Goal: Task Accomplishment & Management: Manage account settings

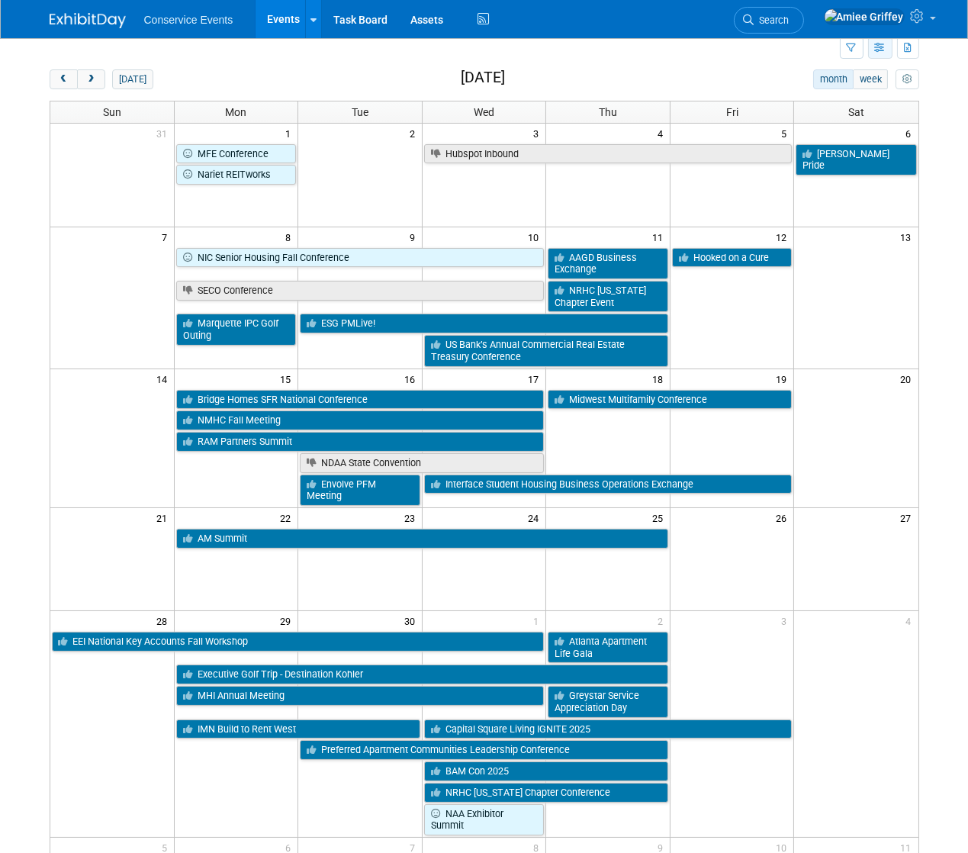
click at [872, 47] on button "button" at bounding box center [880, 48] width 24 height 22
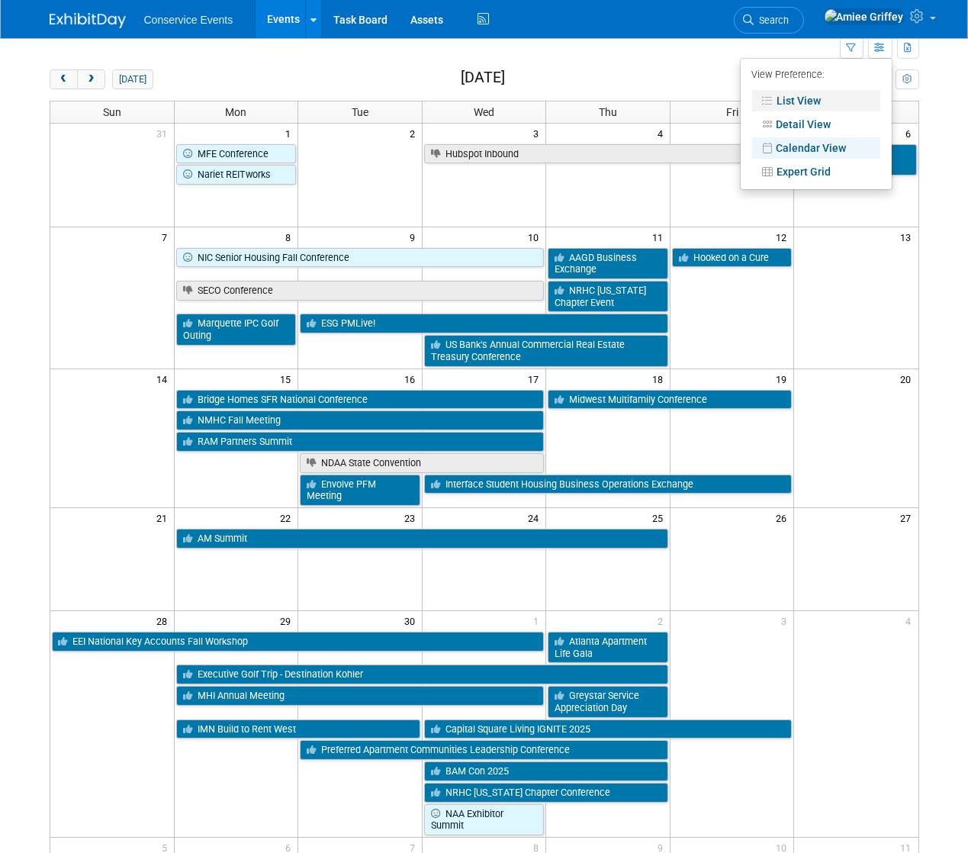
click at [823, 101] on link "List View" at bounding box center [816, 100] width 128 height 21
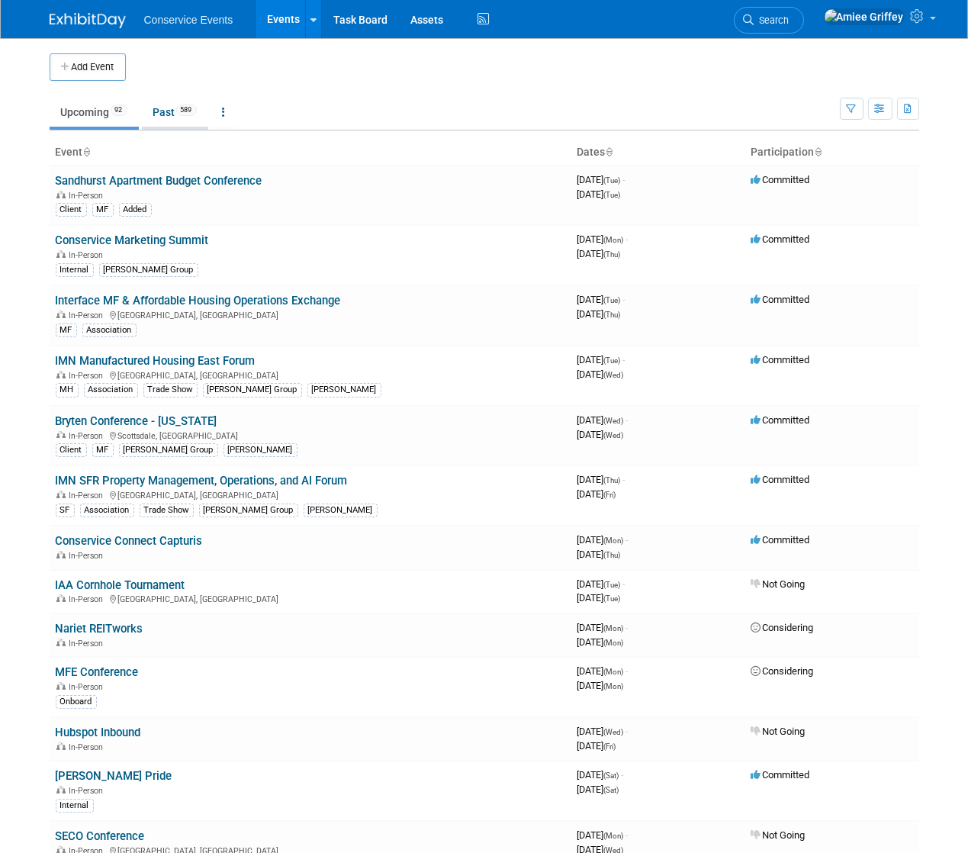
click at [174, 120] on link "Past 589" at bounding box center [175, 112] width 66 height 29
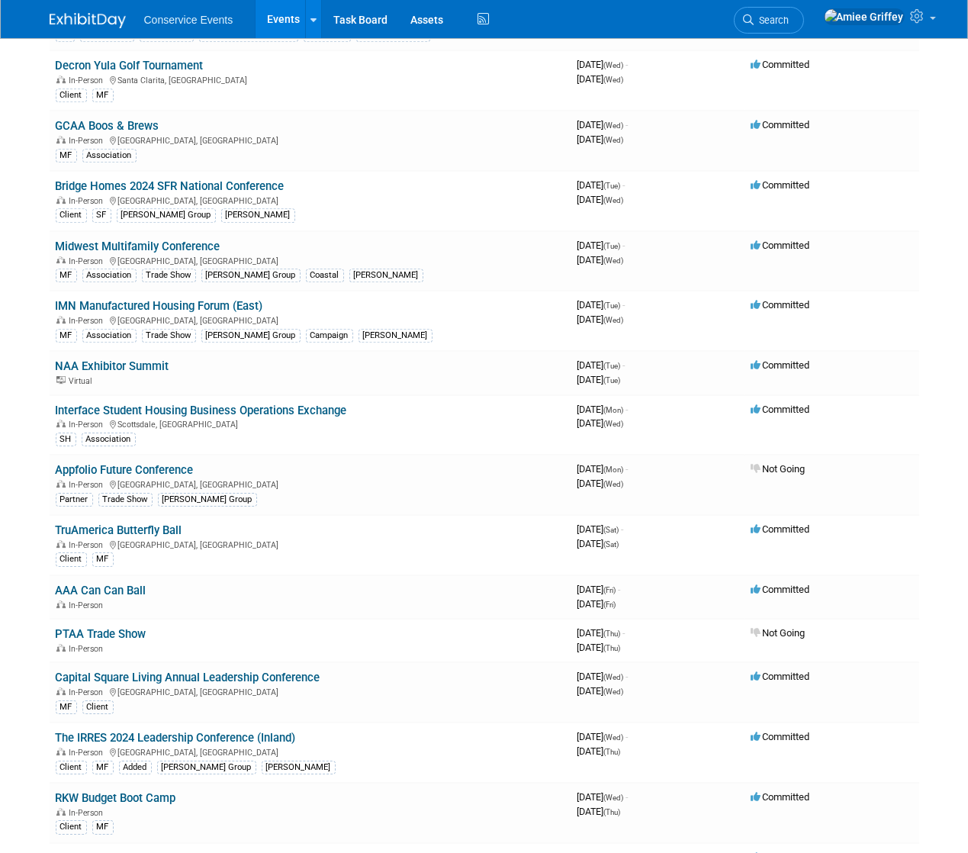
scroll to position [23408, 0]
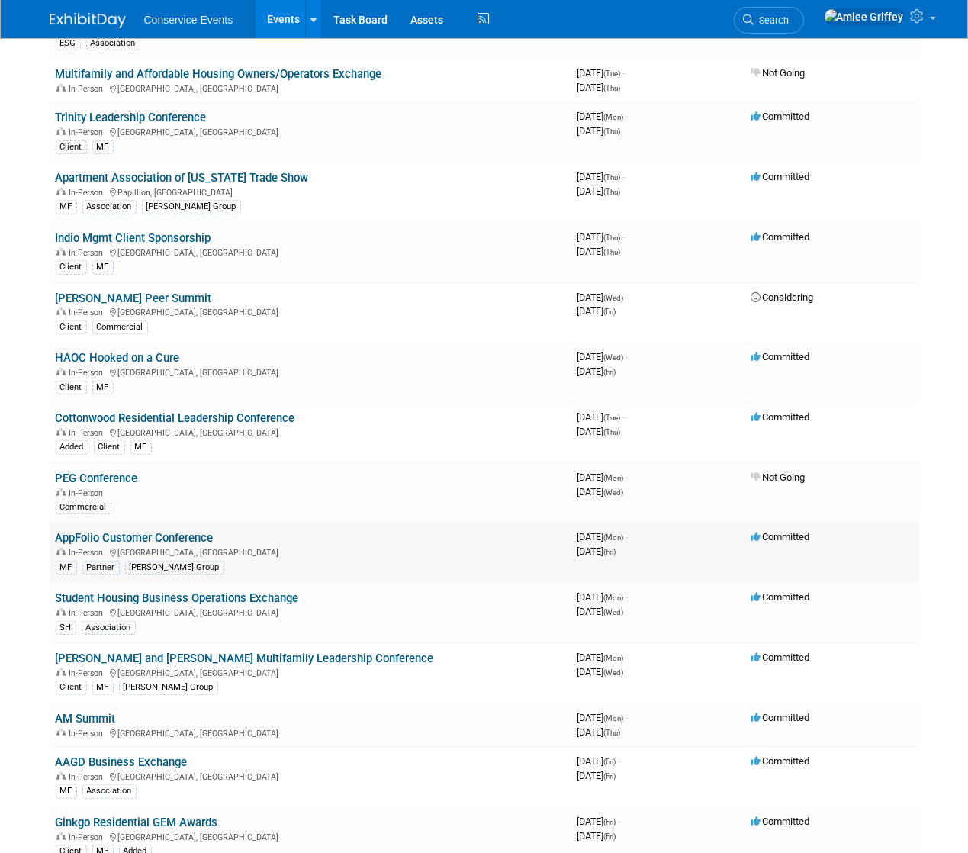
click at [155, 531] on link "AppFolio Customer Conference" at bounding box center [135, 538] width 158 height 14
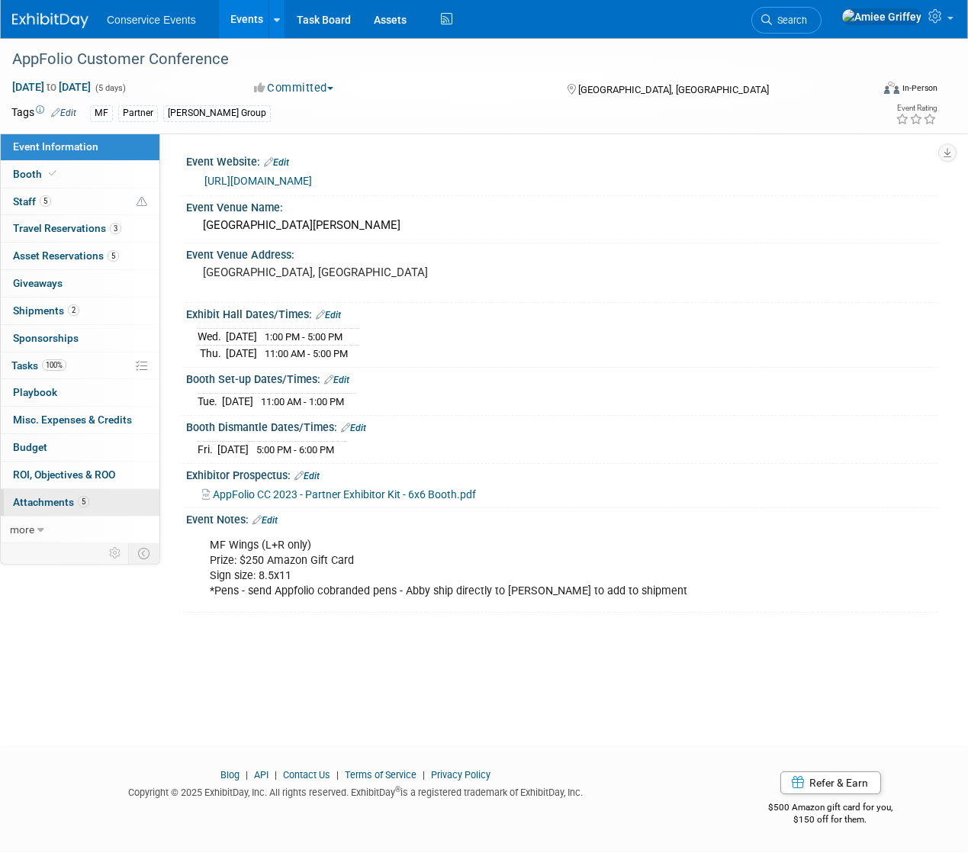
click at [63, 502] on span "Attachments 5" at bounding box center [51, 502] width 76 height 12
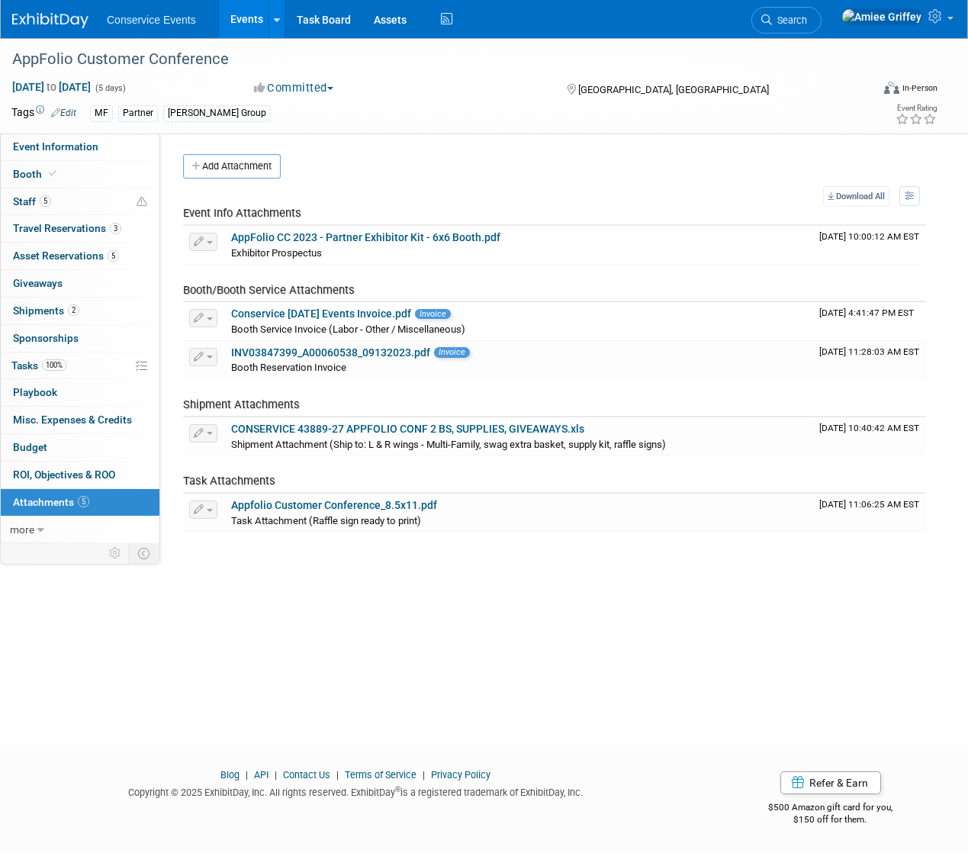
click at [246, 30] on link "Events" at bounding box center [247, 19] width 56 height 38
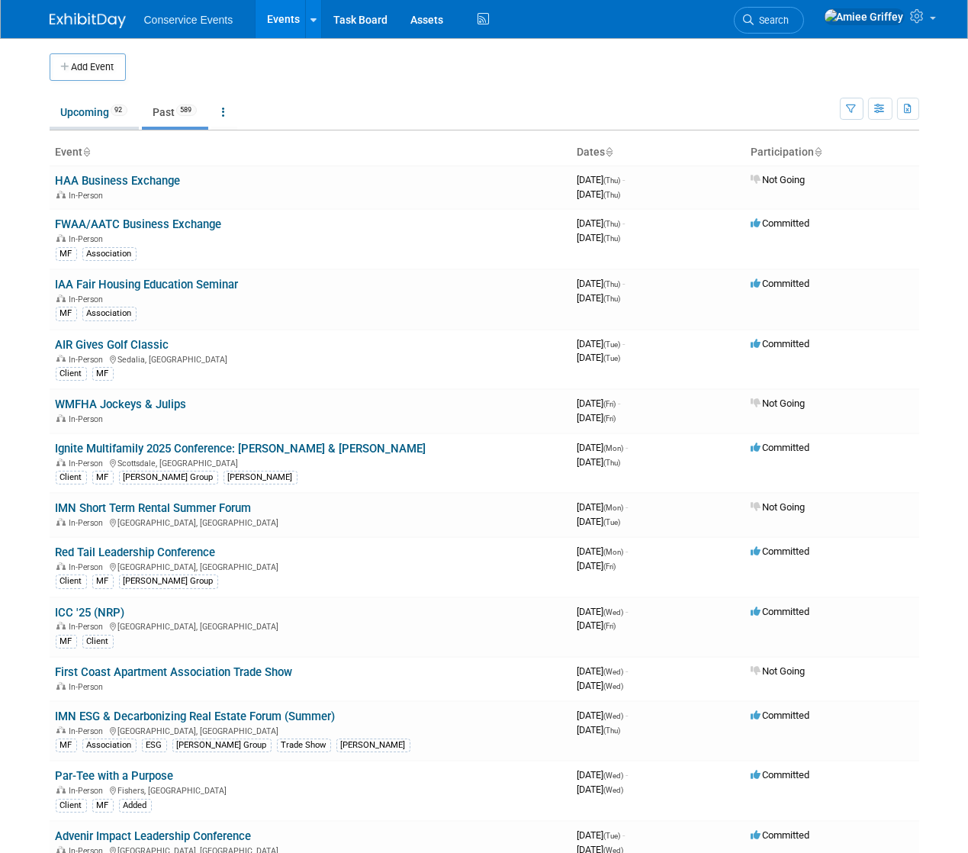
click at [88, 117] on link "Upcoming 92" at bounding box center [94, 112] width 89 height 29
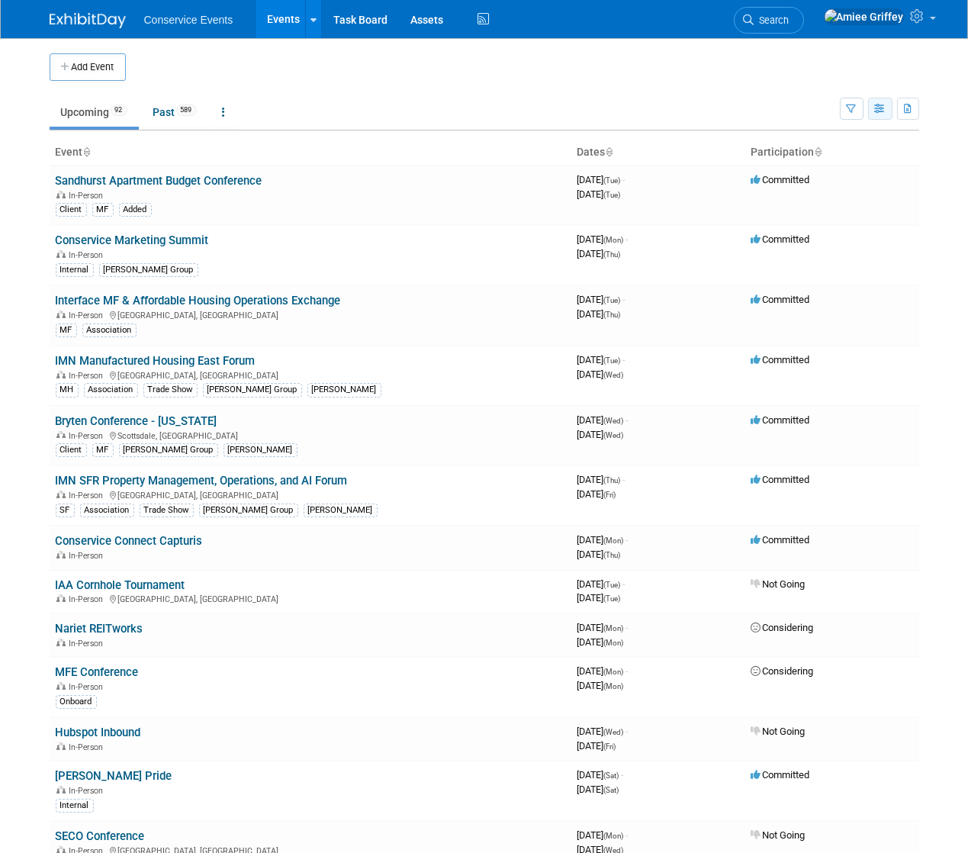
click at [883, 111] on icon "button" at bounding box center [880, 109] width 11 height 10
click at [823, 205] on link "Calendar View" at bounding box center [816, 208] width 128 height 21
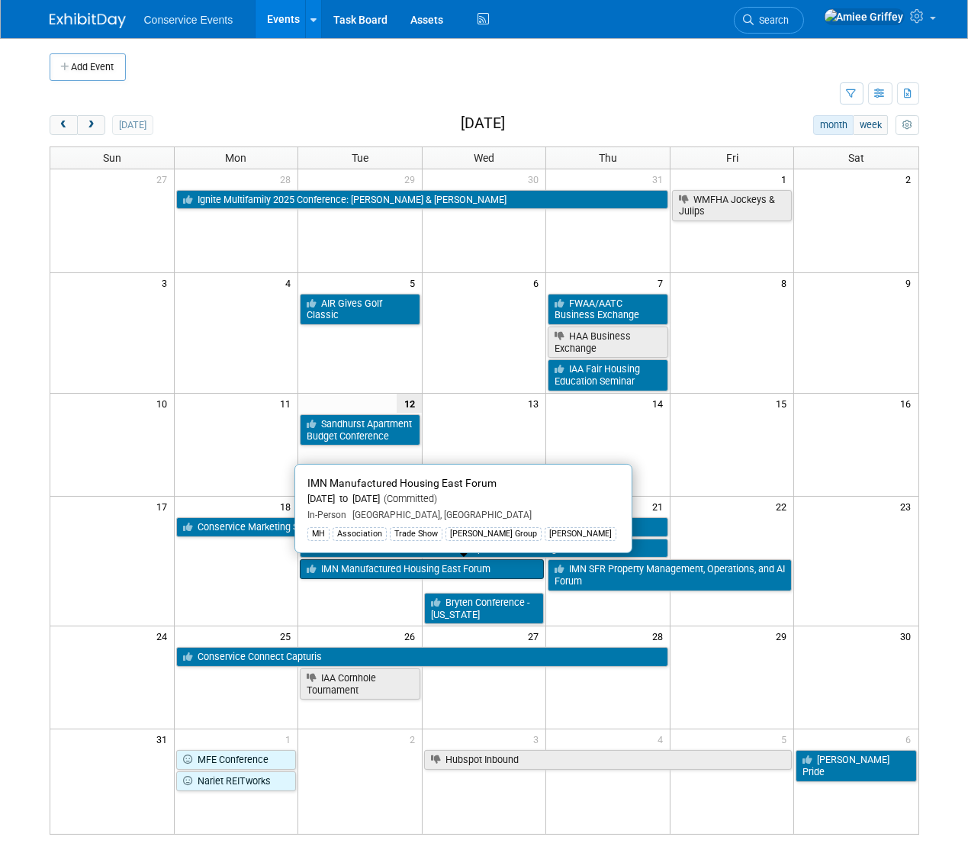
click at [384, 570] on link "IMN Manufactured Housing East Forum" at bounding box center [422, 569] width 244 height 20
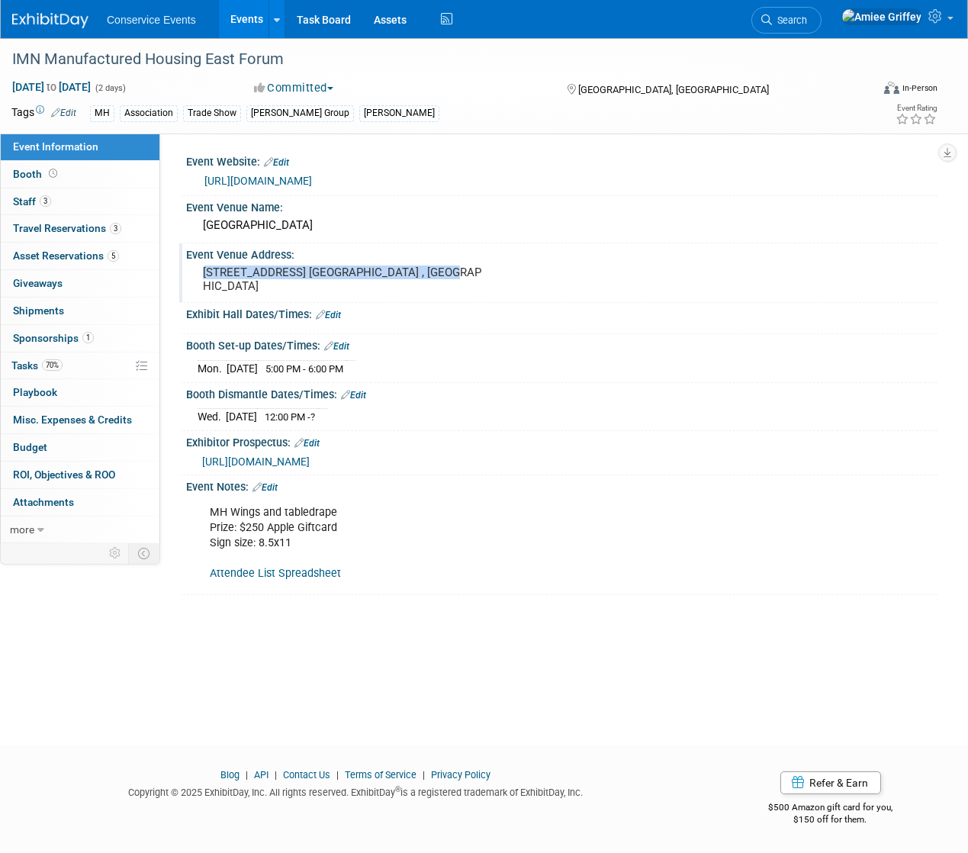
drag, startPoint x: 306, startPoint y: 284, endPoint x: 192, endPoint y: 271, distance: 114.5
click at [192, 271] on div "121 Fourth Ave. South Nashville , TN 37201 , United States of America" at bounding box center [342, 280] width 313 height 37
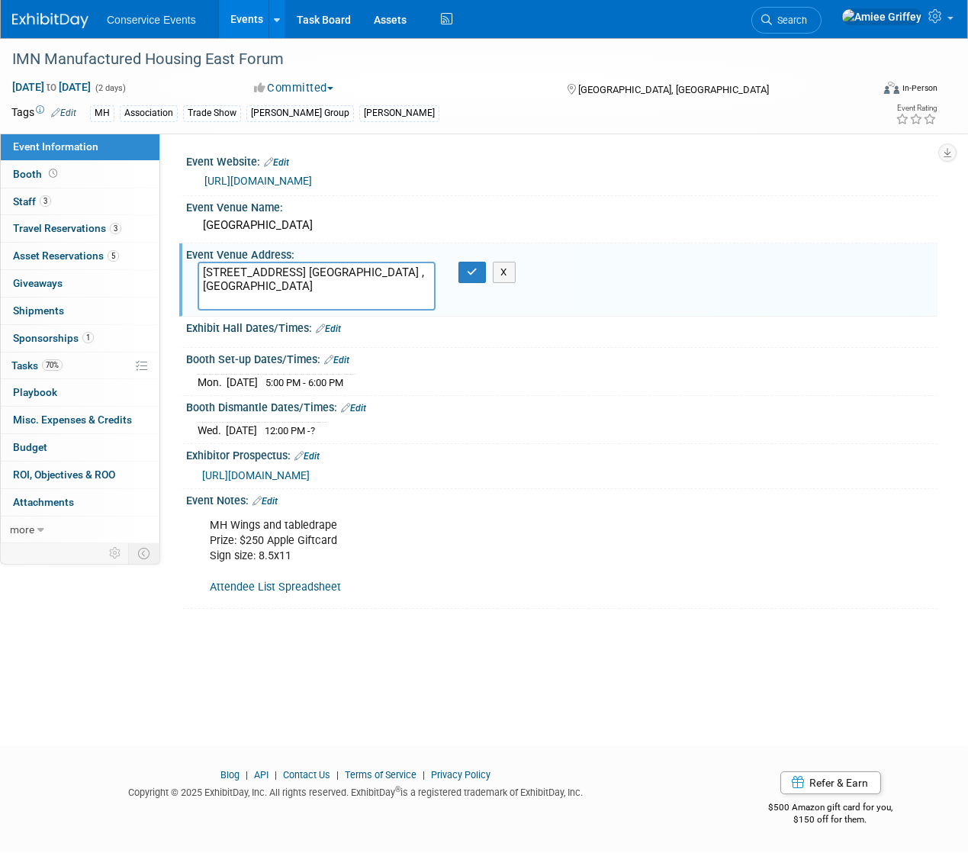
drag, startPoint x: 304, startPoint y: 284, endPoint x: 169, endPoint y: 265, distance: 136.2
click at [169, 265] on div "Event Website: Edit https://informaconnect.com/imn-manufactured-housing-east/sp…" at bounding box center [548, 337] width 777 height 409
click at [470, 272] on icon "button" at bounding box center [472, 272] width 11 height 10
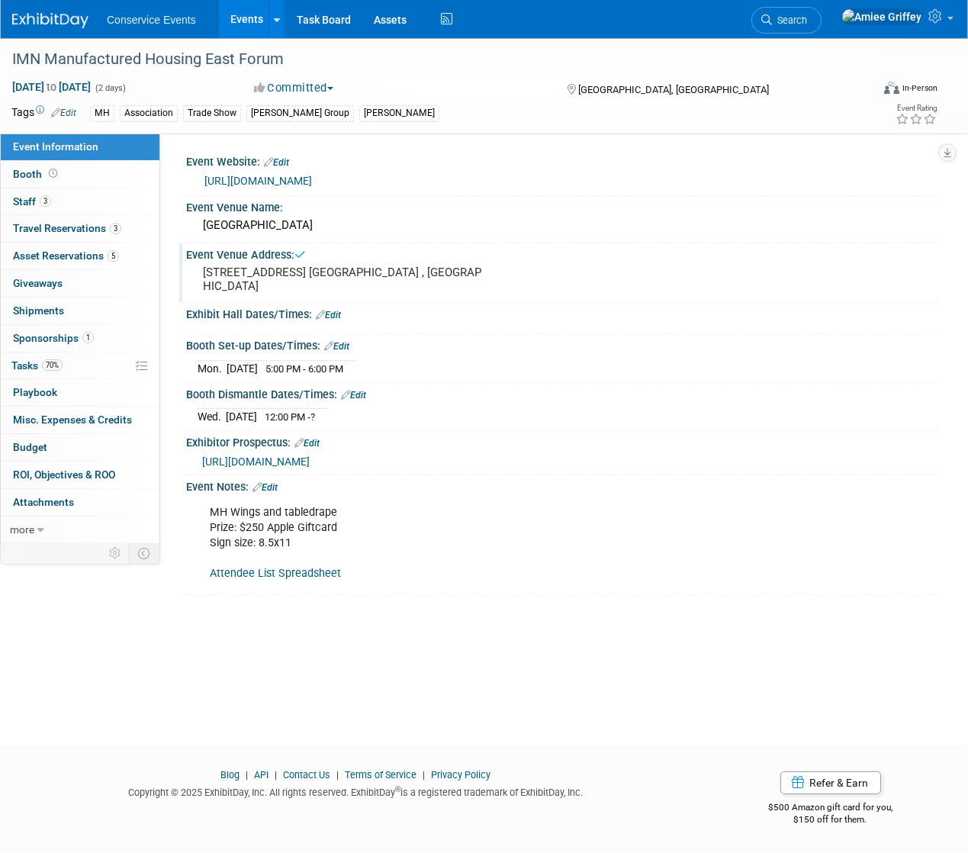
click at [312, 182] on link "https://informaconnect.com/imn-manufactured-housing-east/sponsorexhibitor-cente…" at bounding box center [258, 181] width 108 height 12
click at [78, 362] on link "70% Tasks 70%" at bounding box center [80, 365] width 159 height 27
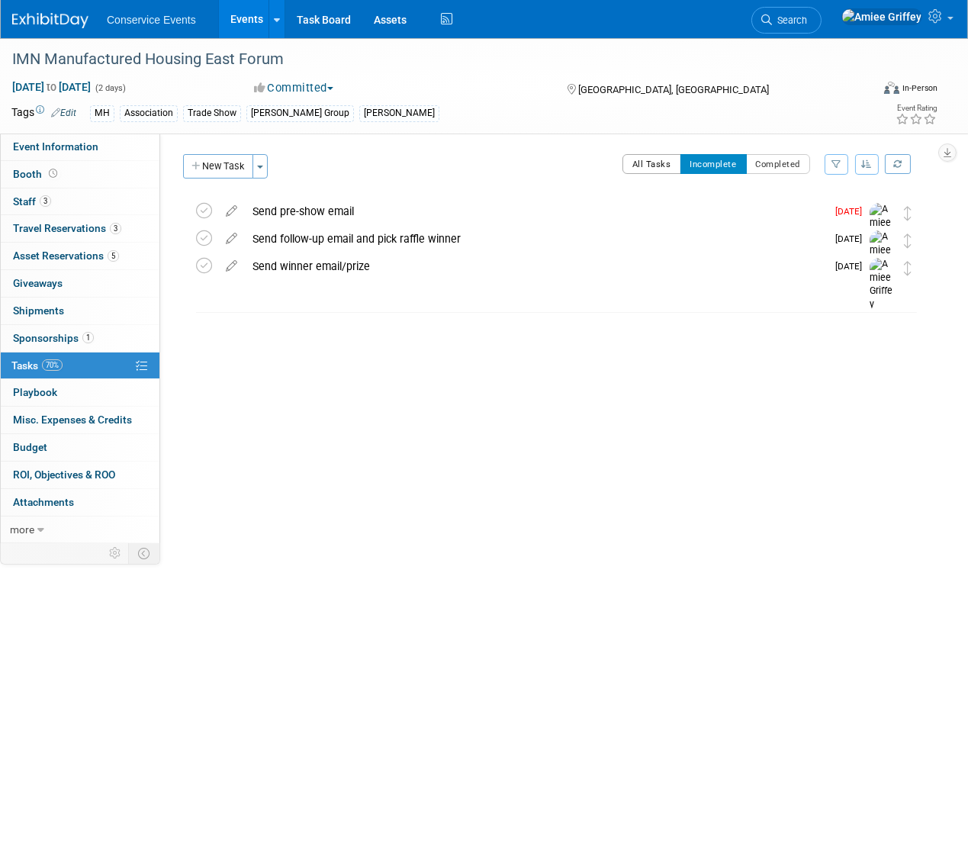
click at [641, 158] on button "All Tasks" at bounding box center [651, 164] width 59 height 20
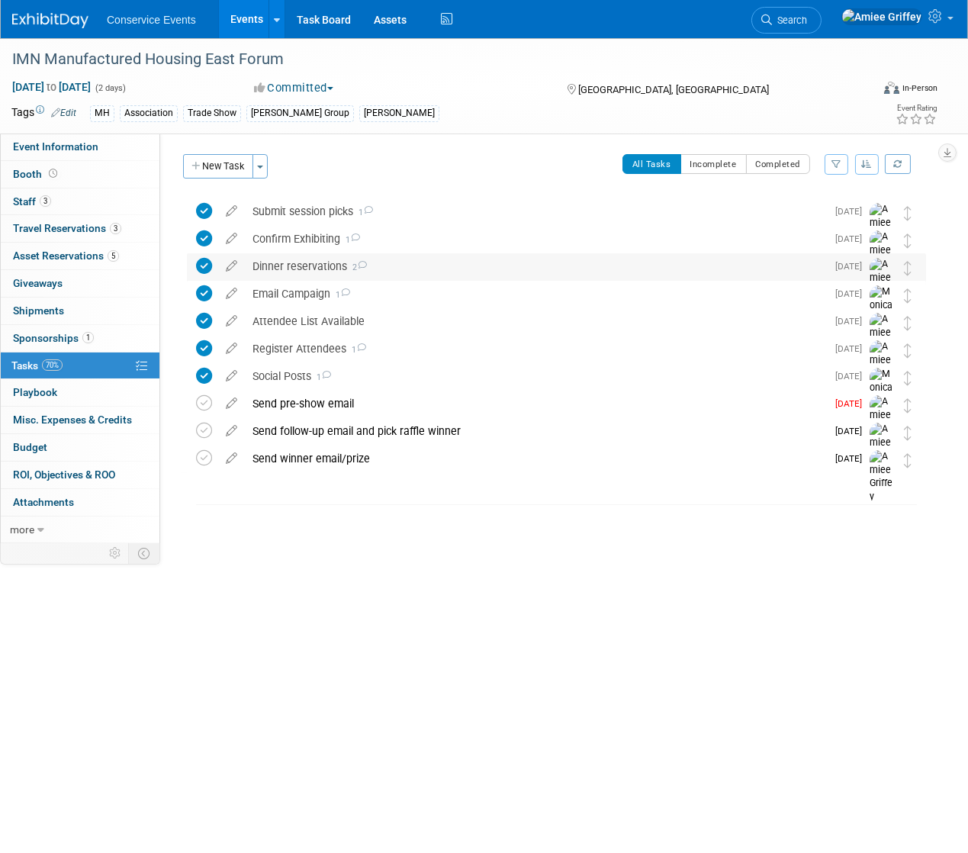
click at [273, 267] on div "Dinner reservations 2" at bounding box center [535, 266] width 581 height 26
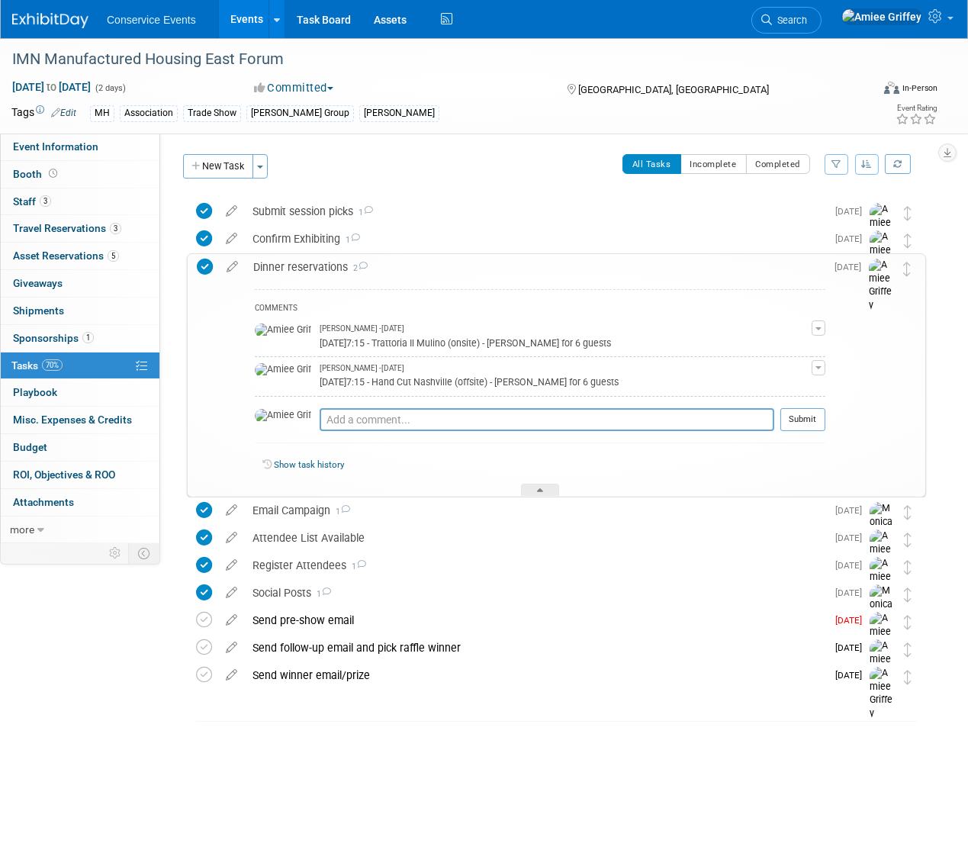
click at [819, 327] on span "button" at bounding box center [818, 328] width 6 height 3
click at [760, 349] on link "Edit Comment" at bounding box center [764, 349] width 120 height 21
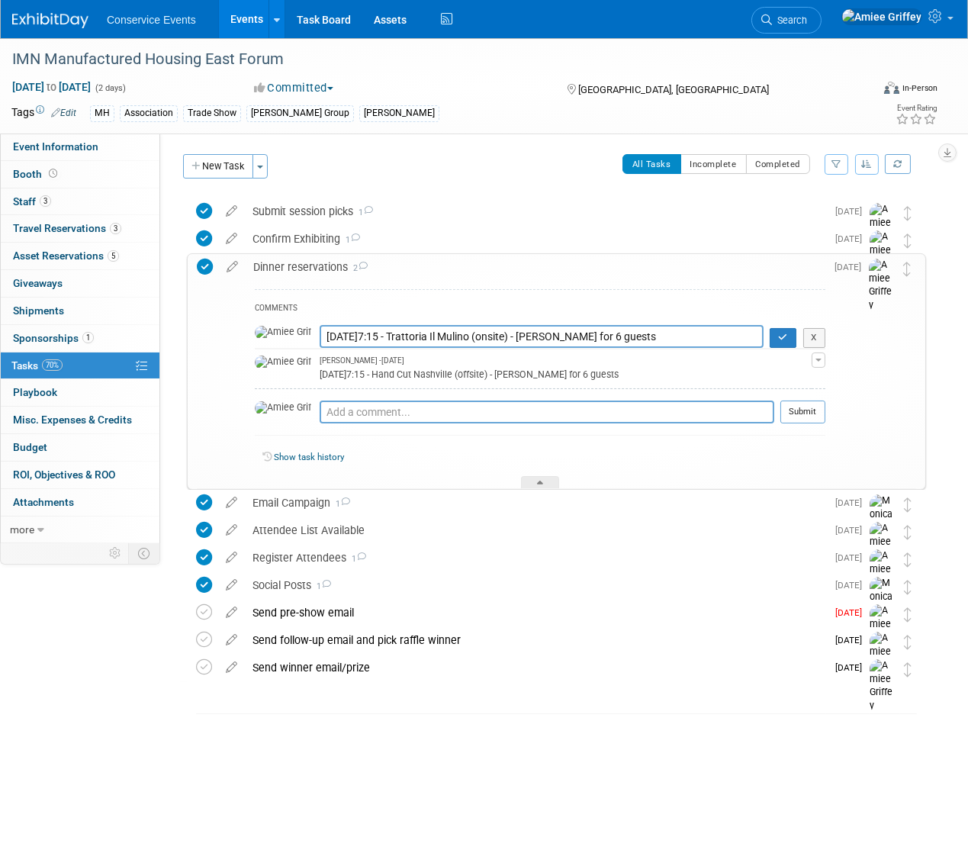
drag, startPoint x: 326, startPoint y: 337, endPoint x: 292, endPoint y: 336, distance: 33.6
click at [320, 336] on textarea "Sunday Aug 17 @7:15 - Trattoria Il Mulino (onsite) - Zach Beck for 6 guests" at bounding box center [542, 336] width 444 height 23
click at [365, 336] on textarea "Sunday Aug 17 @7:15 - Trattoria Il Mulino (onsite) - Zach Beck for 6 guests" at bounding box center [542, 336] width 444 height 23
click at [398, 335] on textarea "Sunday Aug 17 @7:15 - Trattoria Il Mulino (onsite) - Zach Beck for 6 guests" at bounding box center [542, 336] width 444 height 23
type textarea "Tuesday Aug 19 @7:30 - Trattoria Il Mulino (onsite) - Zach Beck for 6 guests"
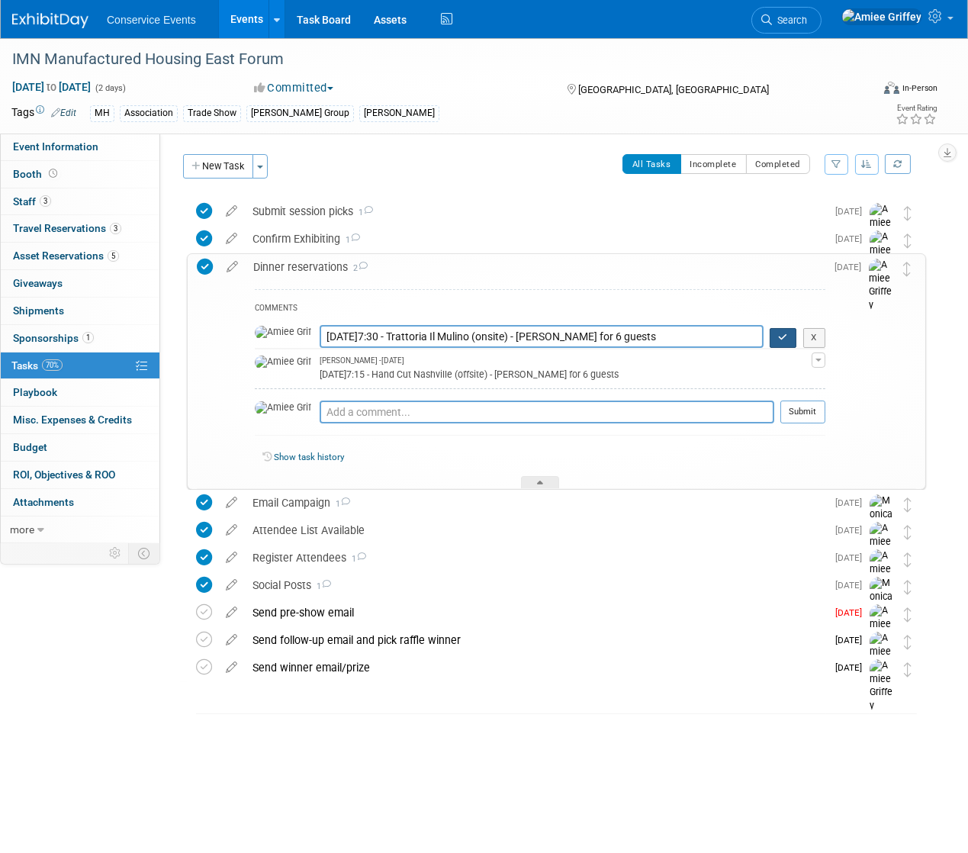
click at [783, 336] on icon "button" at bounding box center [783, 336] width 10 height 9
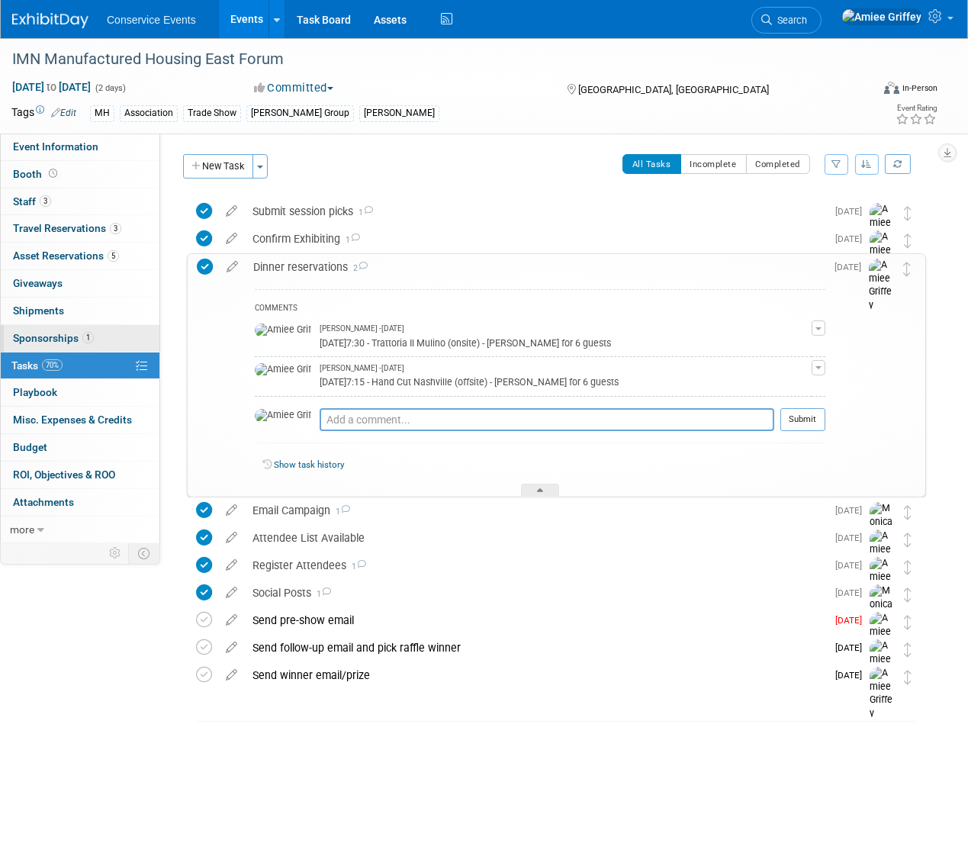
click at [44, 337] on span "Sponsorships 1" at bounding box center [53, 338] width 81 height 12
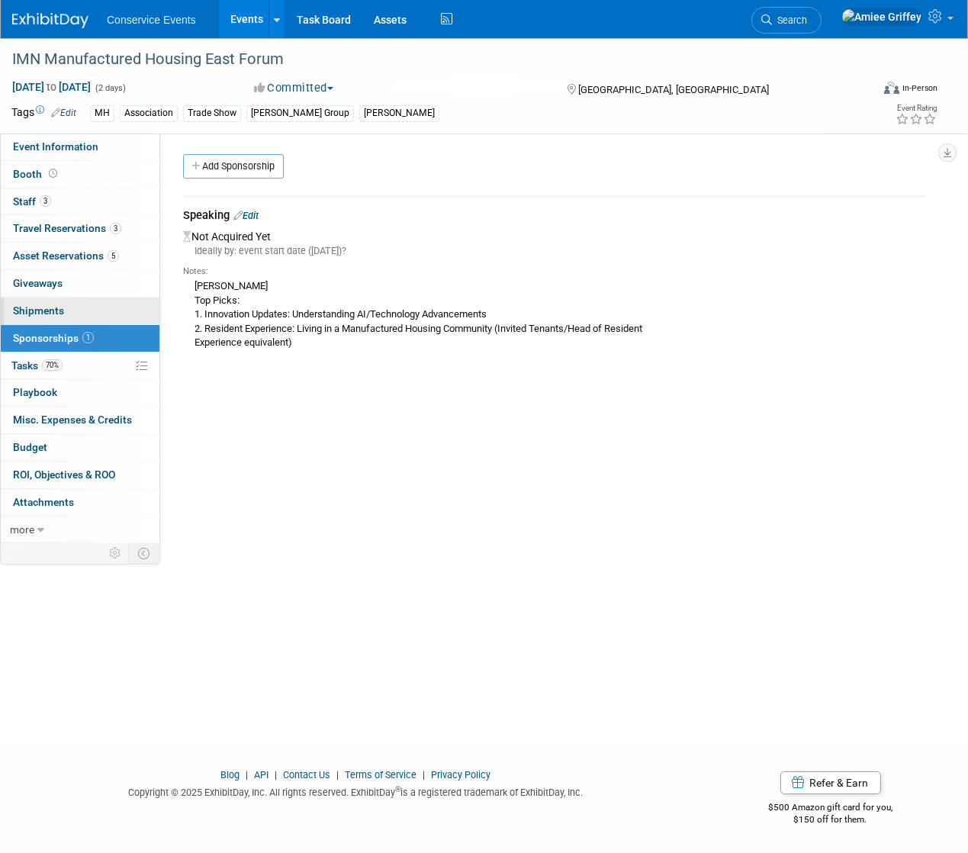
click at [40, 316] on link "0 Shipments 0" at bounding box center [80, 310] width 159 height 27
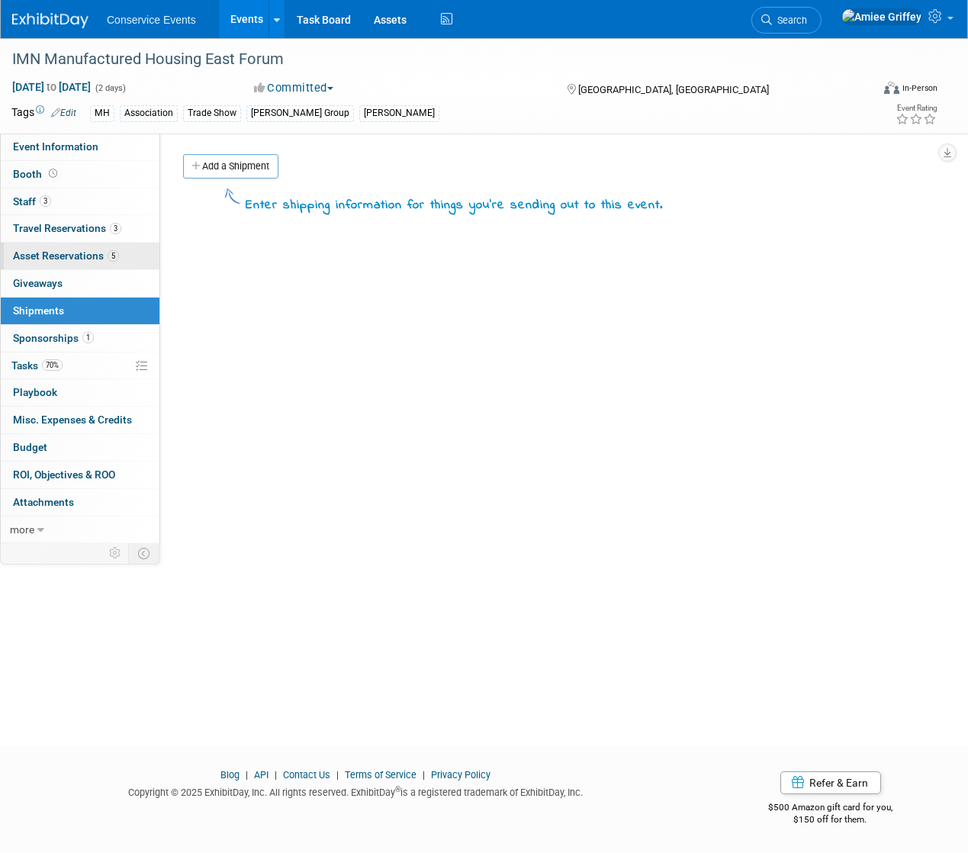
click at [59, 250] on span "Asset Reservations 5" at bounding box center [66, 255] width 106 height 12
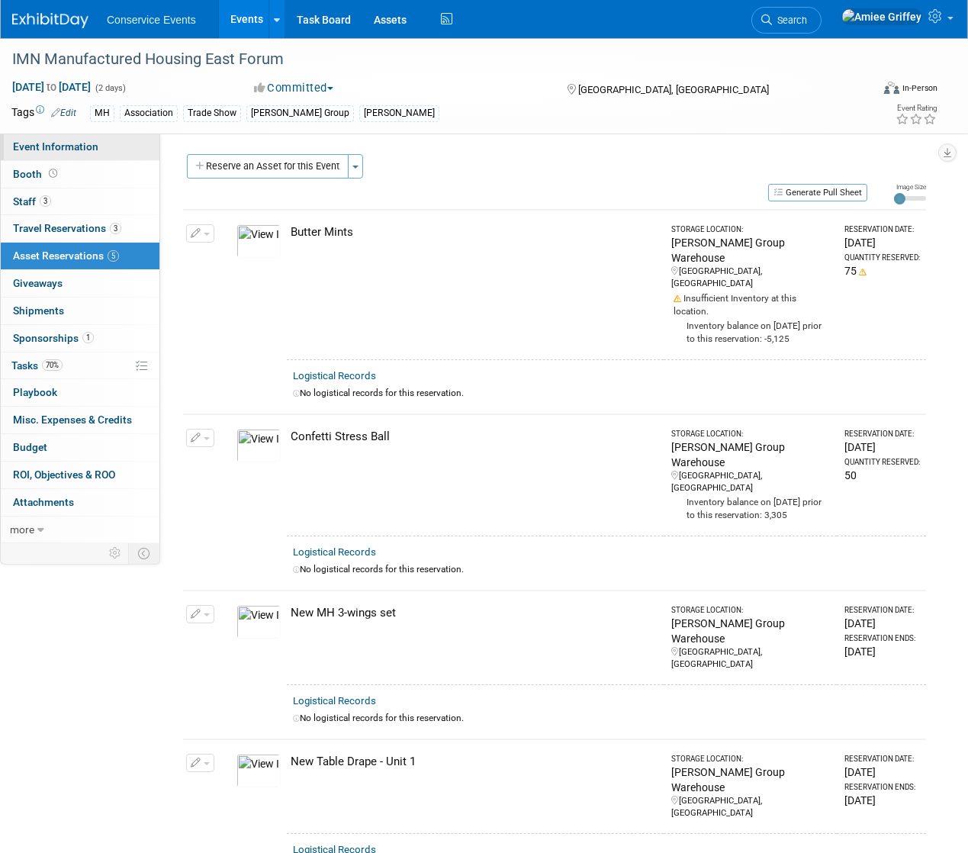
click at [95, 146] on span "Event Information" at bounding box center [55, 146] width 85 height 12
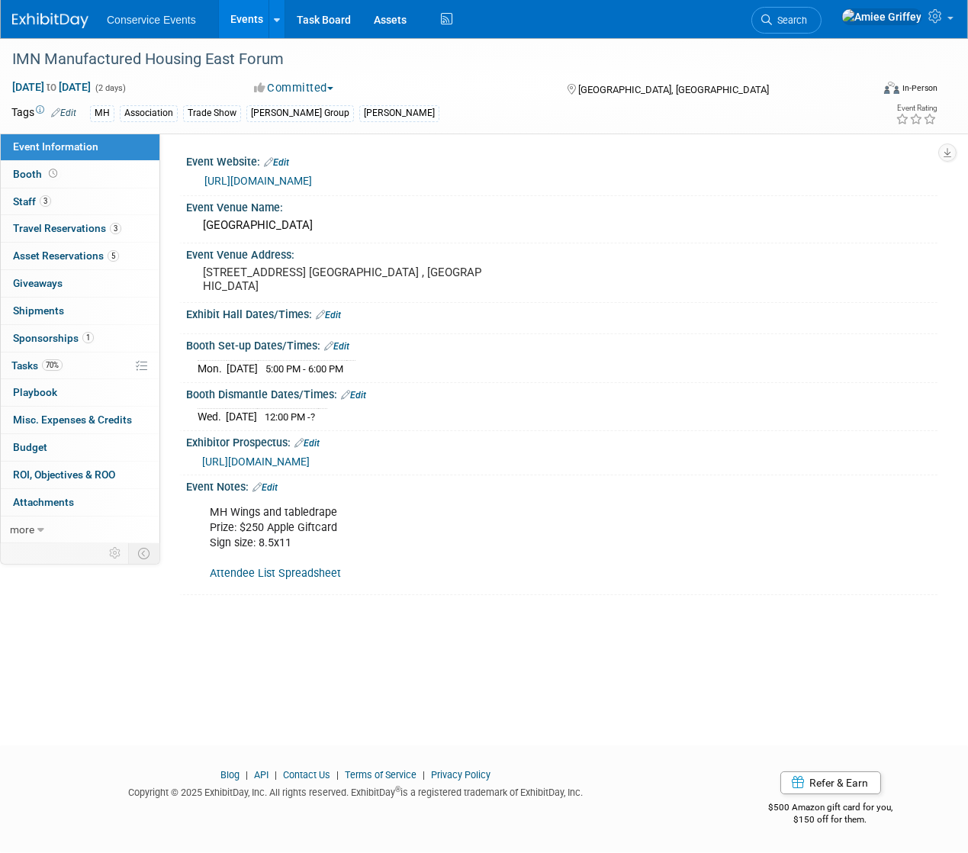
click at [286, 460] on span "https://informaconnect.com/imn-manufactured-housing-east/sponsorexhibitor-cente…" at bounding box center [256, 461] width 108 height 12
click at [239, 18] on link "Events" at bounding box center [247, 19] width 56 height 38
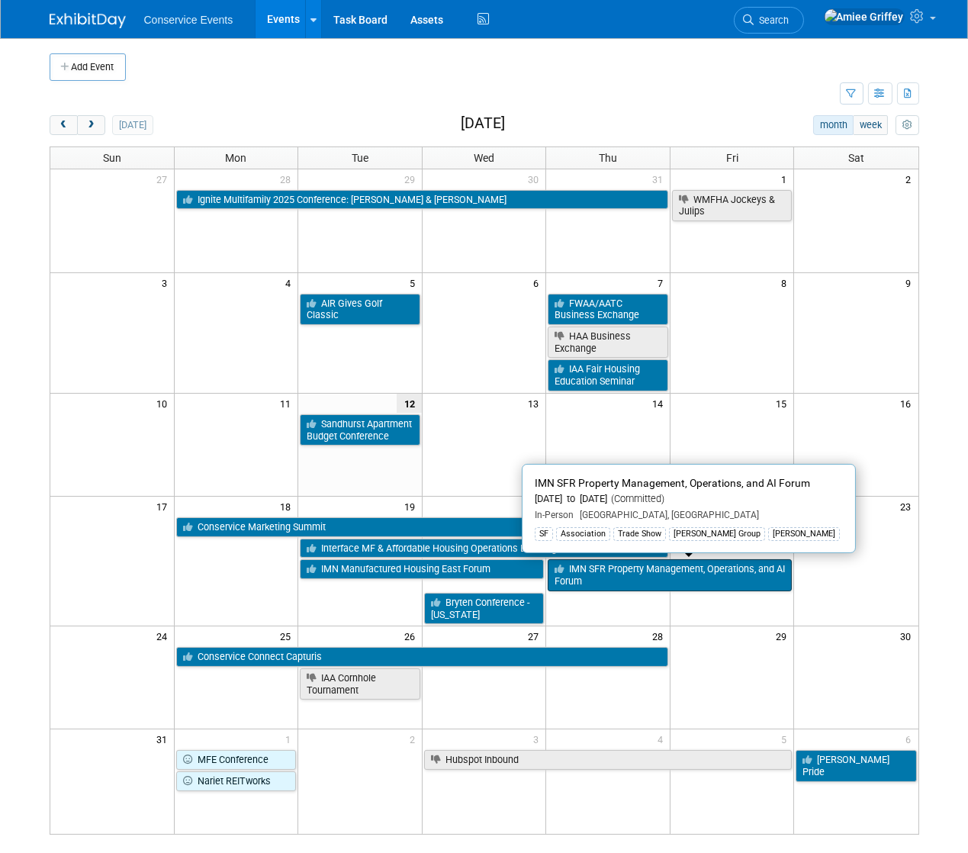
click at [623, 583] on link "IMN SFR Property Management, Operations, and AI Forum" at bounding box center [670, 574] width 244 height 31
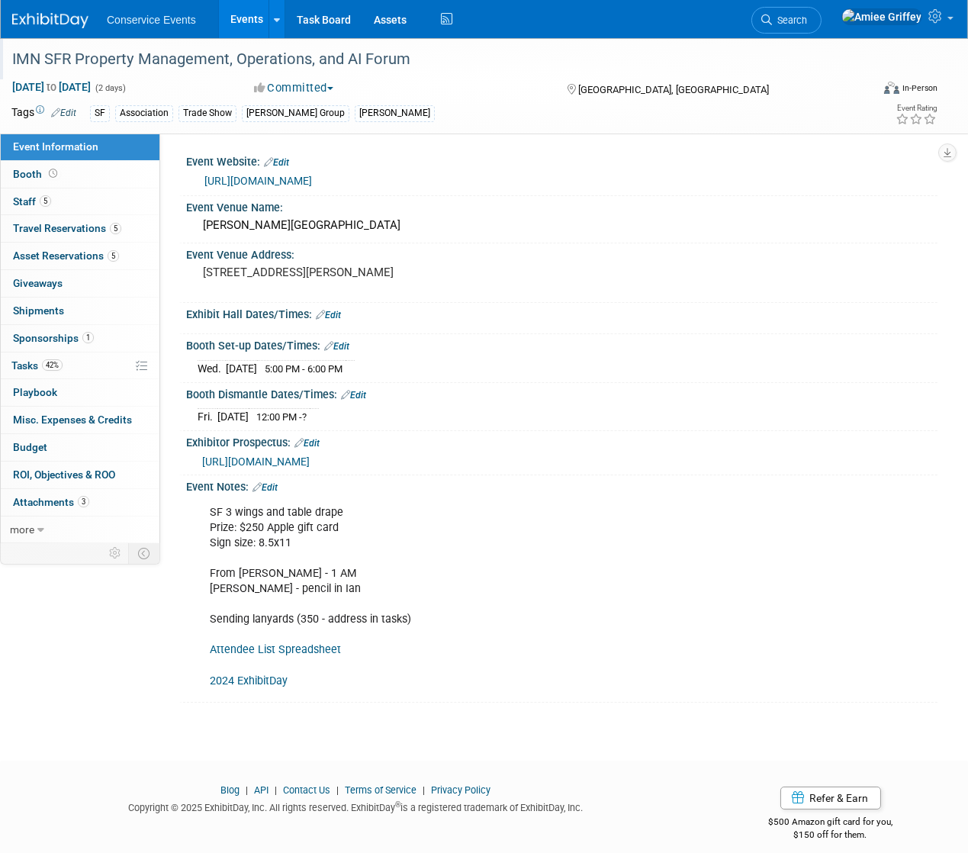
drag, startPoint x: 415, startPoint y: 58, endPoint x: 9, endPoint y: 59, distance: 405.7
click at [9, 59] on div "IMN SFR Property Management, Operations, and AI Forum" at bounding box center [432, 59] width 851 height 27
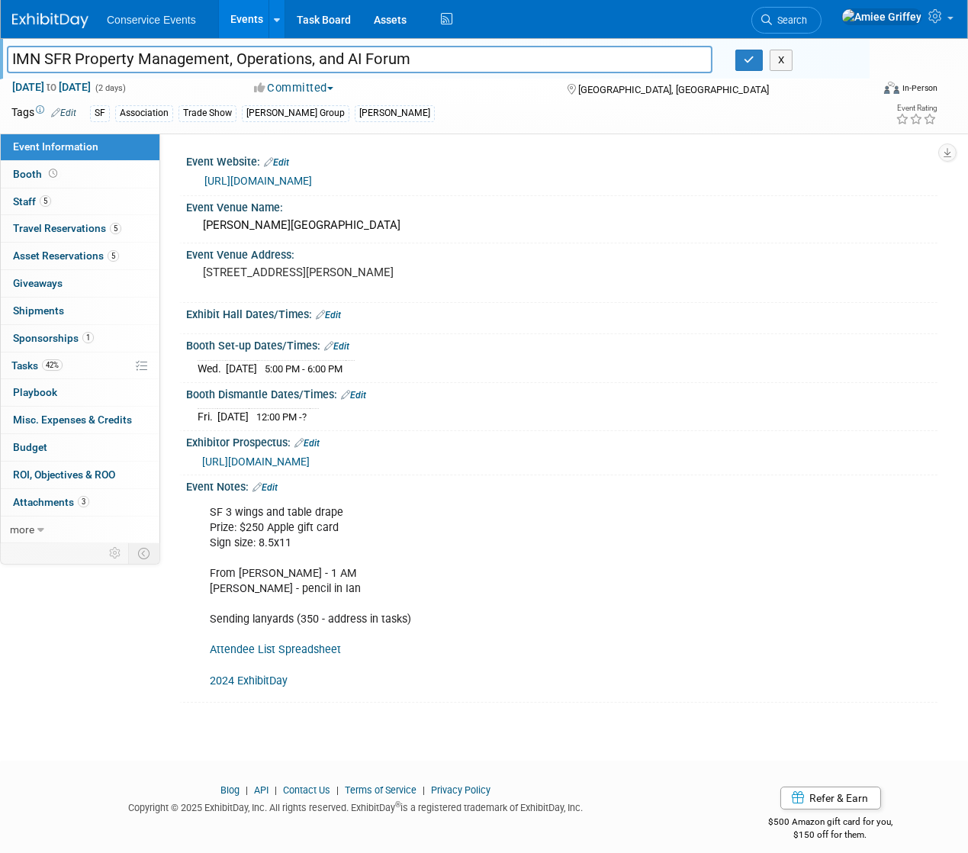
click at [335, 63] on input "IMN SFR Property Management, Operations, and AI Forum" at bounding box center [359, 59] width 705 height 27
click at [333, 59] on input "IMN SFR Property Management, Operations, and AI Forum" at bounding box center [359, 59] width 705 height 27
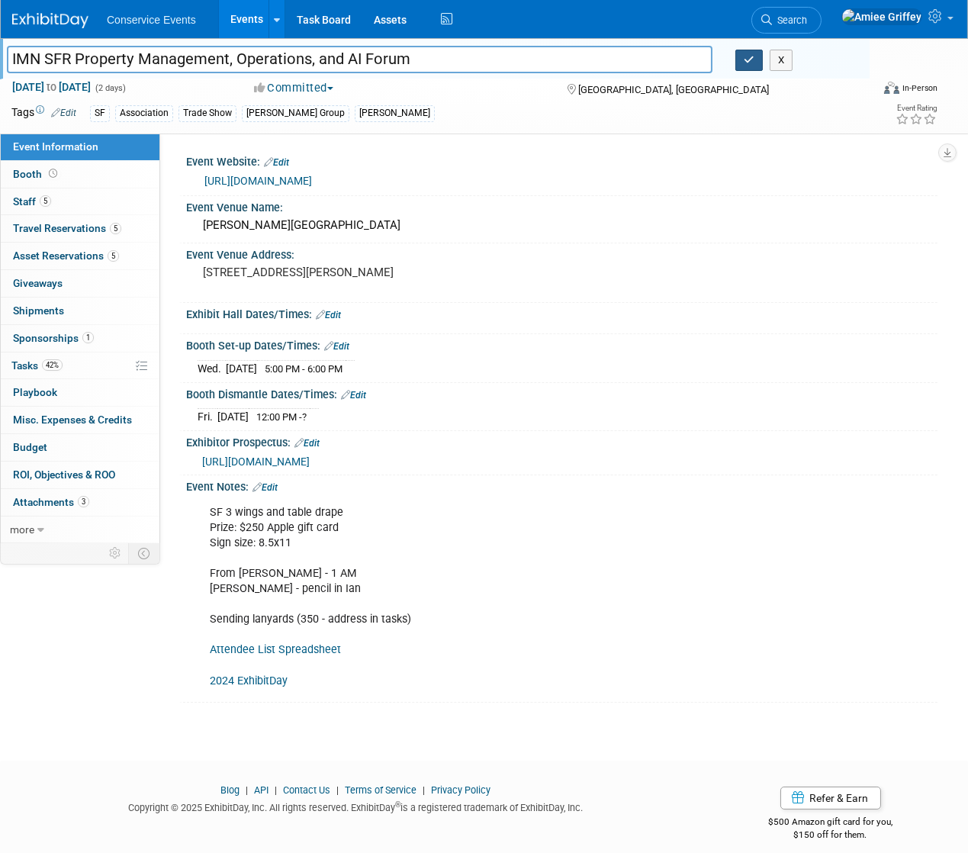
click at [744, 64] on icon "button" at bounding box center [749, 60] width 11 height 10
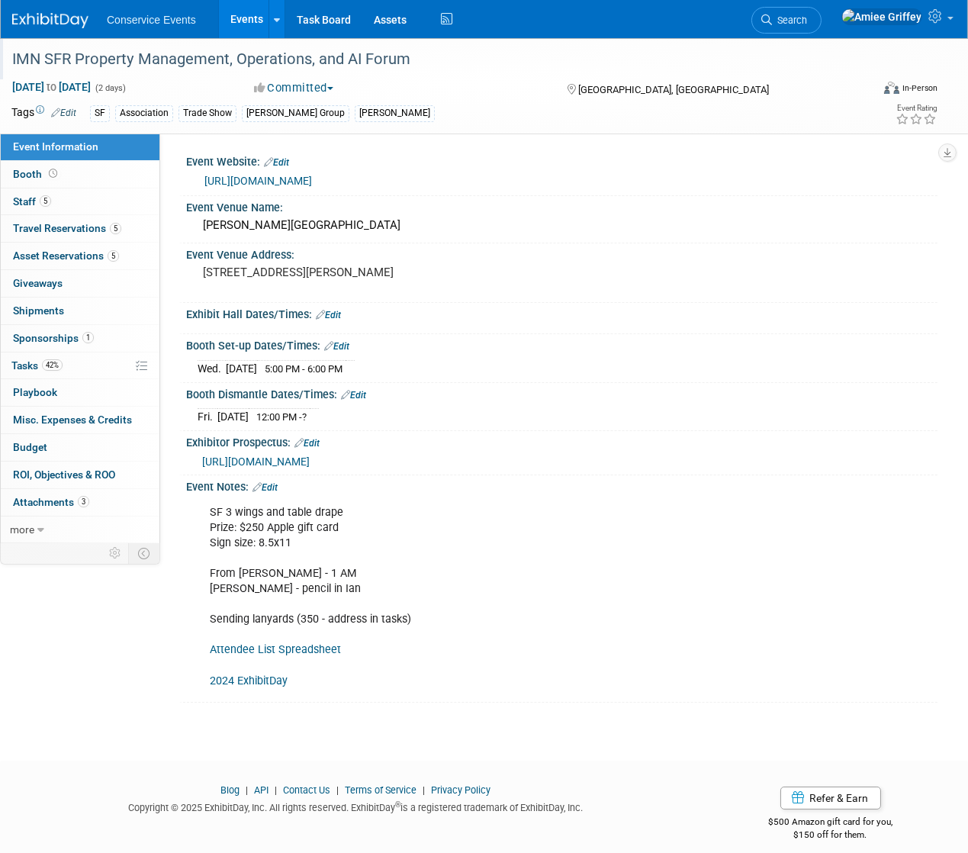
click at [239, 21] on link "Events" at bounding box center [247, 19] width 56 height 38
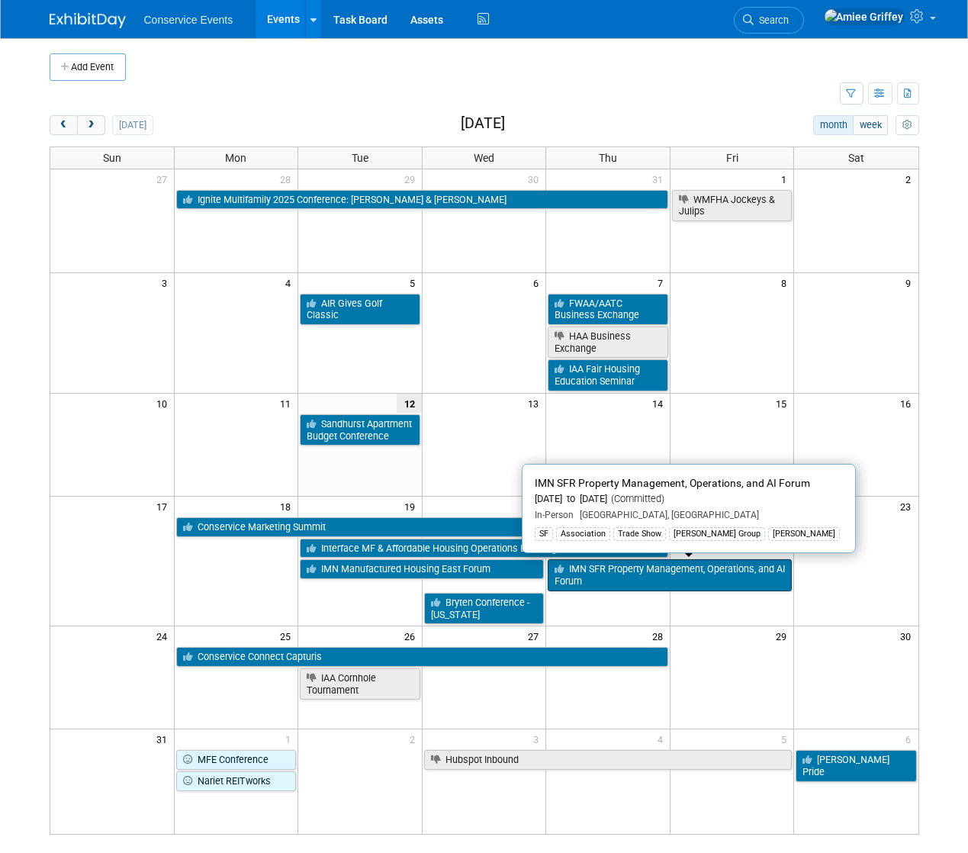
click at [597, 566] on link "IMN SFR Property Management, Operations, and AI Forum" at bounding box center [670, 574] width 244 height 31
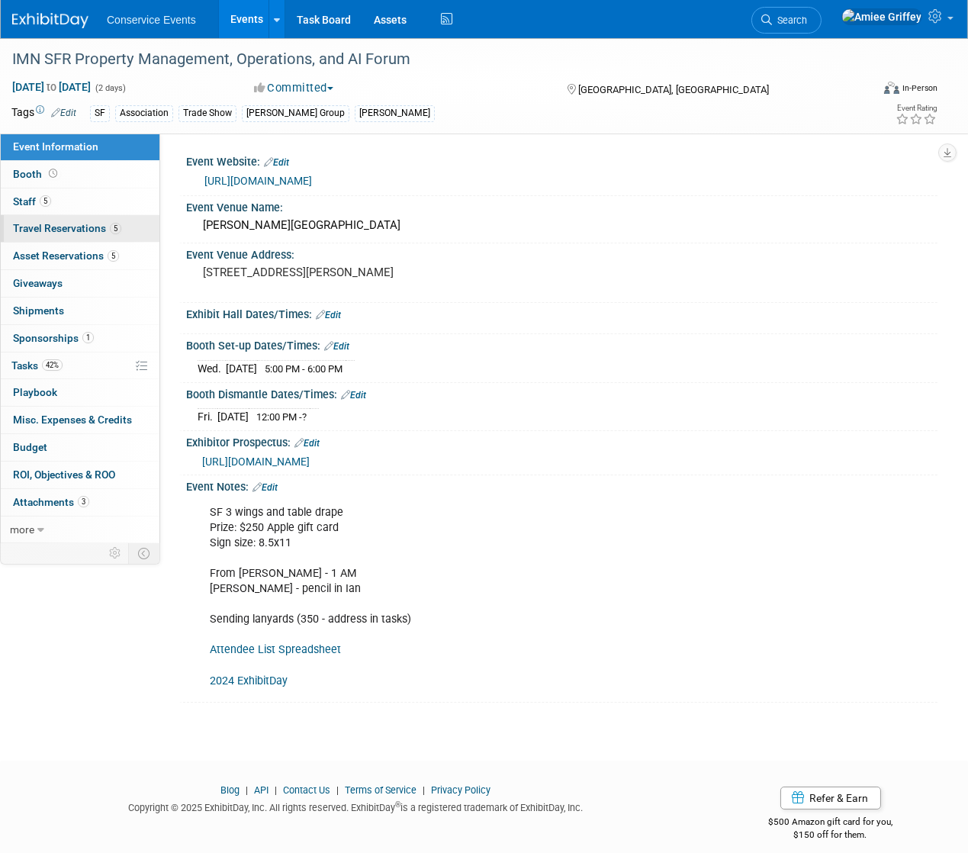
click at [106, 226] on span "Travel Reservations 5" at bounding box center [67, 228] width 108 height 12
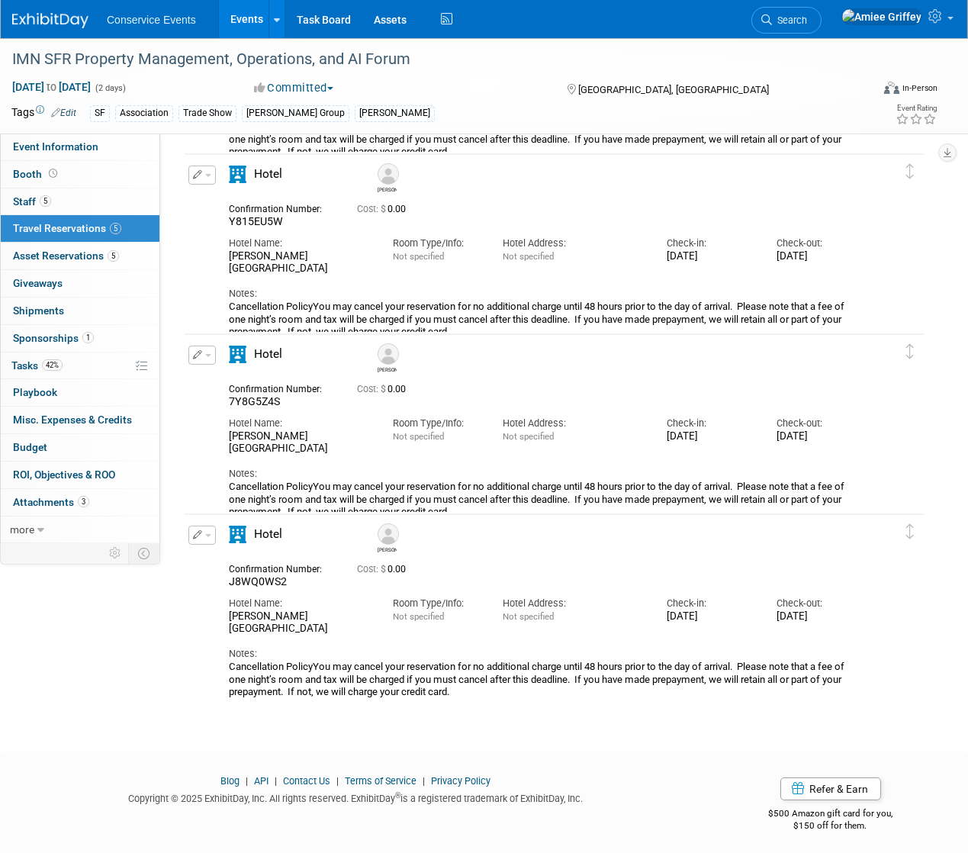
scroll to position [410, 0]
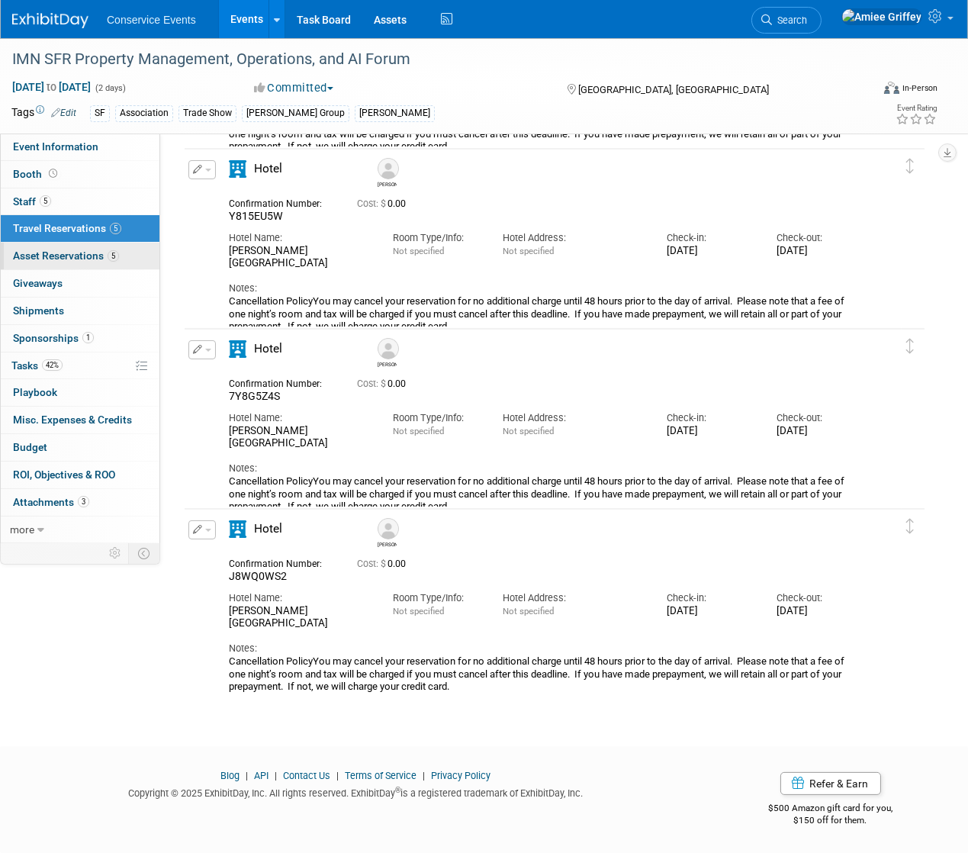
click at [75, 264] on link "5 Asset Reservations 5" at bounding box center [80, 256] width 159 height 27
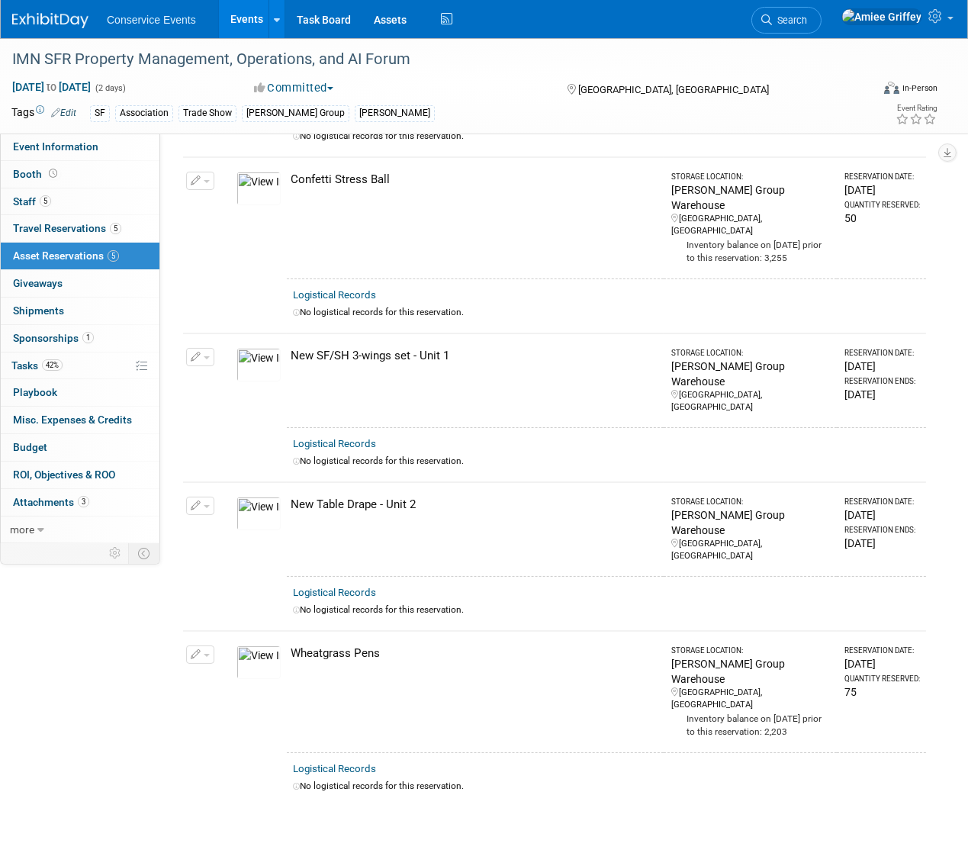
scroll to position [265, 0]
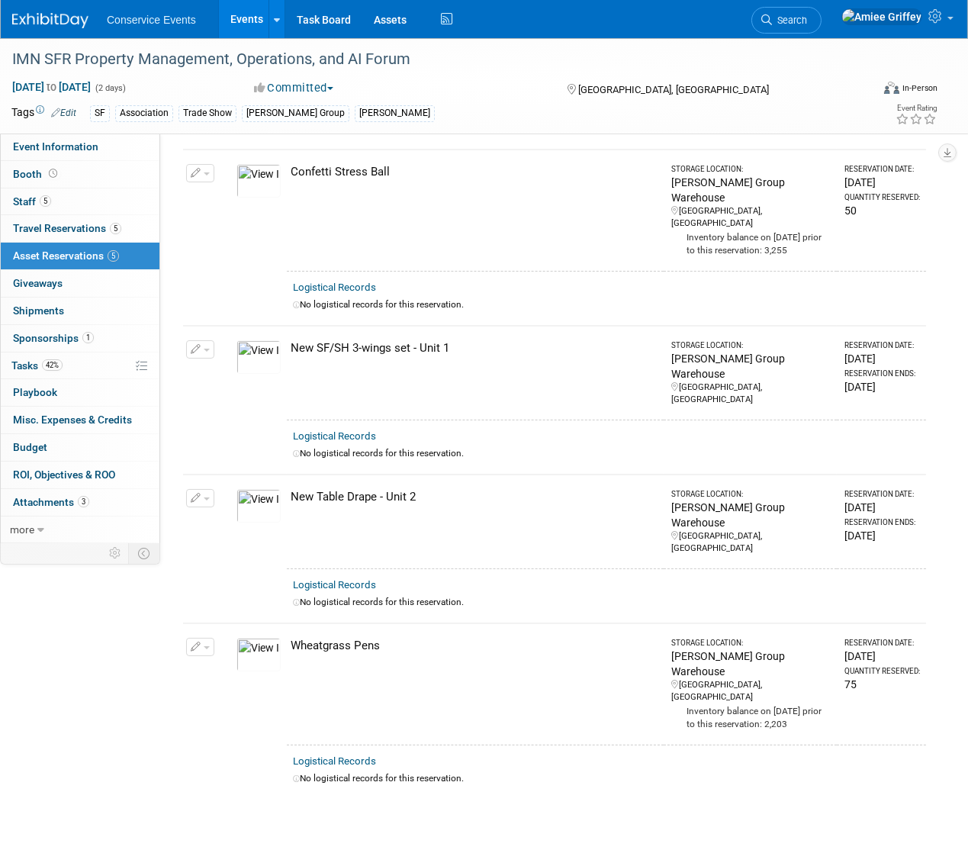
click at [242, 29] on link "Events" at bounding box center [247, 19] width 56 height 38
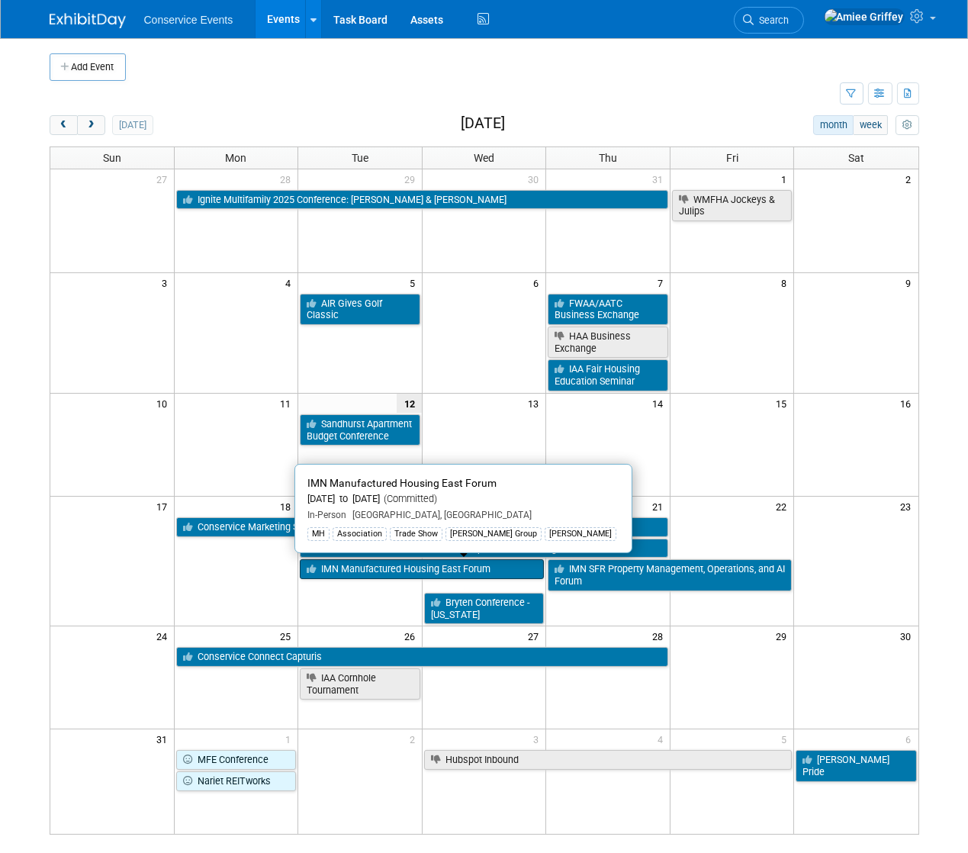
click at [473, 567] on link "IMN Manufactured Housing East Forum" at bounding box center [422, 569] width 244 height 20
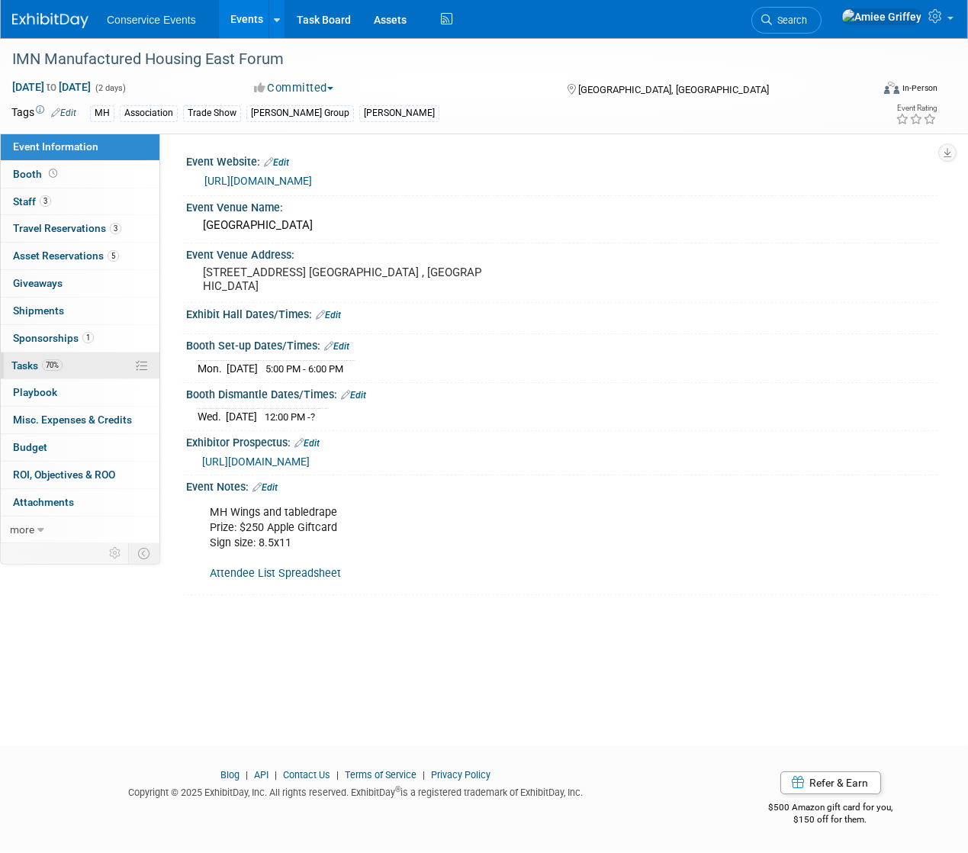
click at [24, 368] on span "Tasks 70%" at bounding box center [36, 365] width 51 height 12
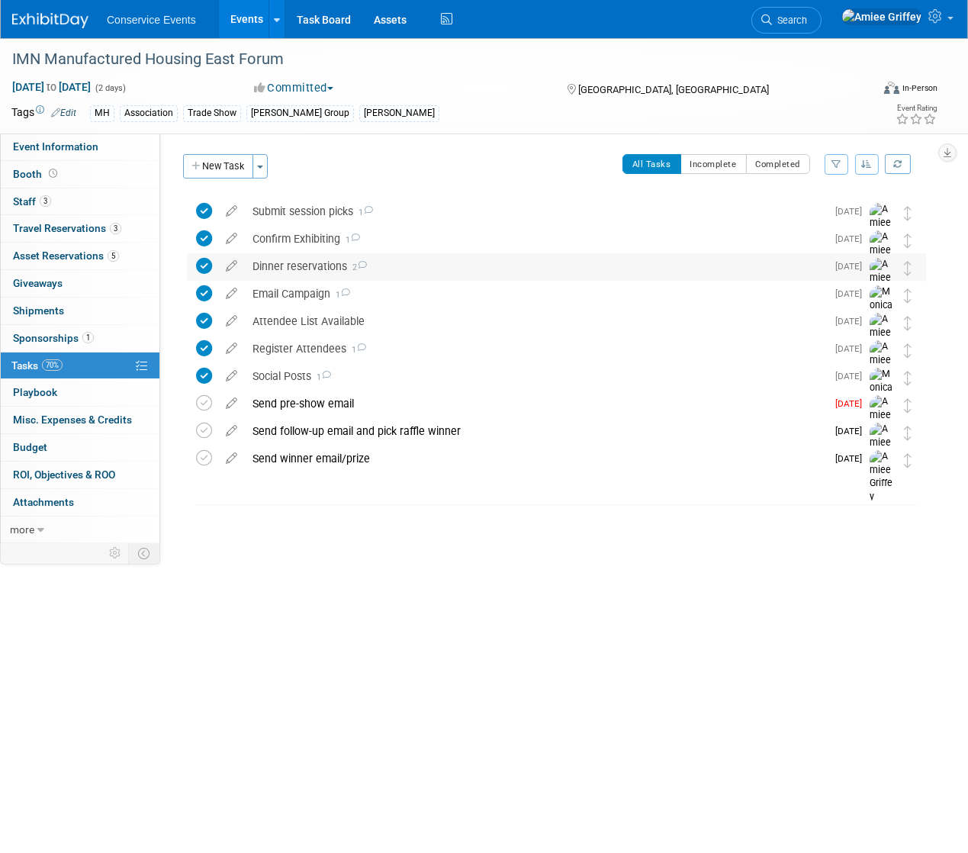
click at [285, 259] on div "Dinner reservations 2" at bounding box center [535, 266] width 581 height 26
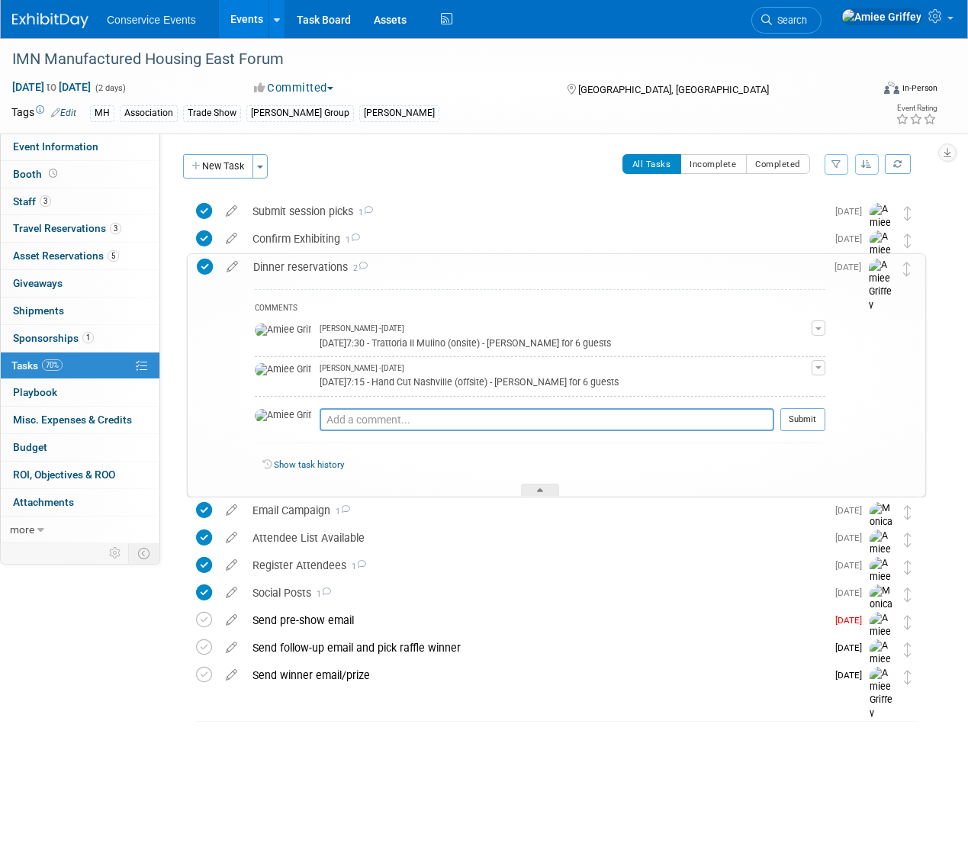
drag, startPoint x: 631, startPoint y: 342, endPoint x: 284, endPoint y: 344, distance: 347.0
click at [320, 344] on div "Tuesday Aug 19 @7:30 - Trattoria Il Mulino (onsite) - Zach Beck for 6 guests" at bounding box center [566, 342] width 492 height 14
copy div "Tuesday Aug 19 @7:30 - Trattoria Il Mulino (onsite) - Zach Beck for 6 guests"
click at [246, 24] on link "Events" at bounding box center [247, 19] width 56 height 38
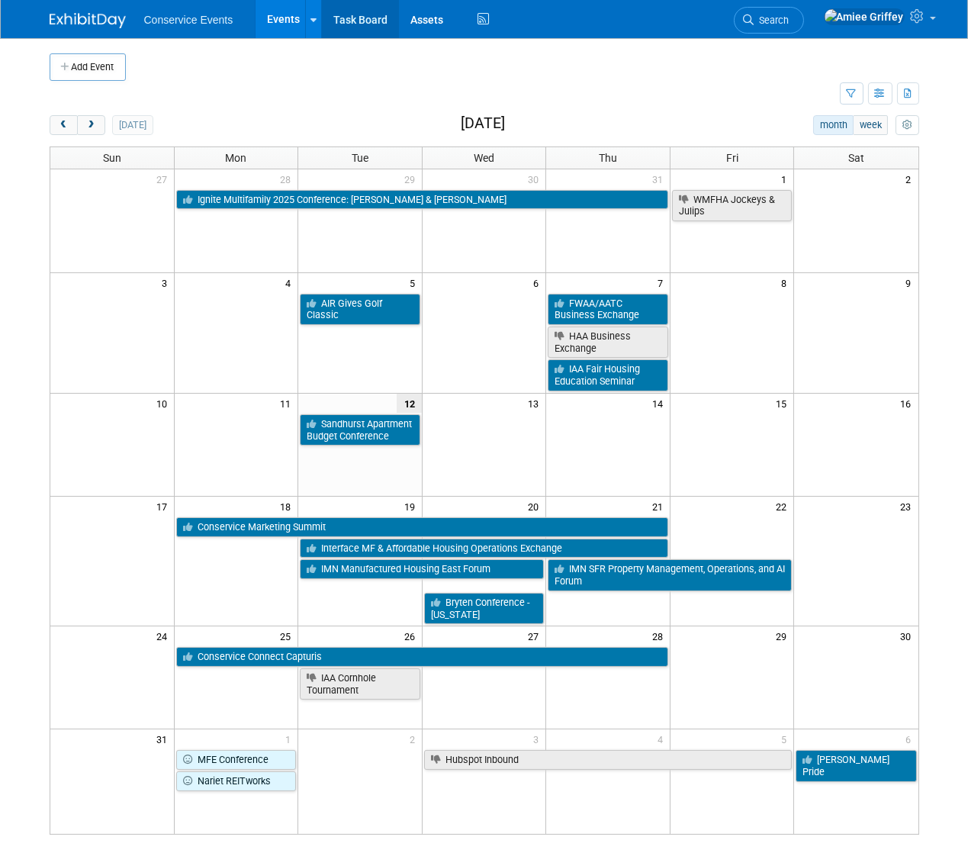
click at [346, 15] on link "Task Board" at bounding box center [360, 19] width 77 height 38
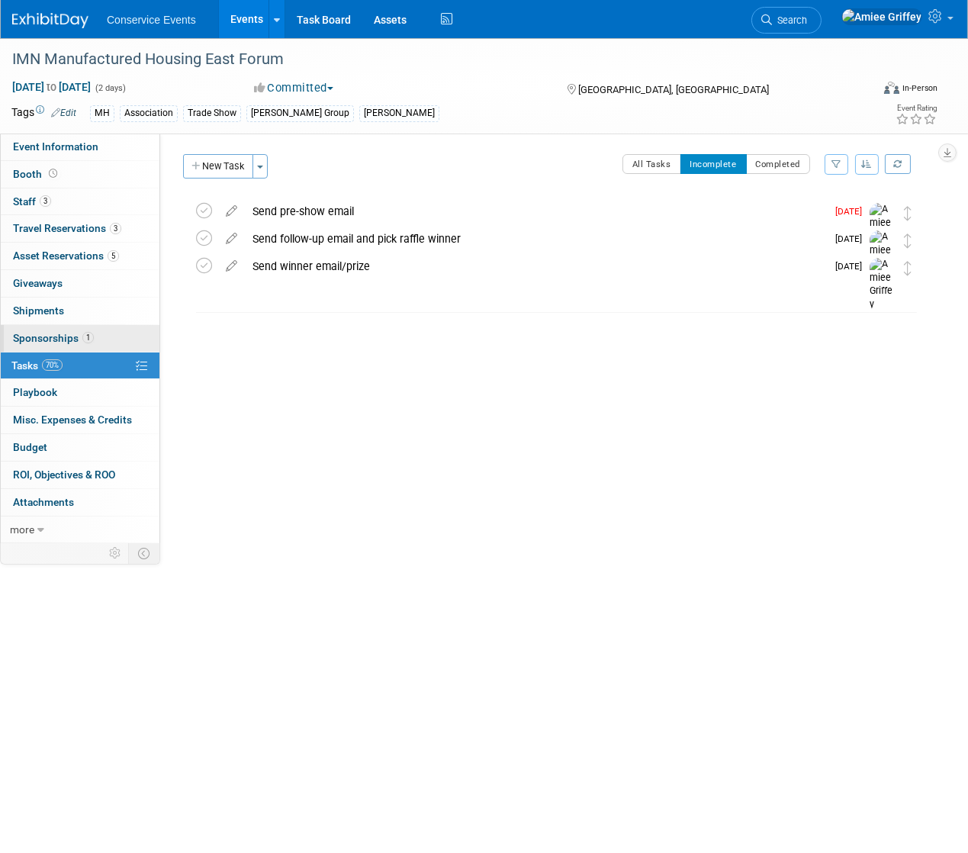
click at [56, 326] on link "1 Sponsorships 1" at bounding box center [80, 338] width 159 height 27
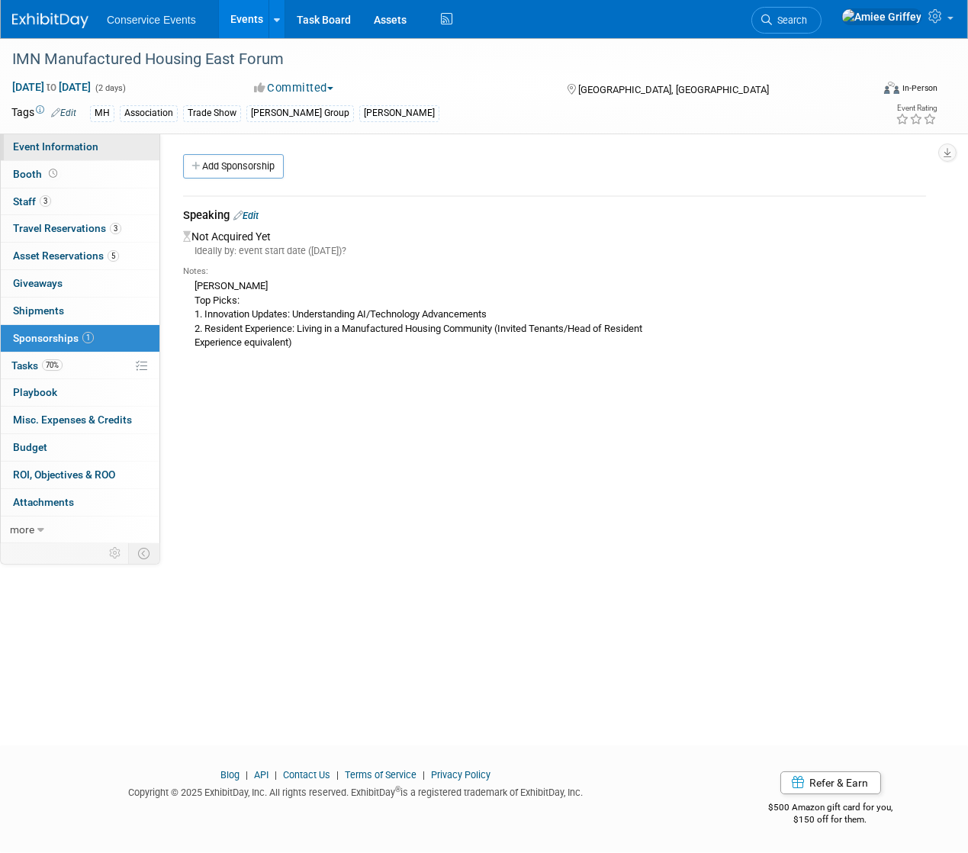
click at [40, 152] on span "Event Information" at bounding box center [55, 146] width 85 height 12
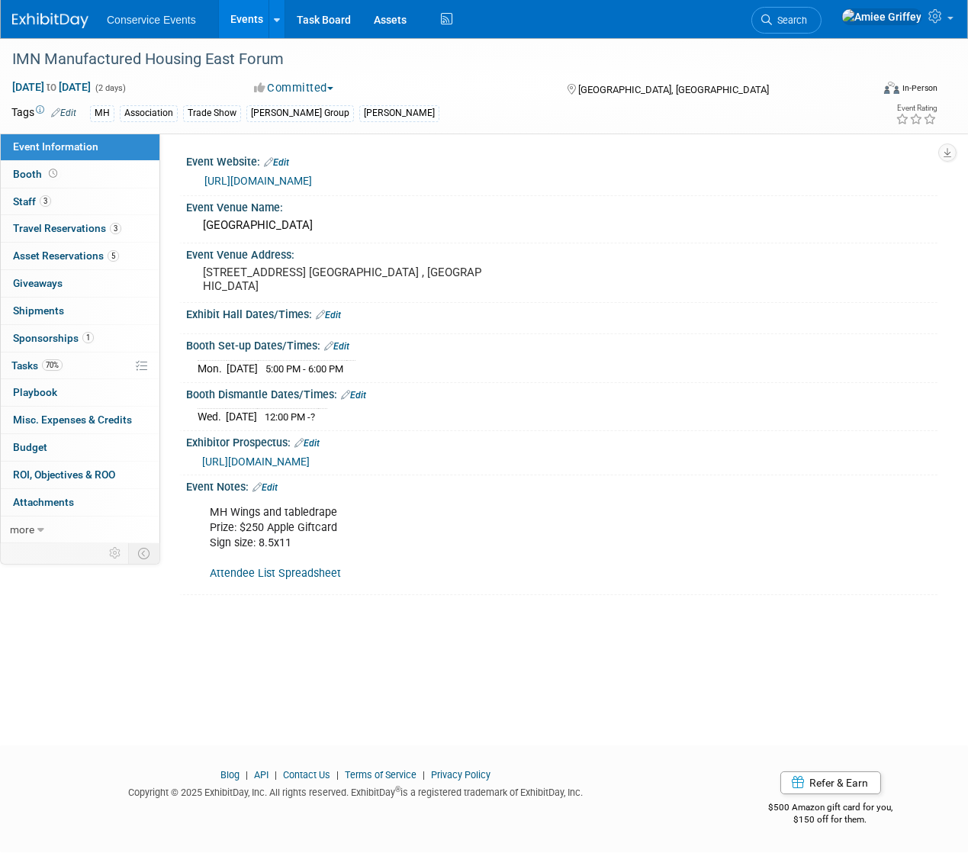
click at [240, 20] on link "Events" at bounding box center [247, 19] width 56 height 38
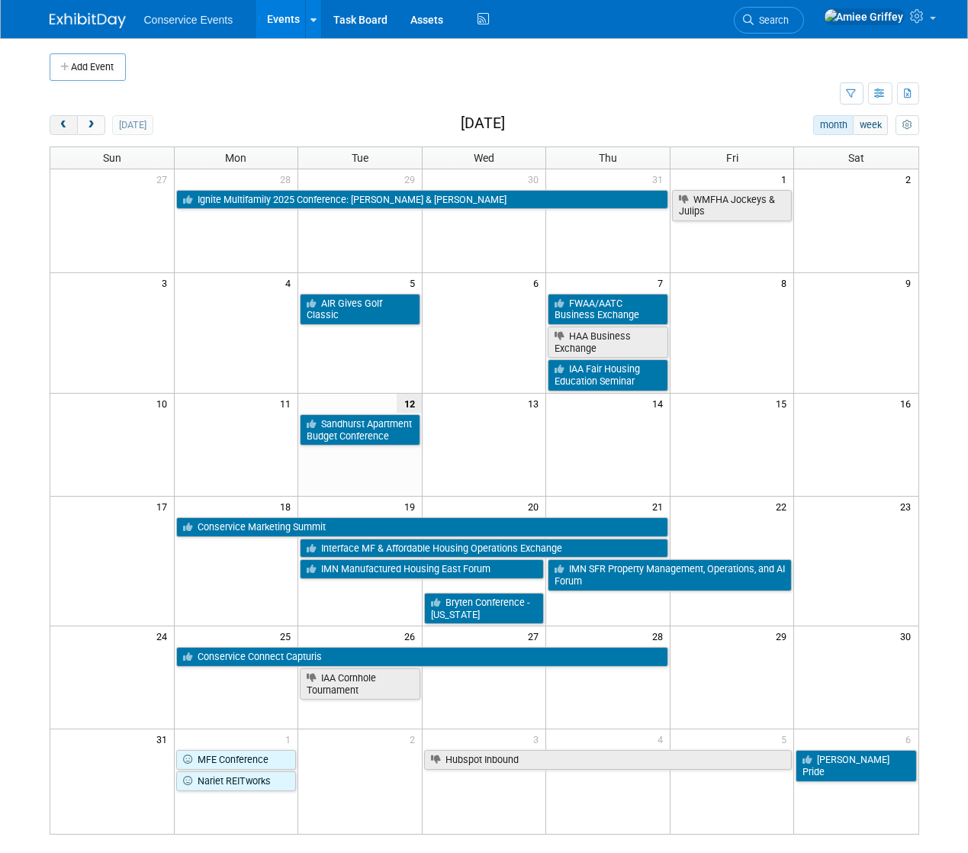
click at [63, 124] on span "prev" at bounding box center [63, 125] width 11 height 10
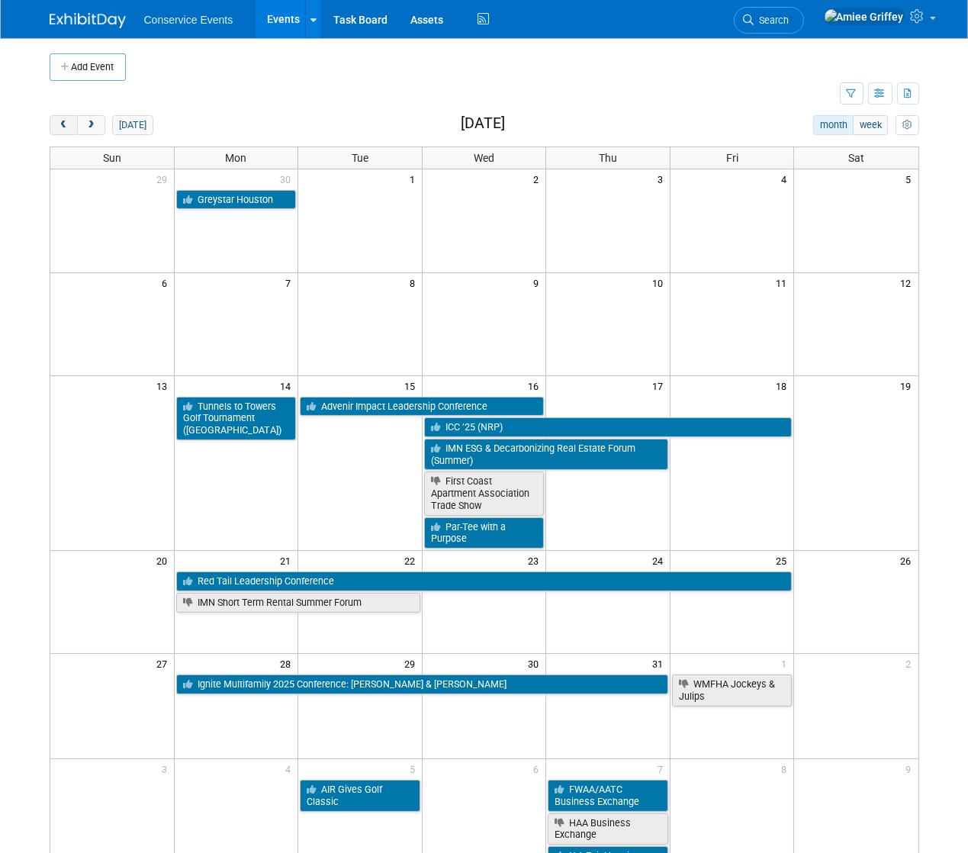
click at [63, 124] on span "prev" at bounding box center [63, 125] width 11 height 10
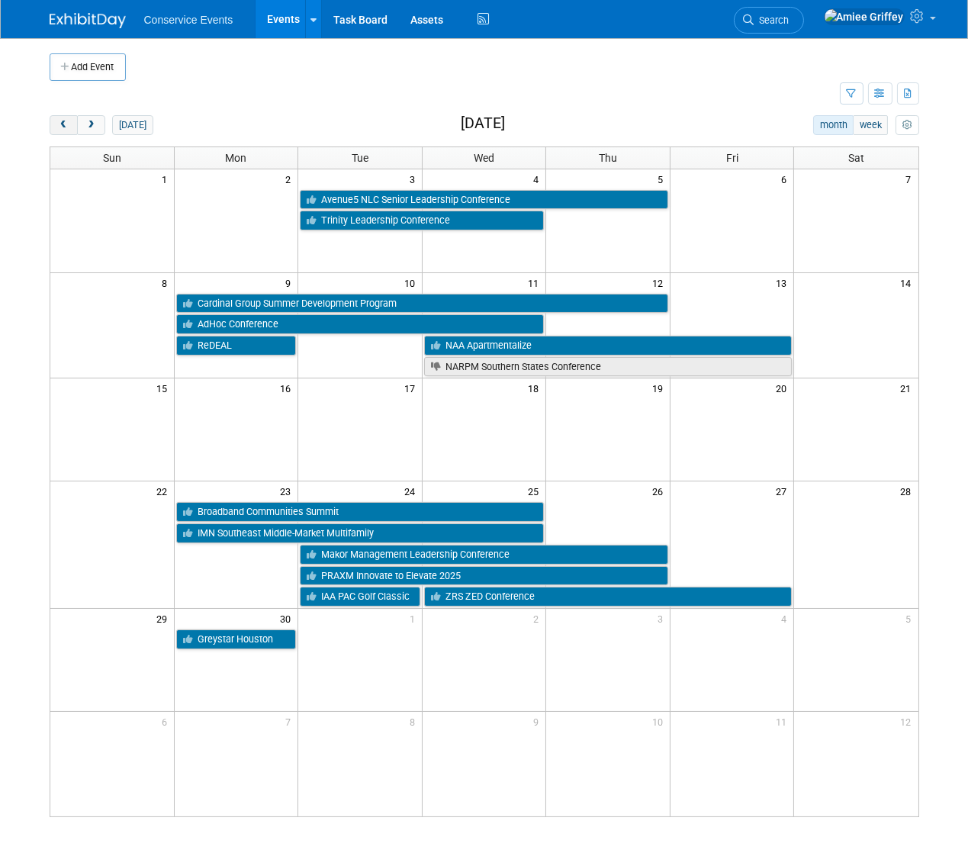
click at [63, 124] on span "prev" at bounding box center [63, 125] width 11 height 10
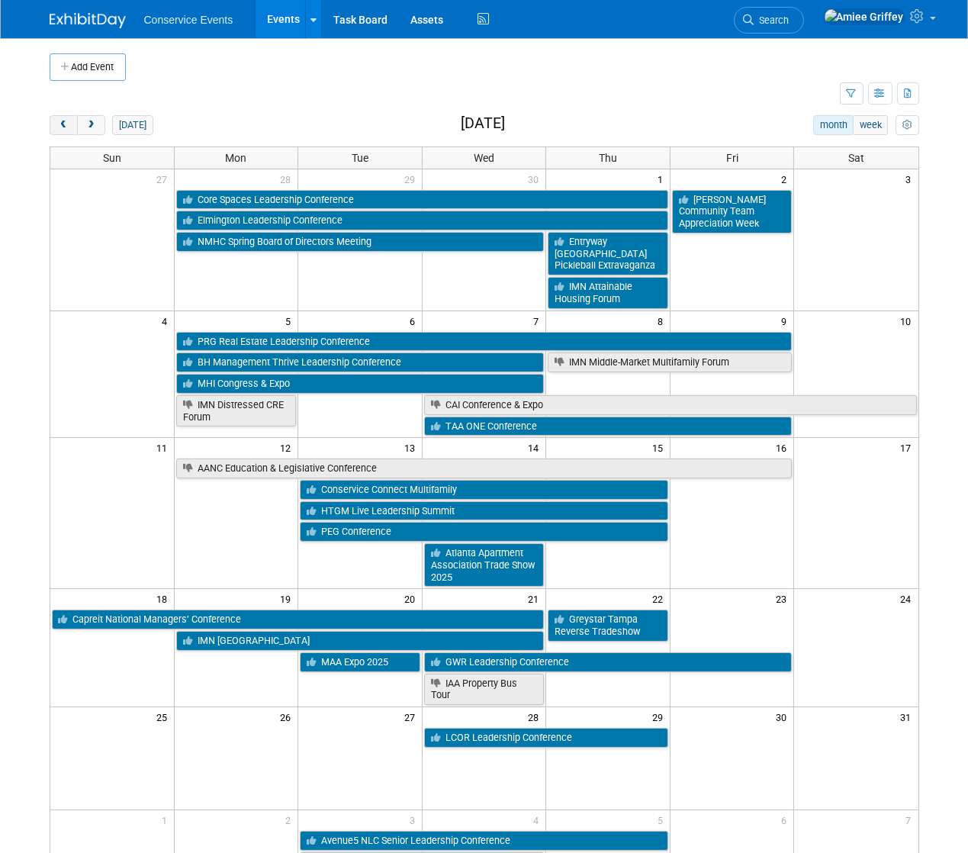
click at [63, 124] on span "prev" at bounding box center [63, 125] width 11 height 10
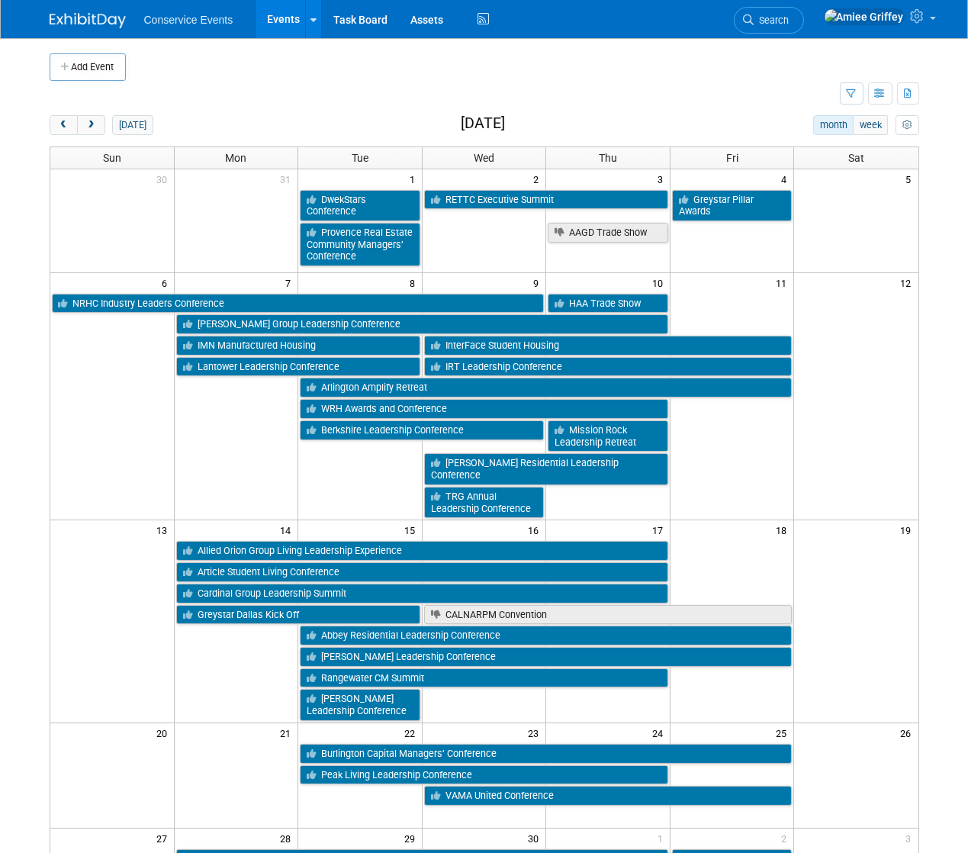
scroll to position [2, 0]
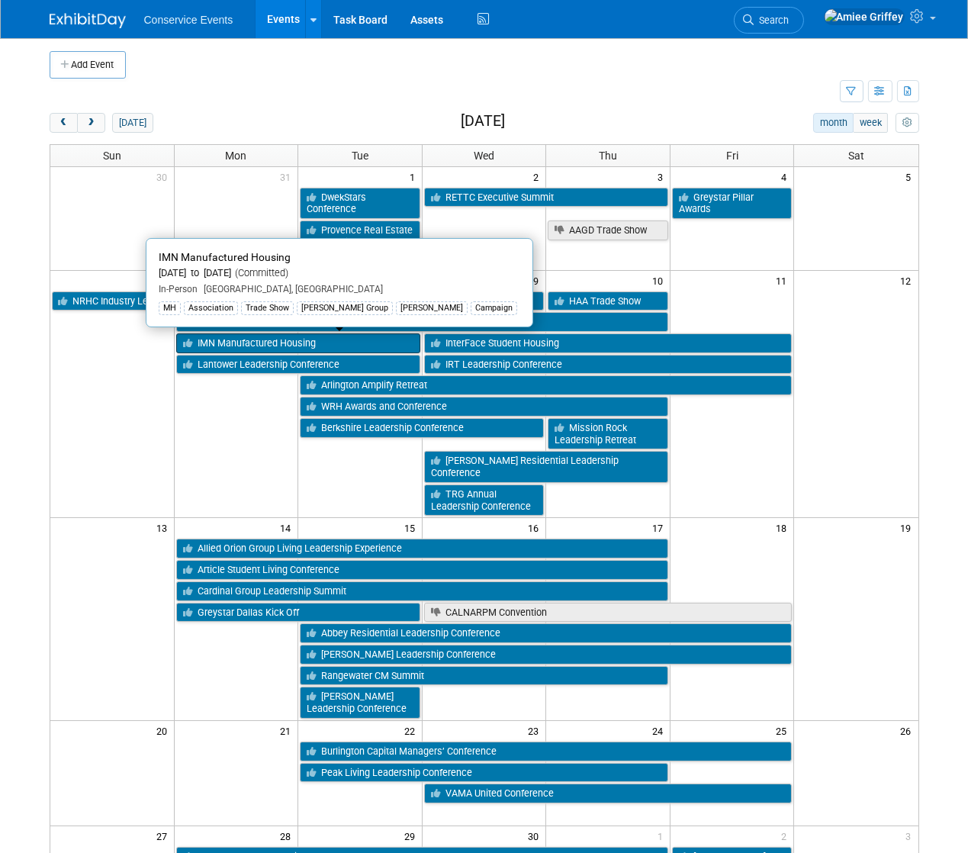
click at [265, 346] on link "IMN Manufactured Housing" at bounding box center [298, 343] width 244 height 20
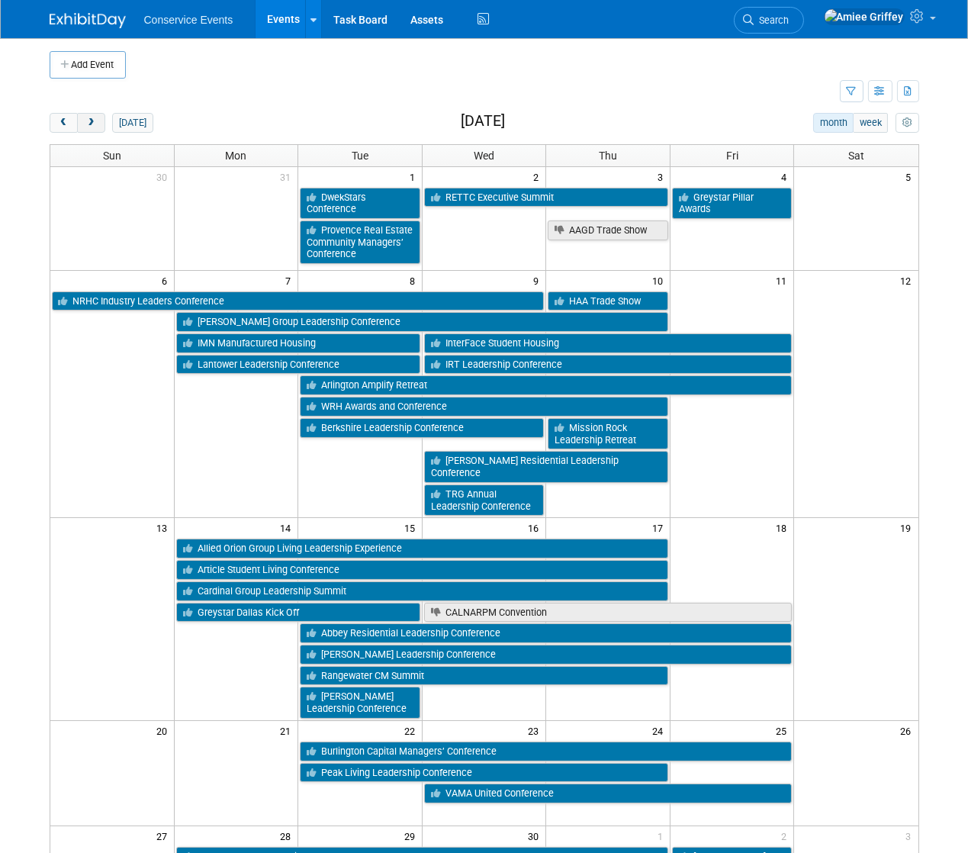
click at [88, 127] on button "next" at bounding box center [91, 123] width 28 height 20
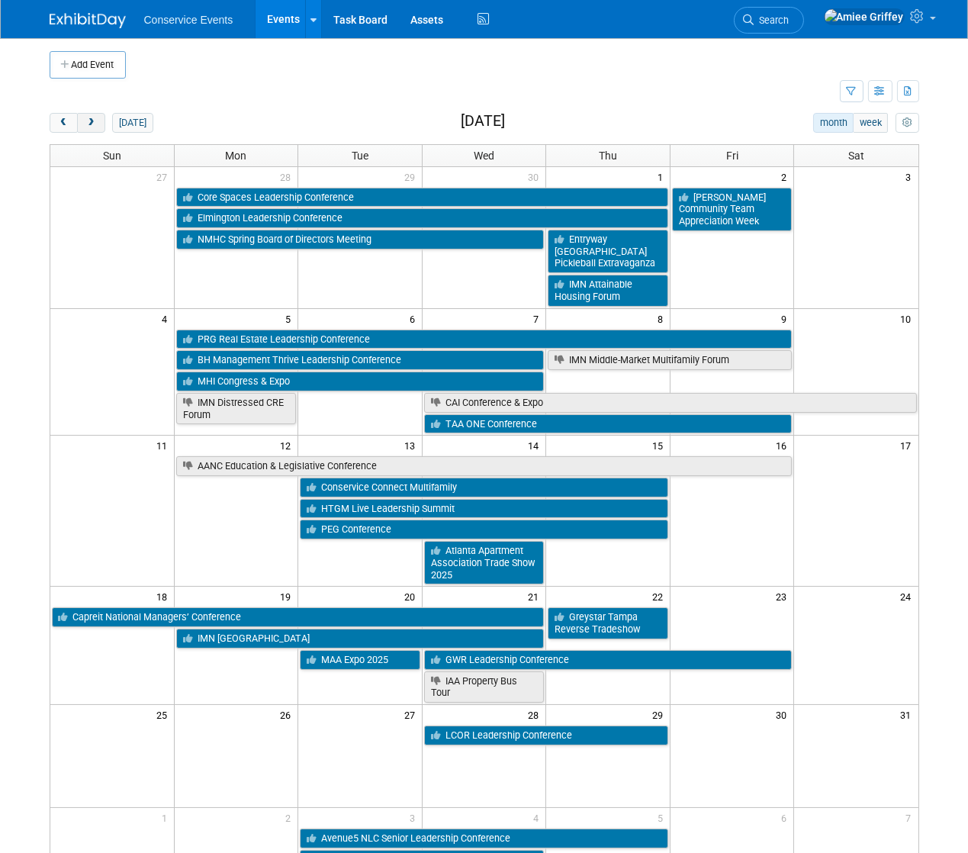
click at [89, 127] on button "next" at bounding box center [91, 123] width 28 height 20
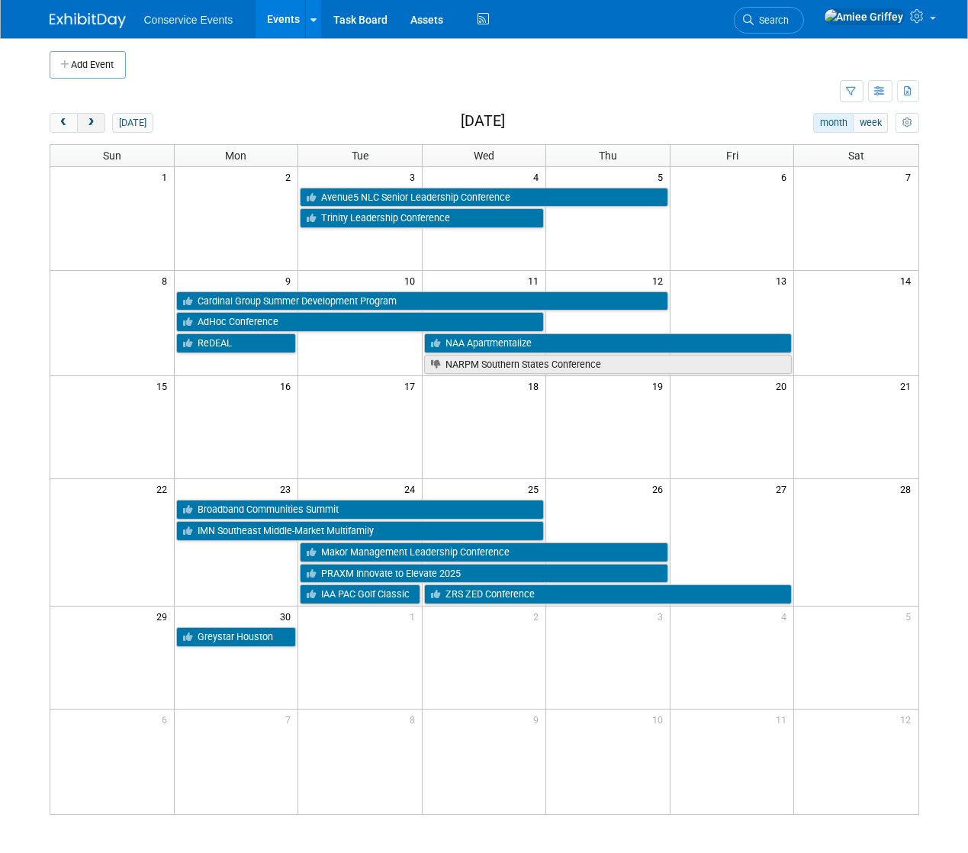
click at [100, 123] on button "next" at bounding box center [91, 123] width 28 height 20
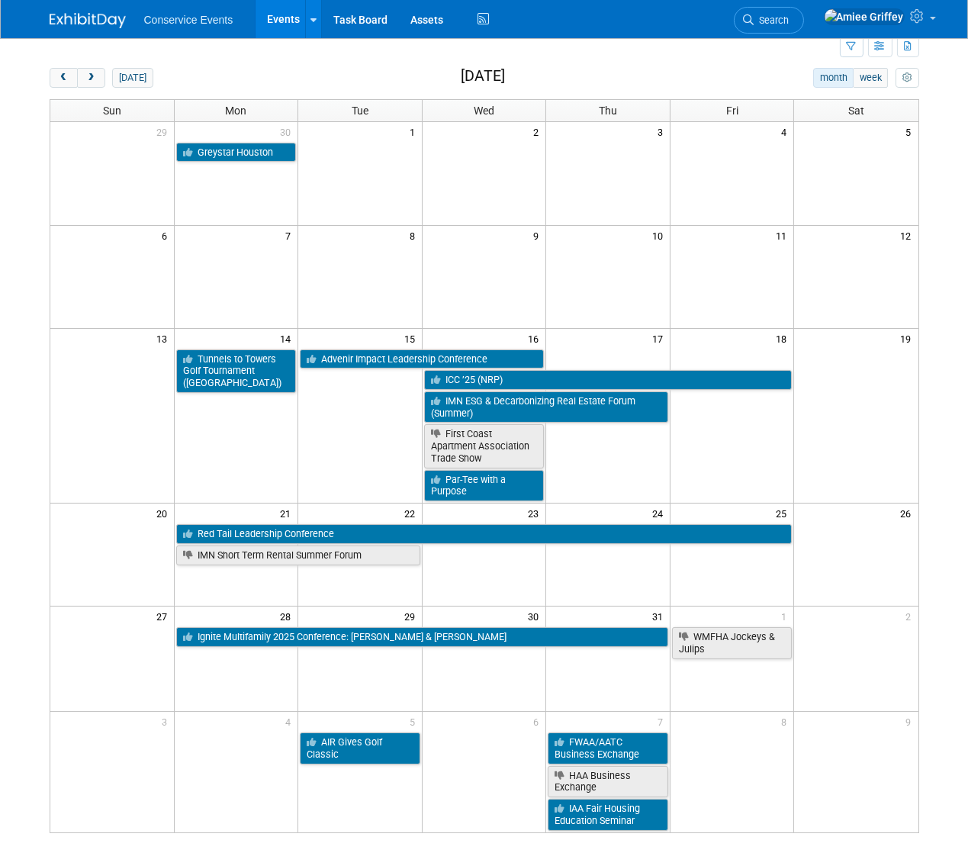
scroll to position [50, 0]
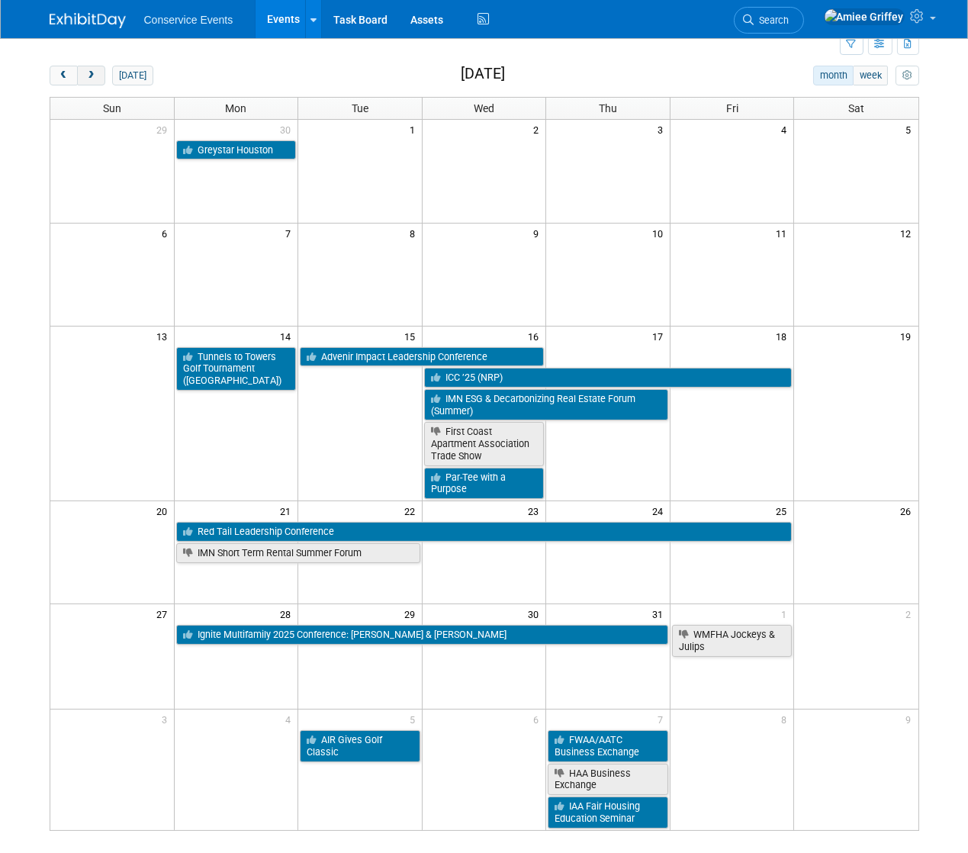
click at [95, 79] on span "next" at bounding box center [90, 76] width 11 height 10
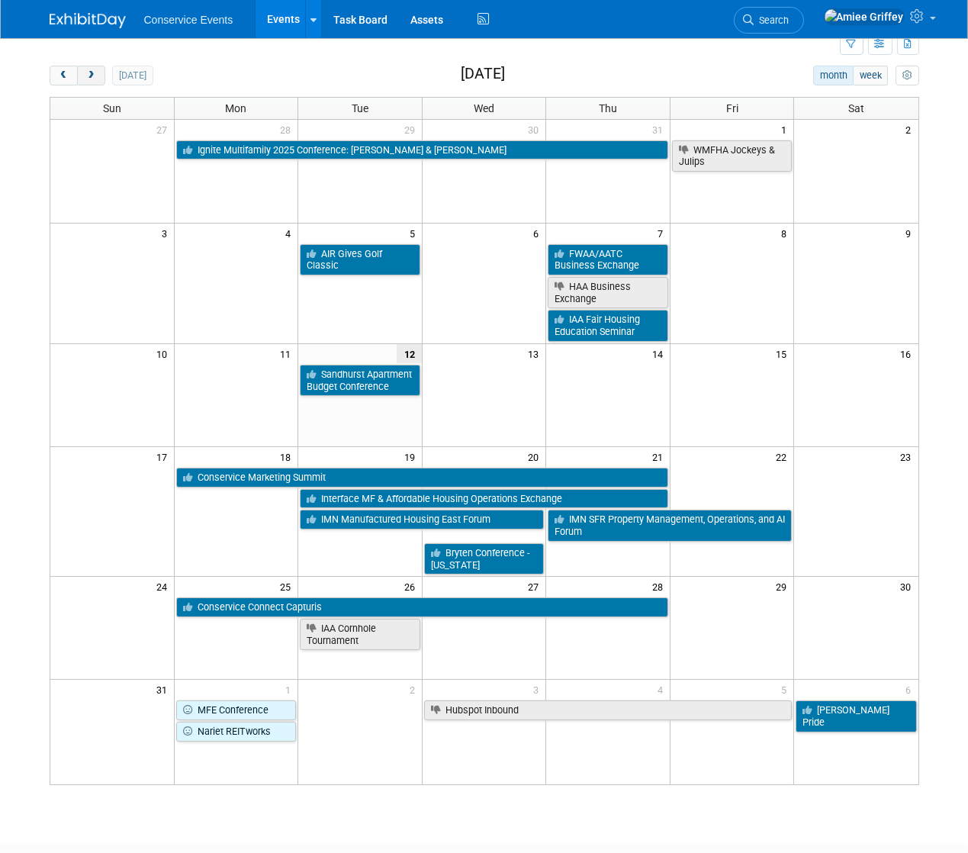
click at [92, 77] on span "next" at bounding box center [90, 76] width 11 height 10
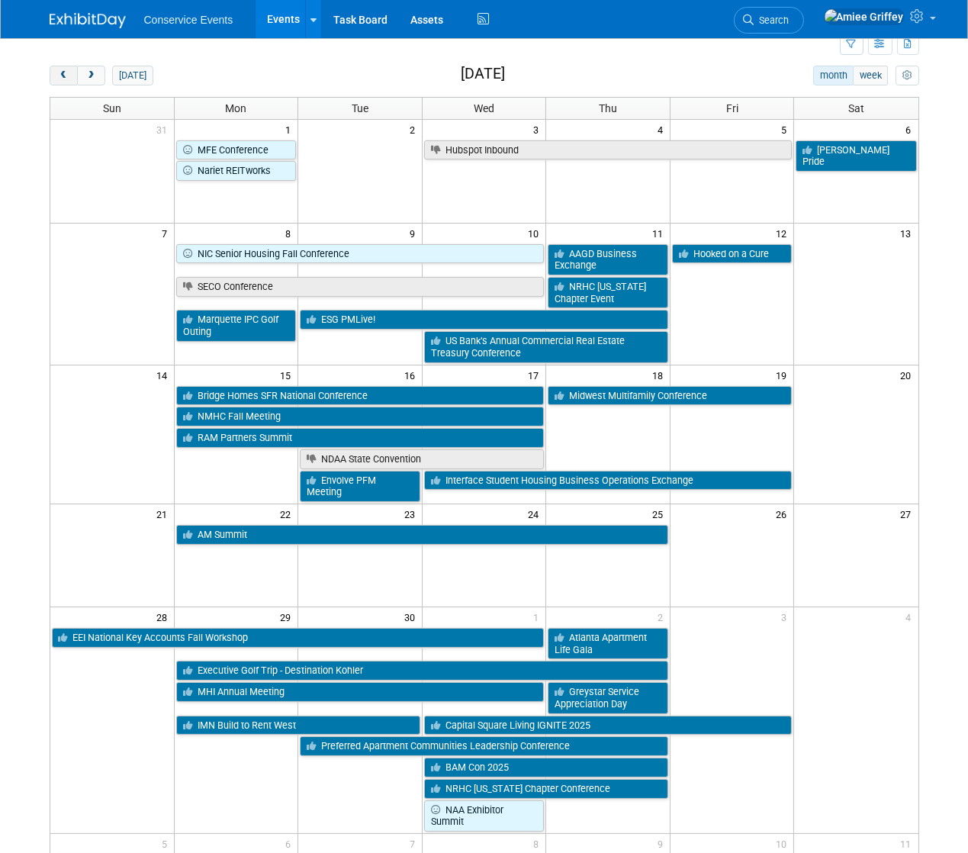
click at [64, 77] on span "prev" at bounding box center [63, 76] width 11 height 10
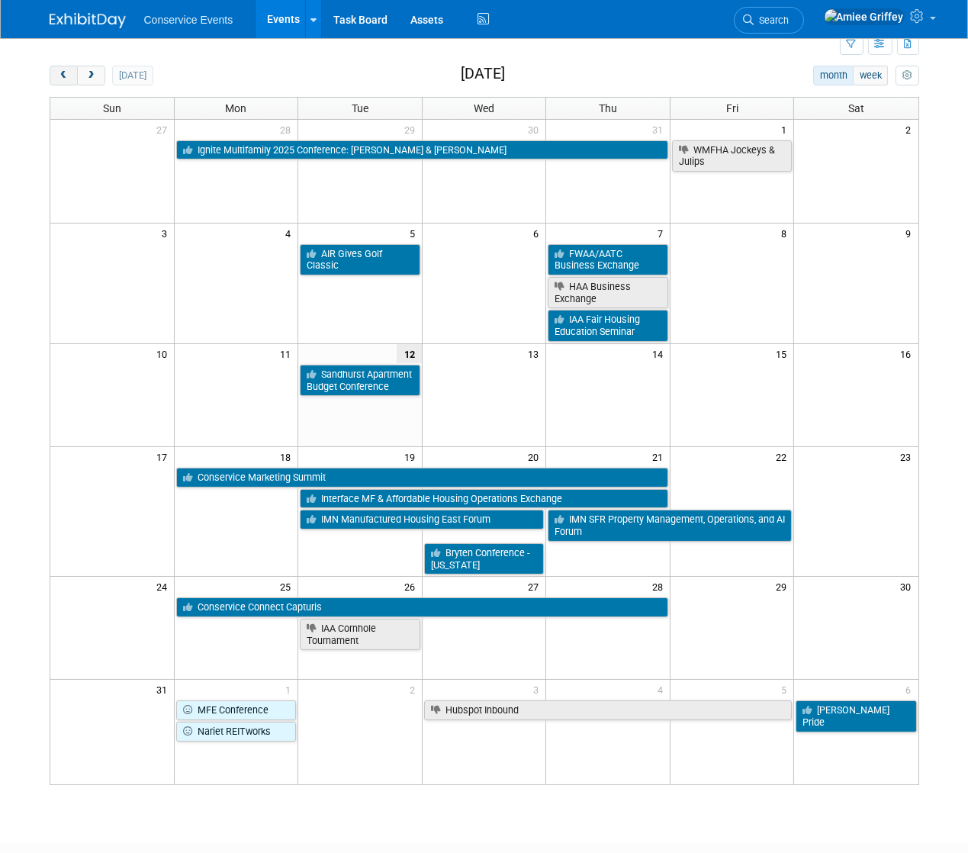
click at [64, 77] on span "prev" at bounding box center [63, 76] width 11 height 10
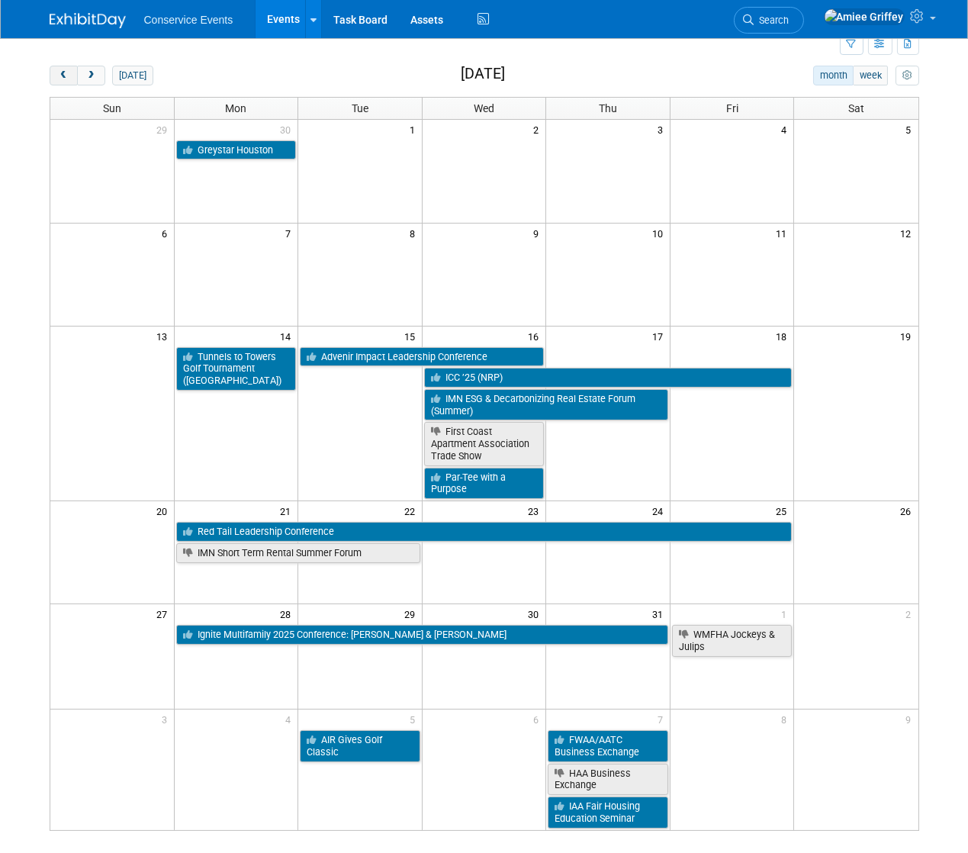
click at [64, 77] on span "prev" at bounding box center [63, 76] width 11 height 10
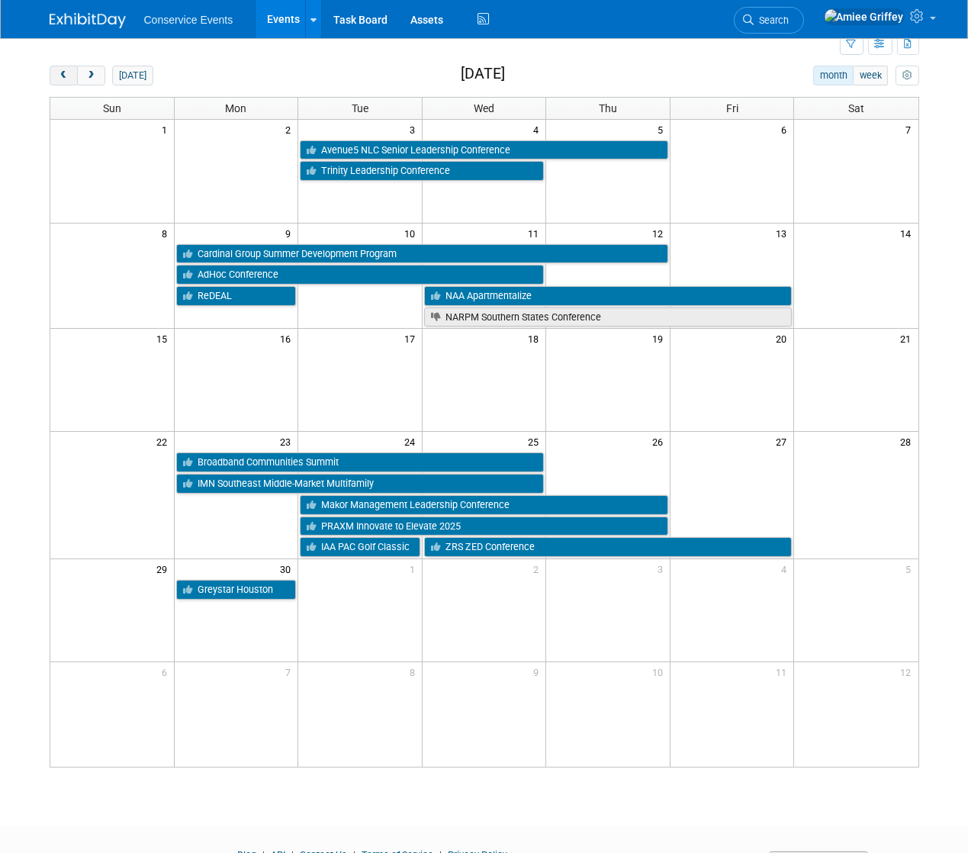
click at [64, 77] on span "prev" at bounding box center [63, 76] width 11 height 10
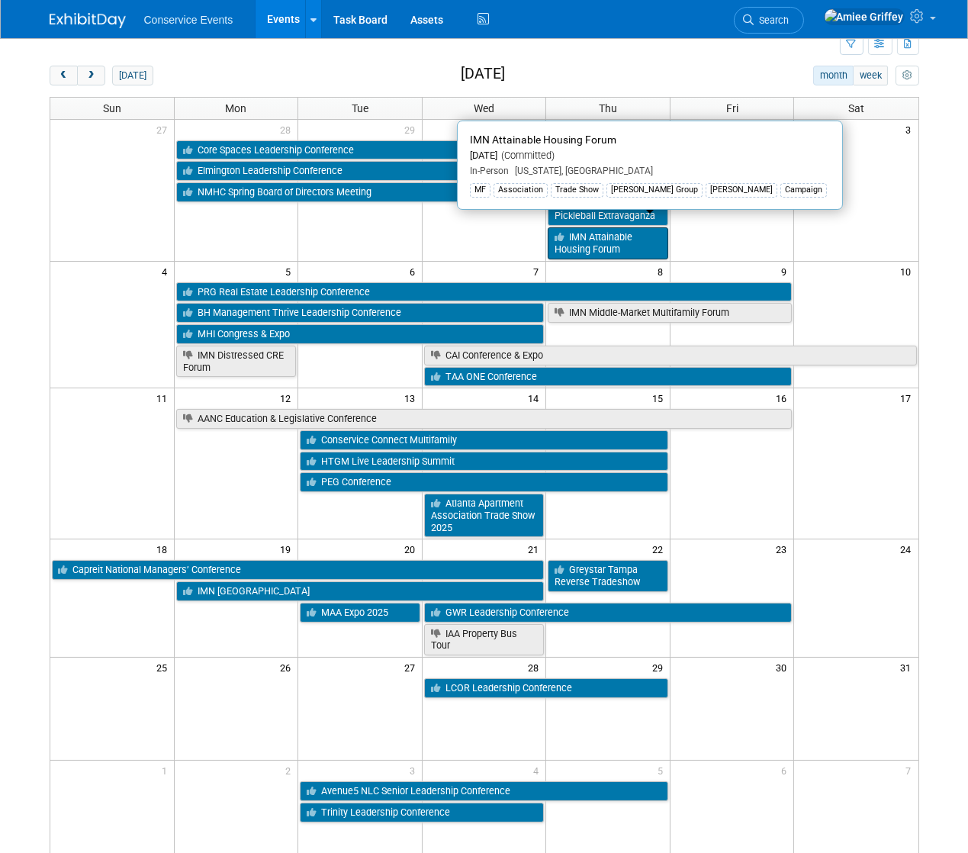
click at [609, 228] on link "IMN Attainable Housing Forum" at bounding box center [608, 242] width 120 height 31
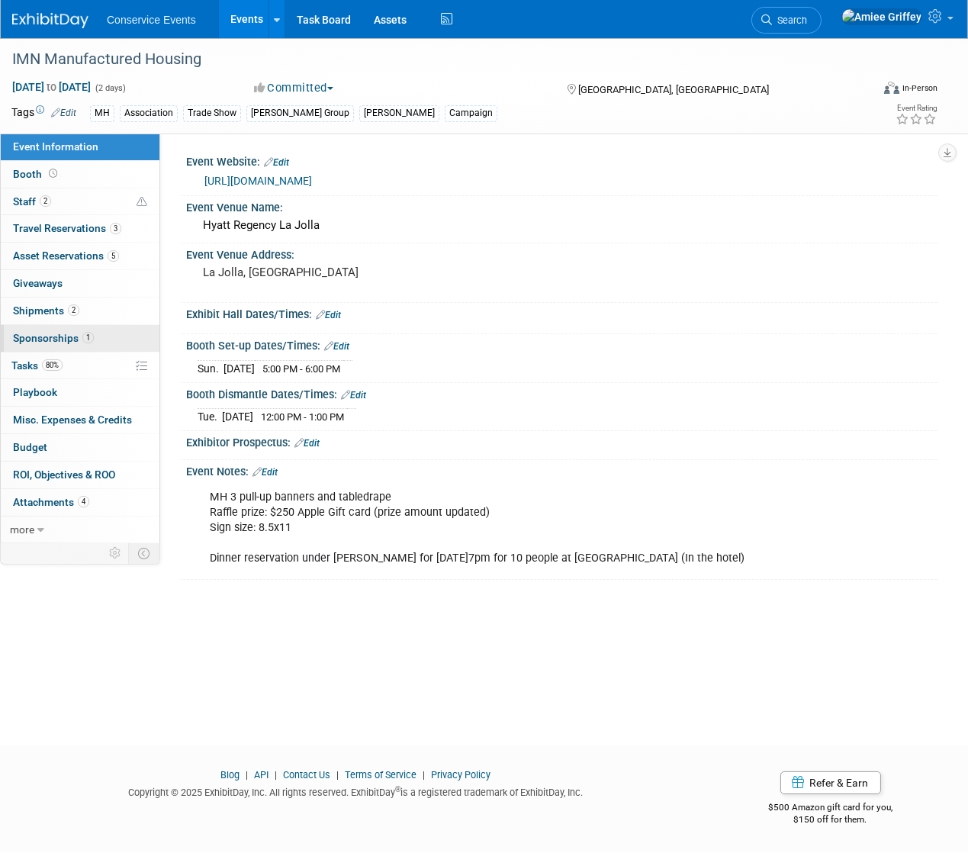
click at [51, 336] on span "Sponsorships 1" at bounding box center [53, 338] width 81 height 12
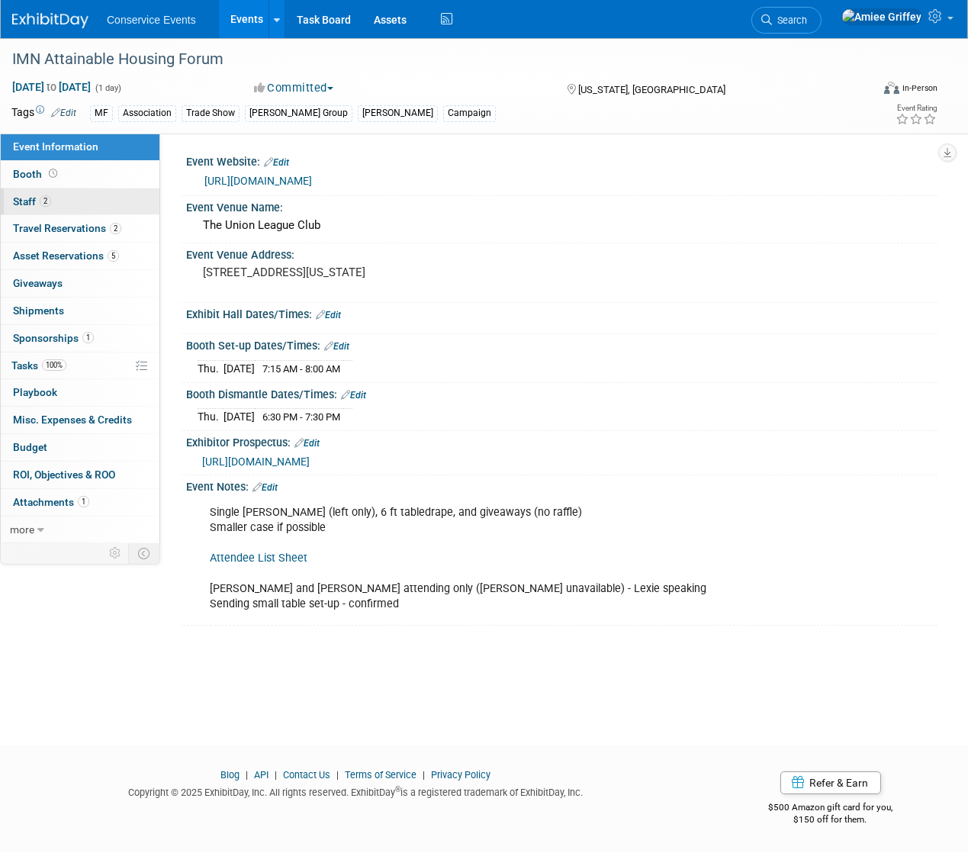
click at [45, 203] on span "2" at bounding box center [45, 200] width 11 height 11
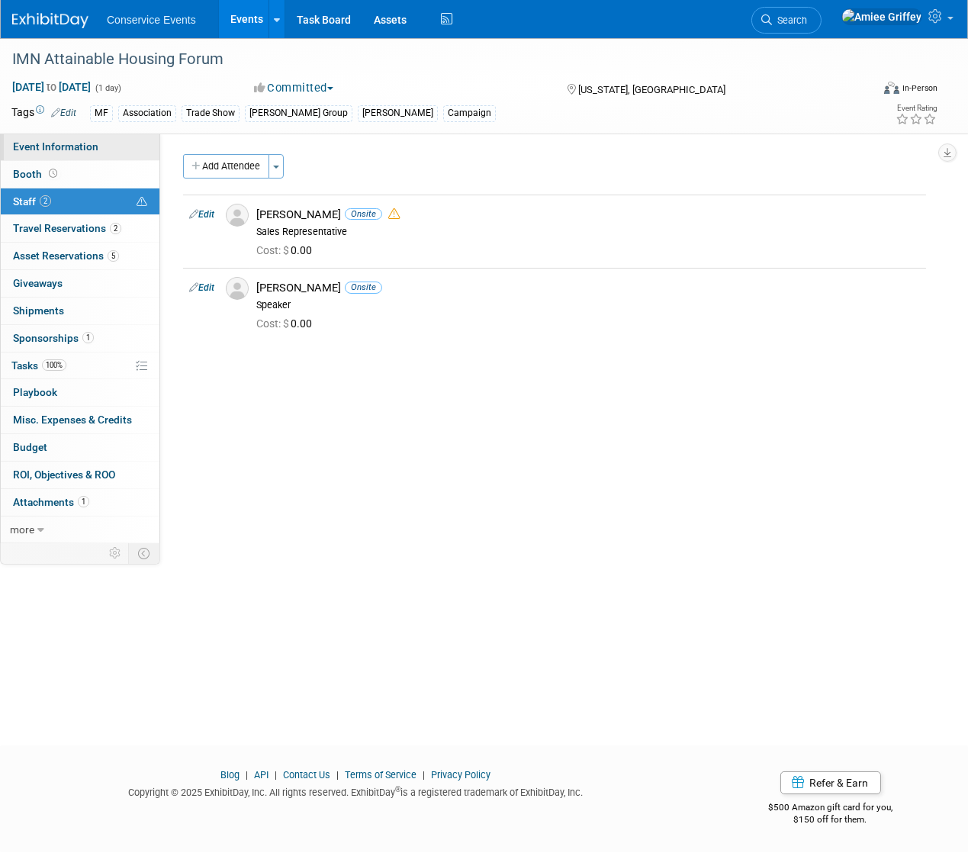
click at [61, 140] on span "Event Information" at bounding box center [55, 146] width 85 height 12
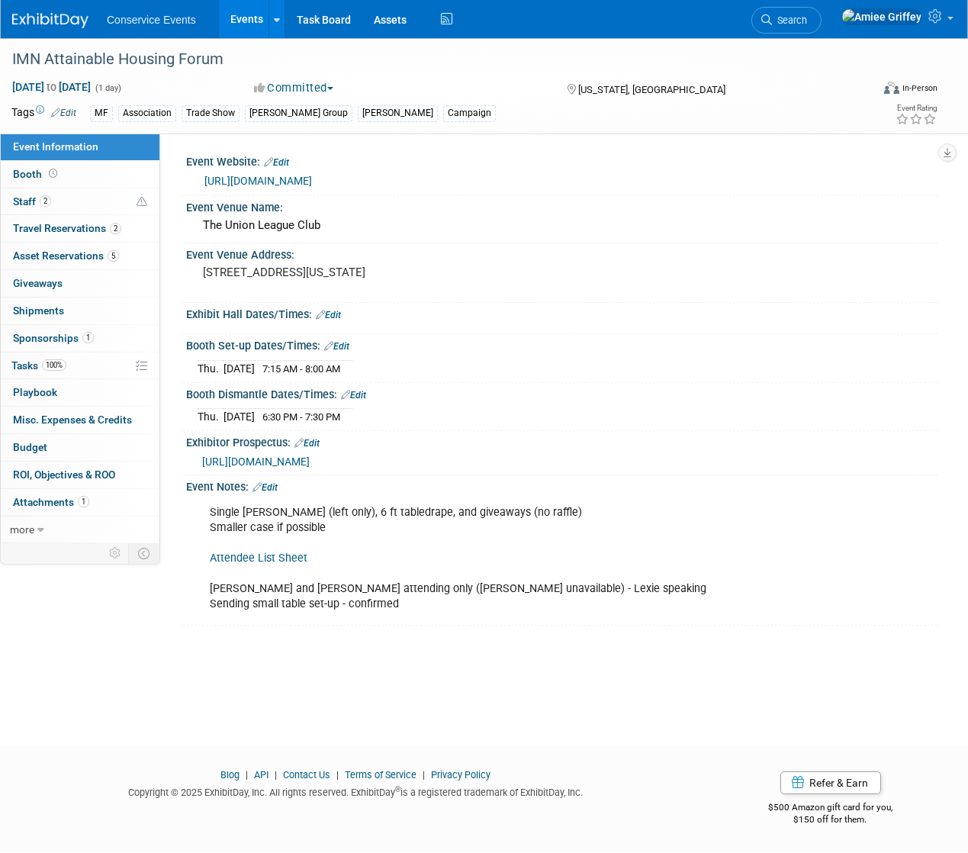
click at [242, 22] on link "Events" at bounding box center [247, 19] width 56 height 38
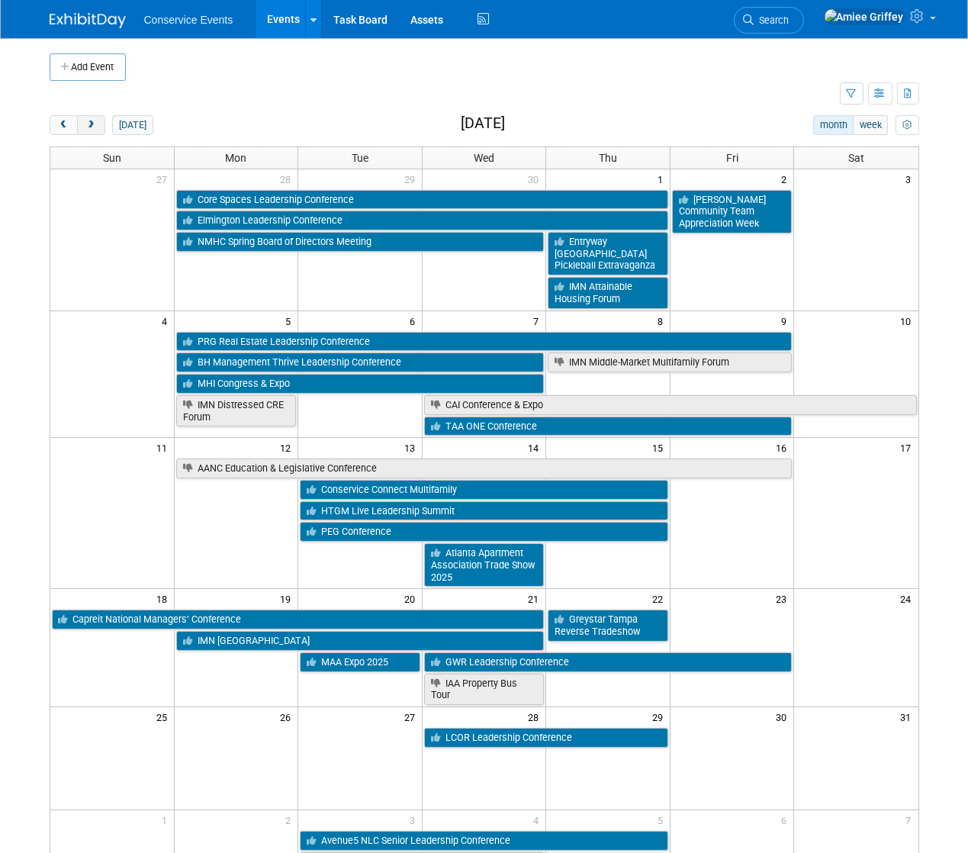
click at [98, 121] on button "next" at bounding box center [91, 125] width 28 height 20
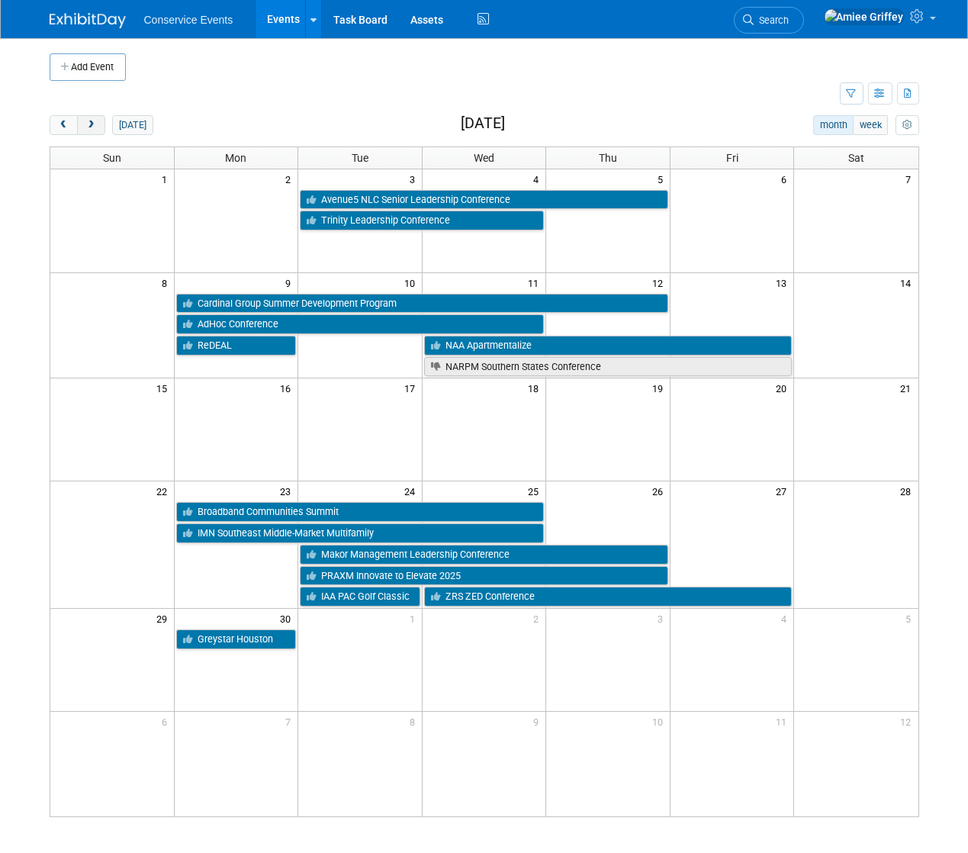
click at [98, 121] on button "next" at bounding box center [91, 125] width 28 height 20
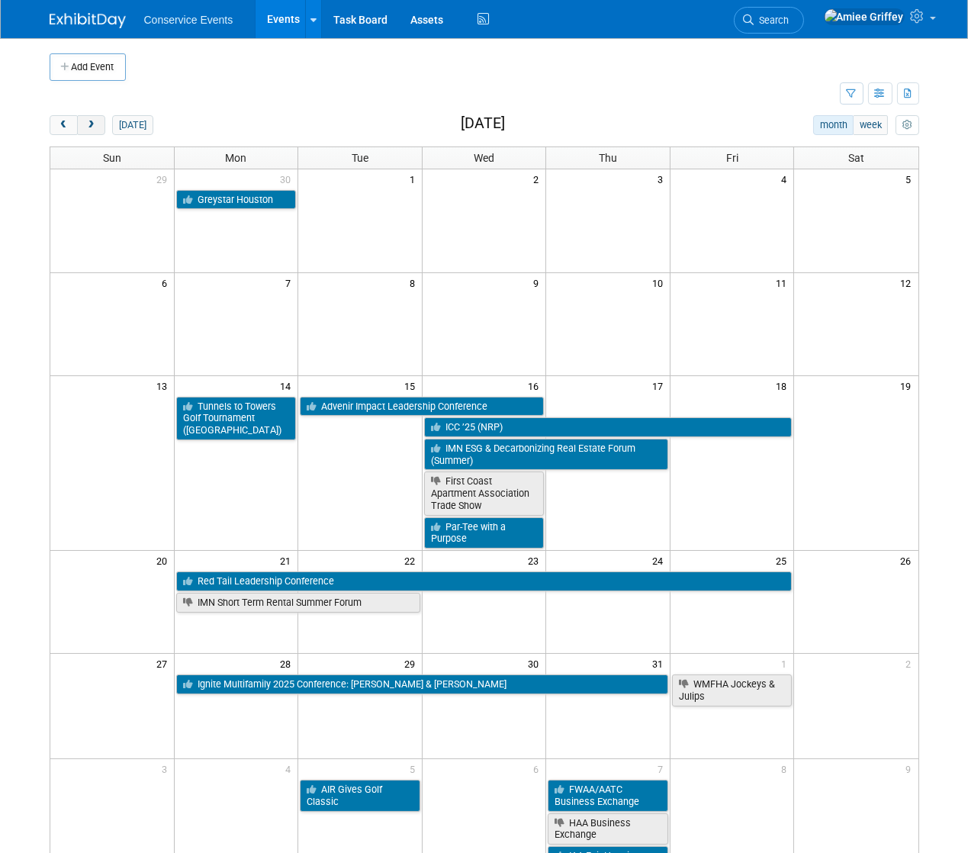
click at [98, 121] on button "next" at bounding box center [91, 125] width 28 height 20
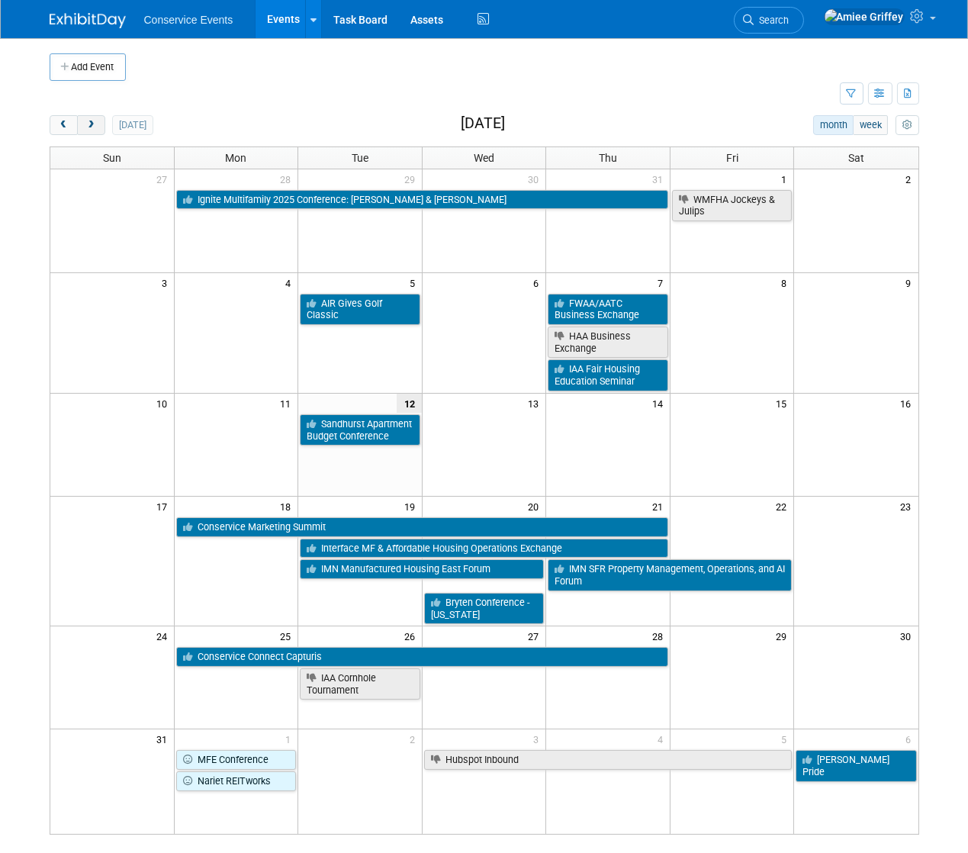
click at [95, 128] on span "next" at bounding box center [90, 125] width 11 height 10
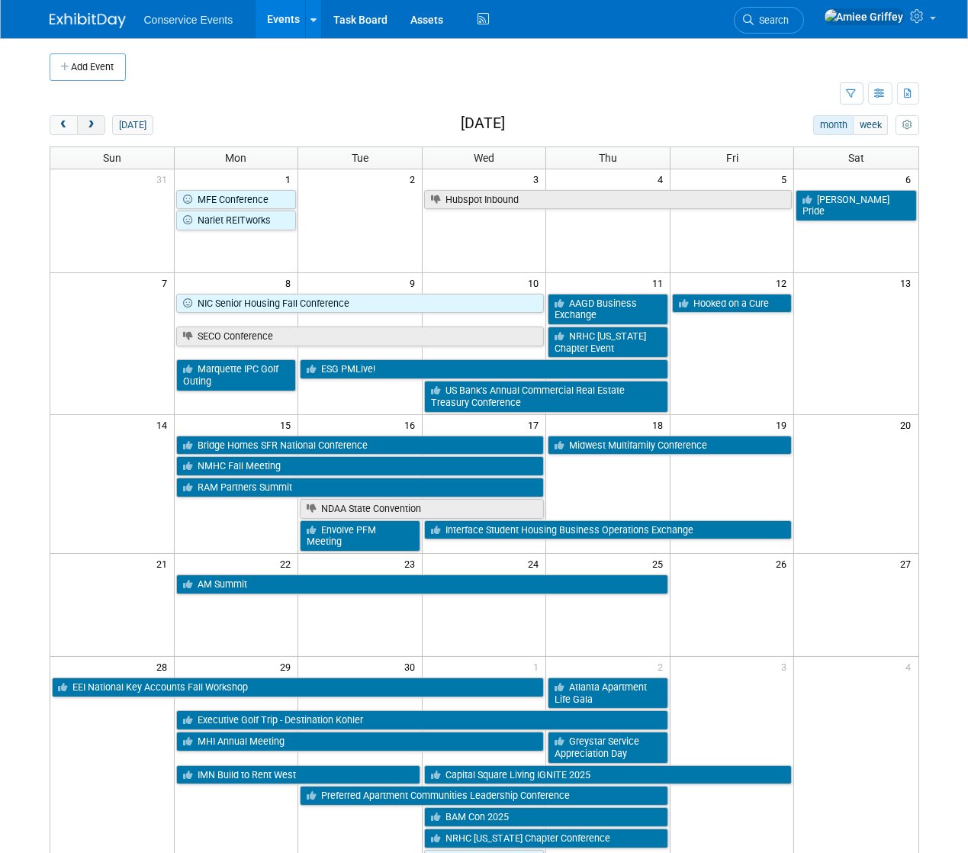
click at [95, 128] on span "next" at bounding box center [90, 125] width 11 height 10
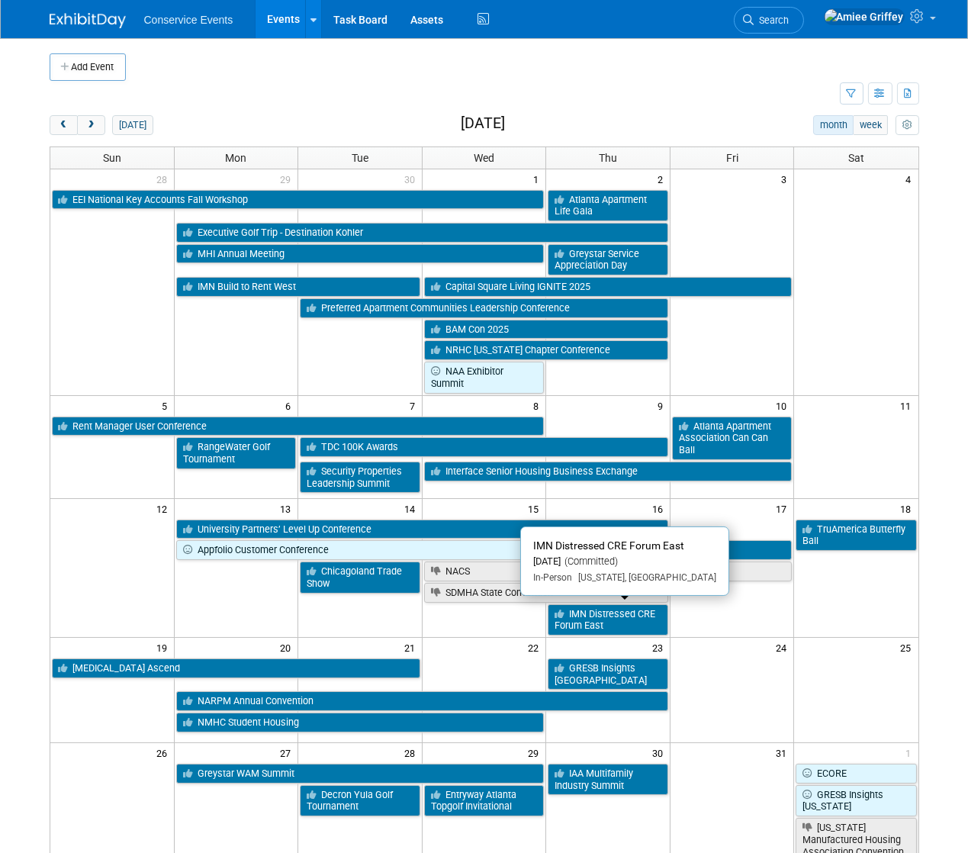
click at [622, 620] on link "IMN Distressed CRE Forum East" at bounding box center [608, 619] width 120 height 31
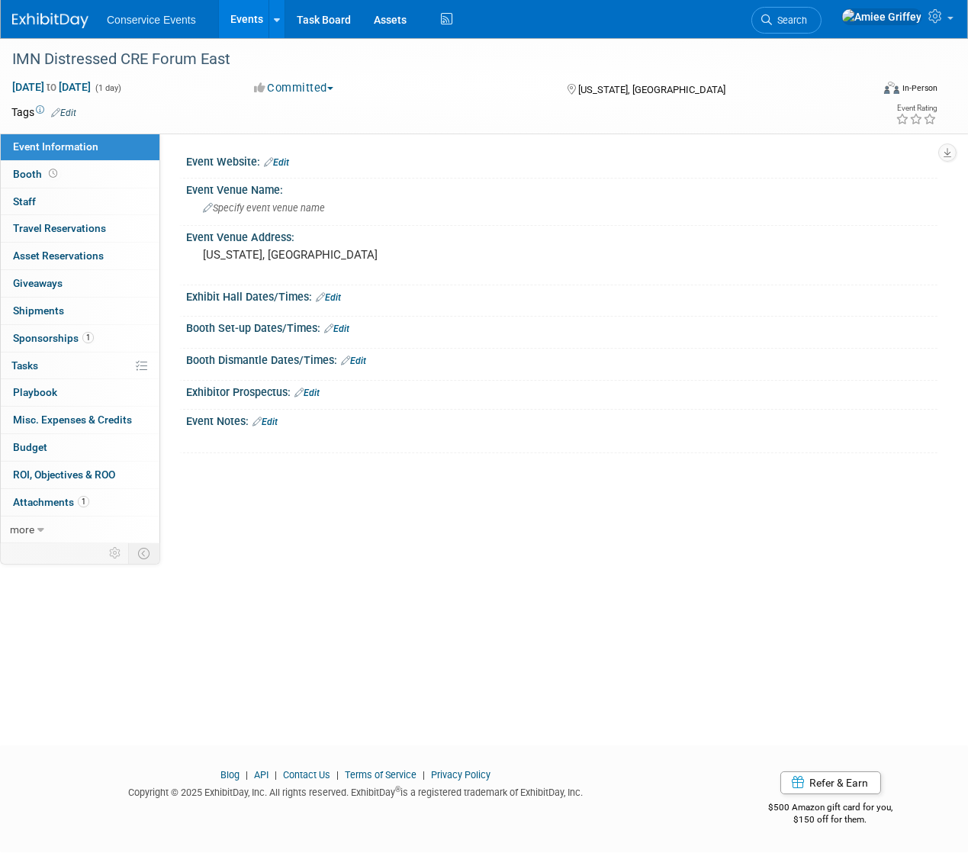
click at [236, 18] on link "Events" at bounding box center [247, 19] width 56 height 38
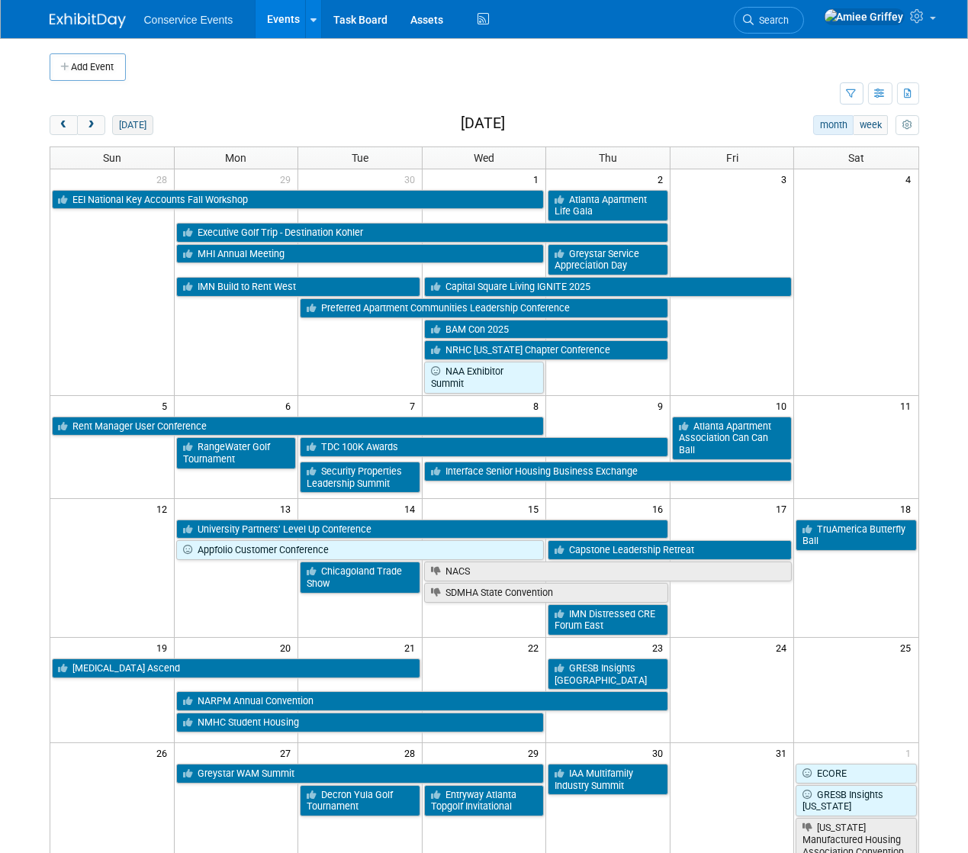
click at [120, 121] on button "[DATE]" at bounding box center [132, 125] width 40 height 20
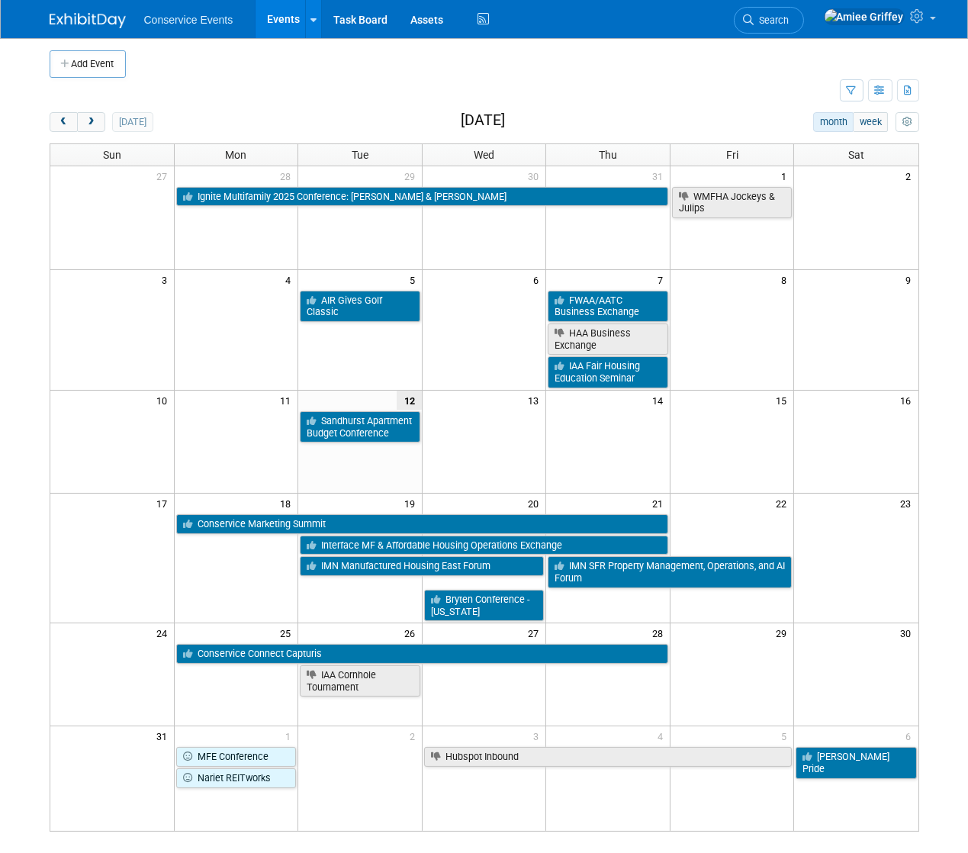
scroll to position [5, 0]
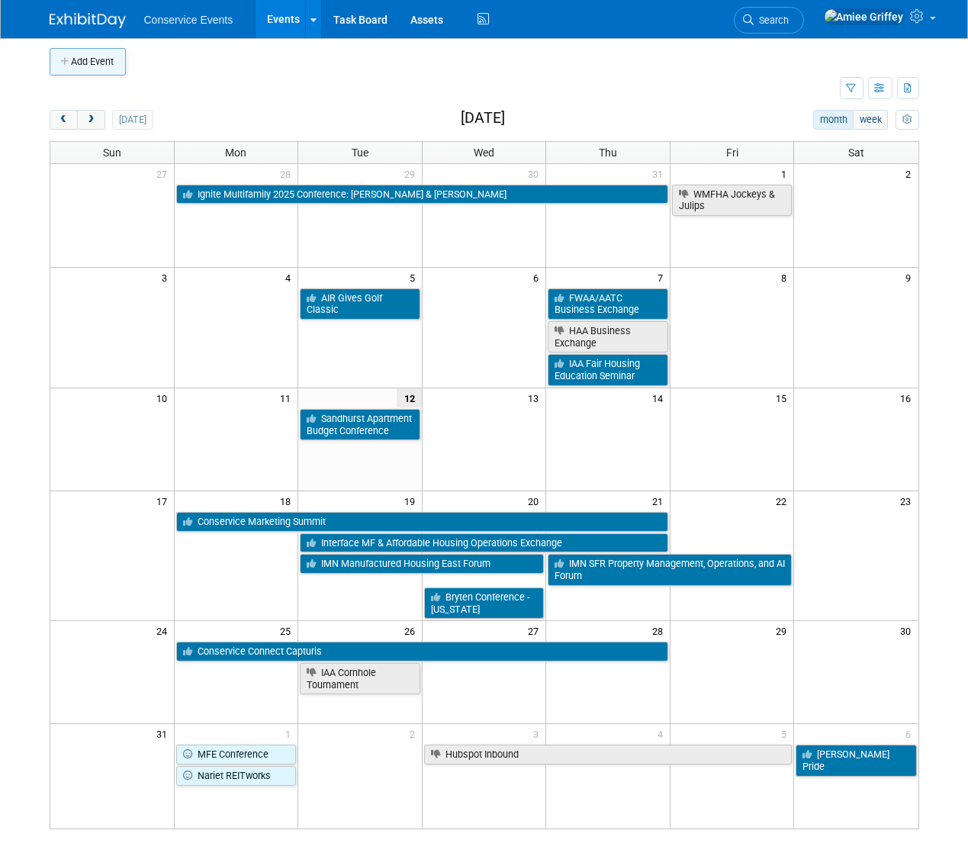
click at [104, 73] on button "Add Event" at bounding box center [88, 61] width 76 height 27
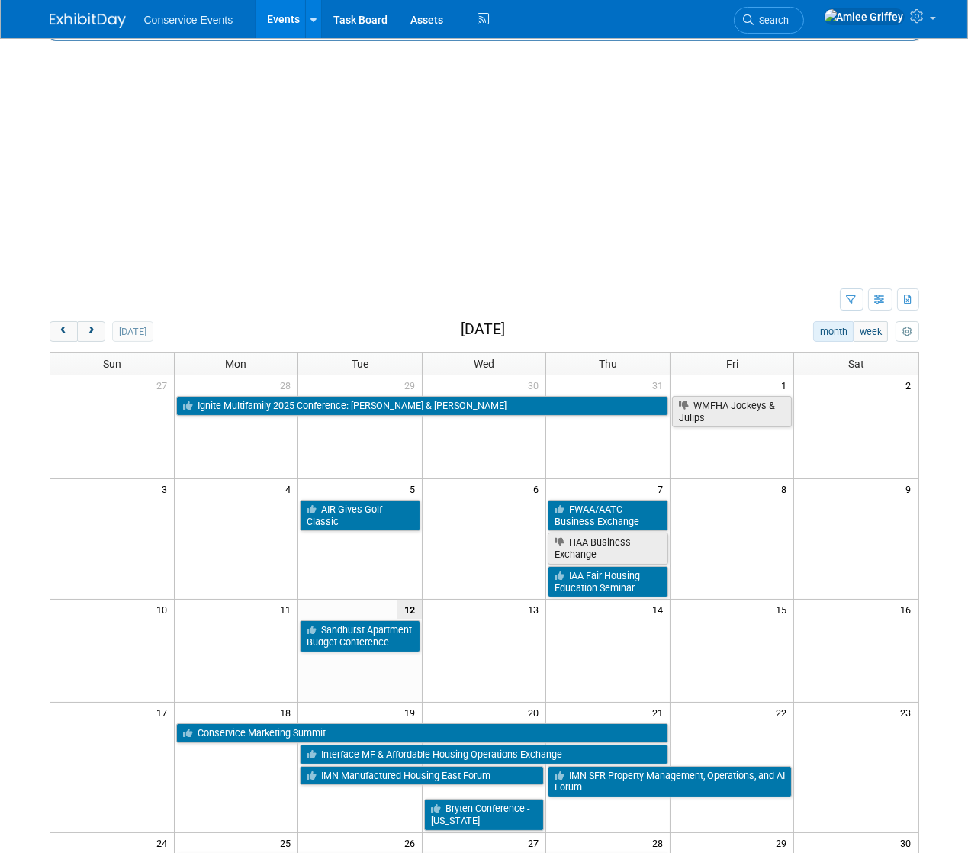
scroll to position [0, 0]
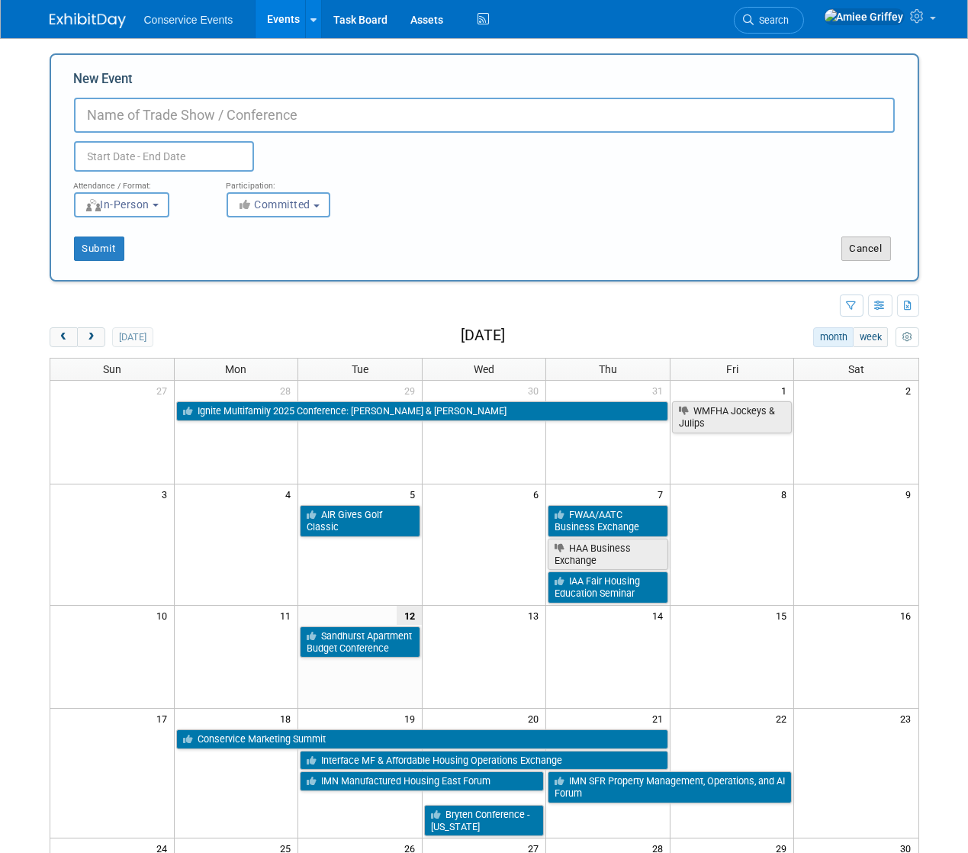
click at [873, 249] on button "Cancel" at bounding box center [866, 248] width 50 height 24
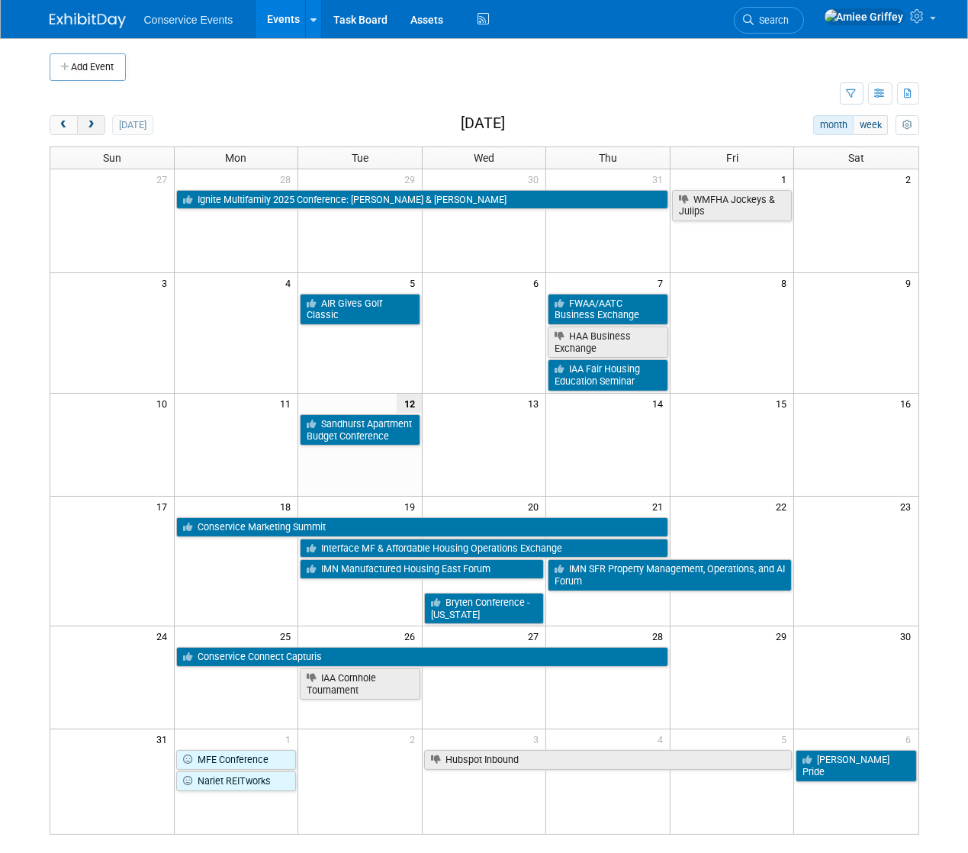
click at [101, 124] on button "next" at bounding box center [91, 125] width 28 height 20
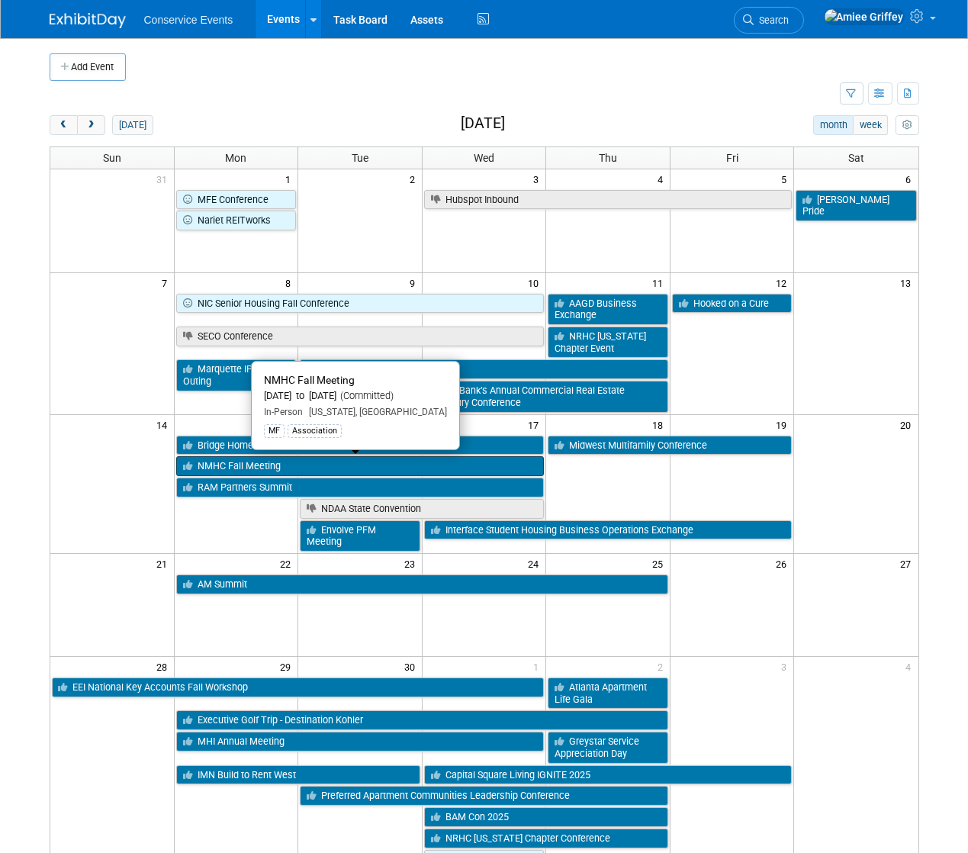
click at [278, 459] on link "NMHC Fall Meeting" at bounding box center [360, 466] width 368 height 20
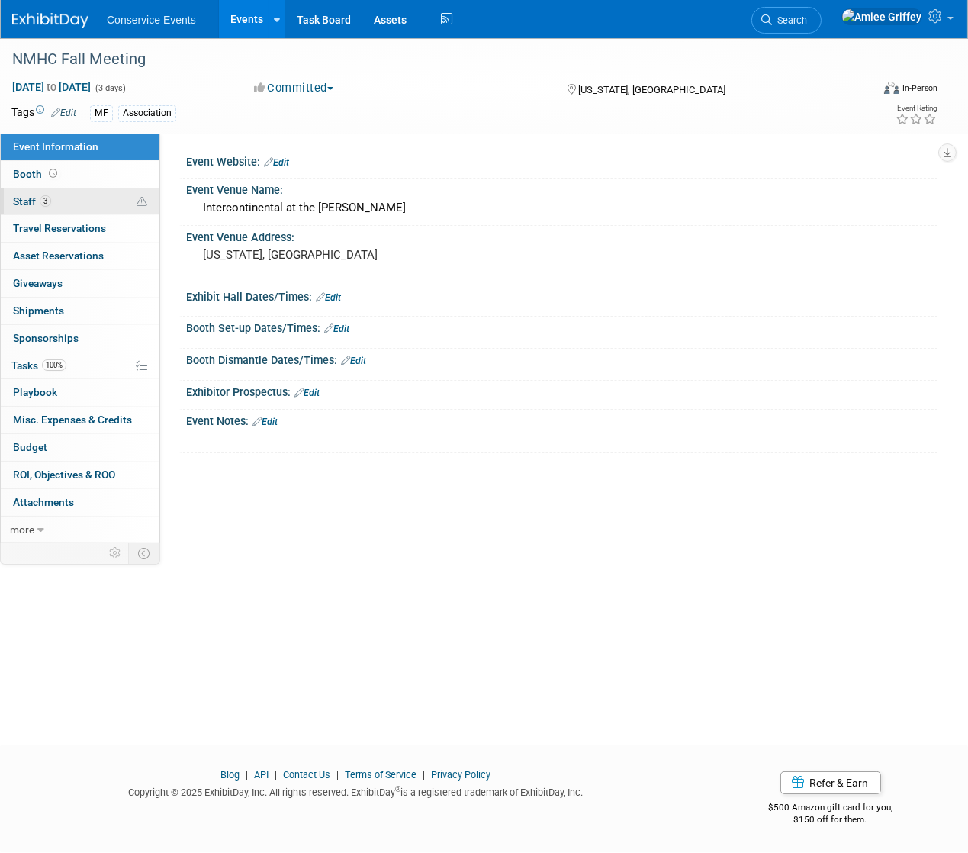
click at [67, 211] on link "3 Staff 3" at bounding box center [80, 201] width 159 height 27
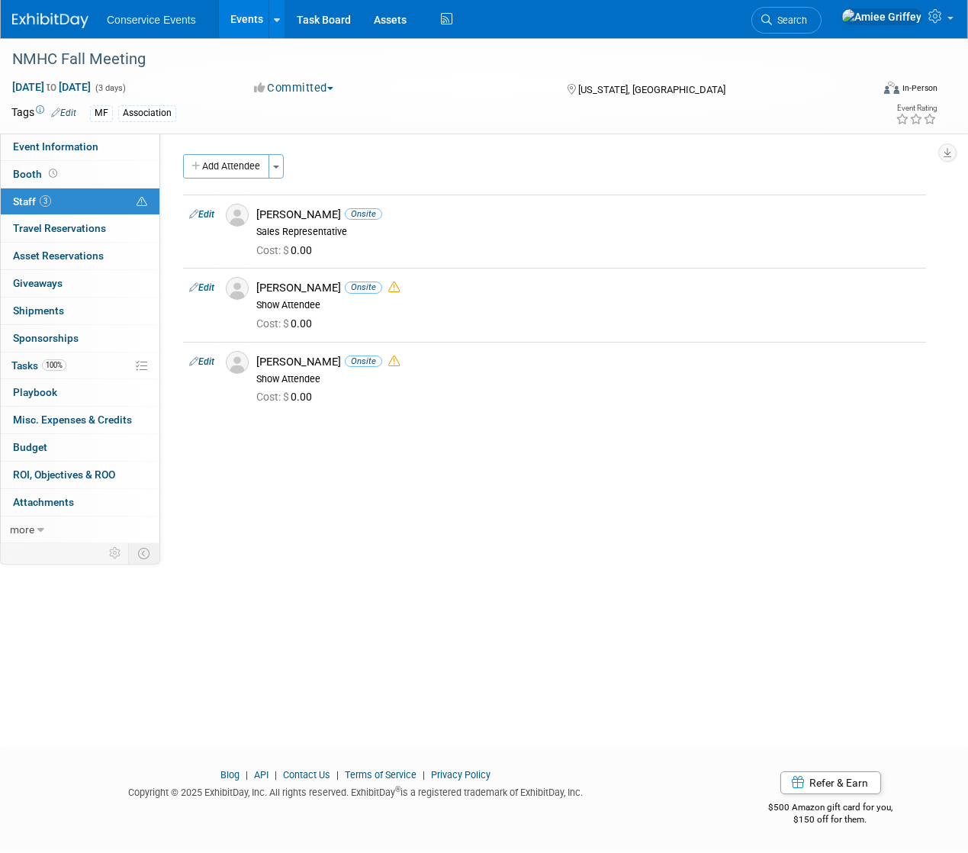
click at [231, 27] on link "Events" at bounding box center [247, 19] width 56 height 38
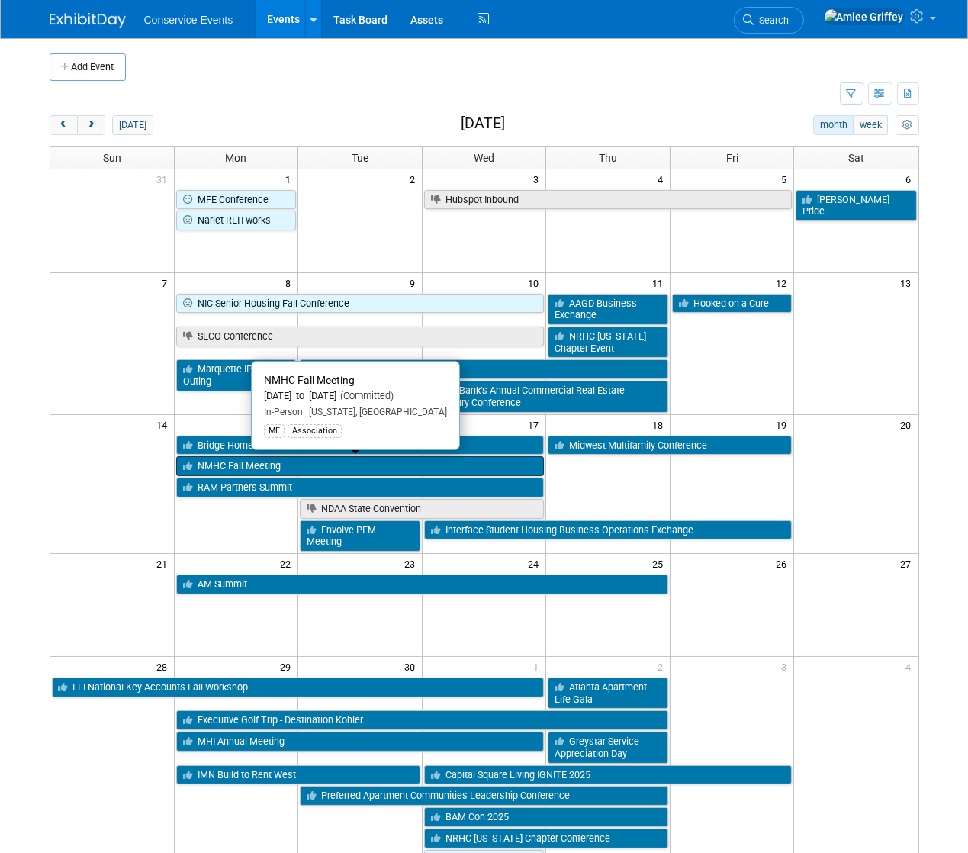
click at [331, 461] on link "NMHC Fall Meeting" at bounding box center [360, 466] width 368 height 20
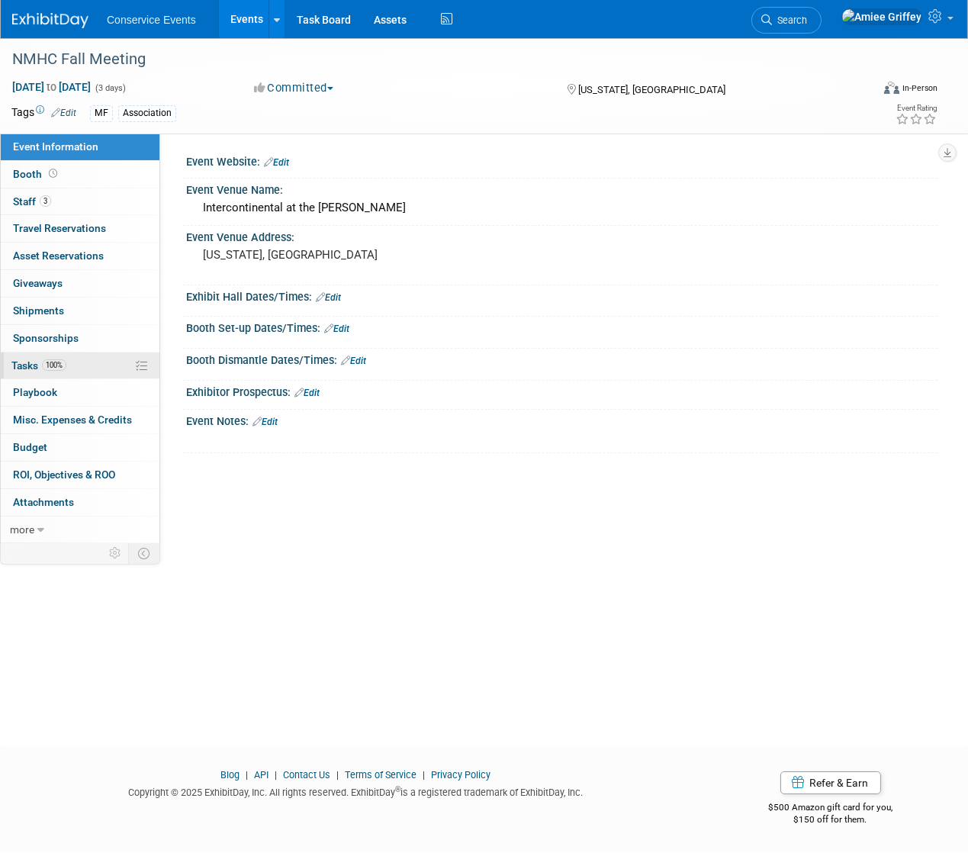
click at [37, 371] on span "Tasks 100%" at bounding box center [38, 365] width 55 height 12
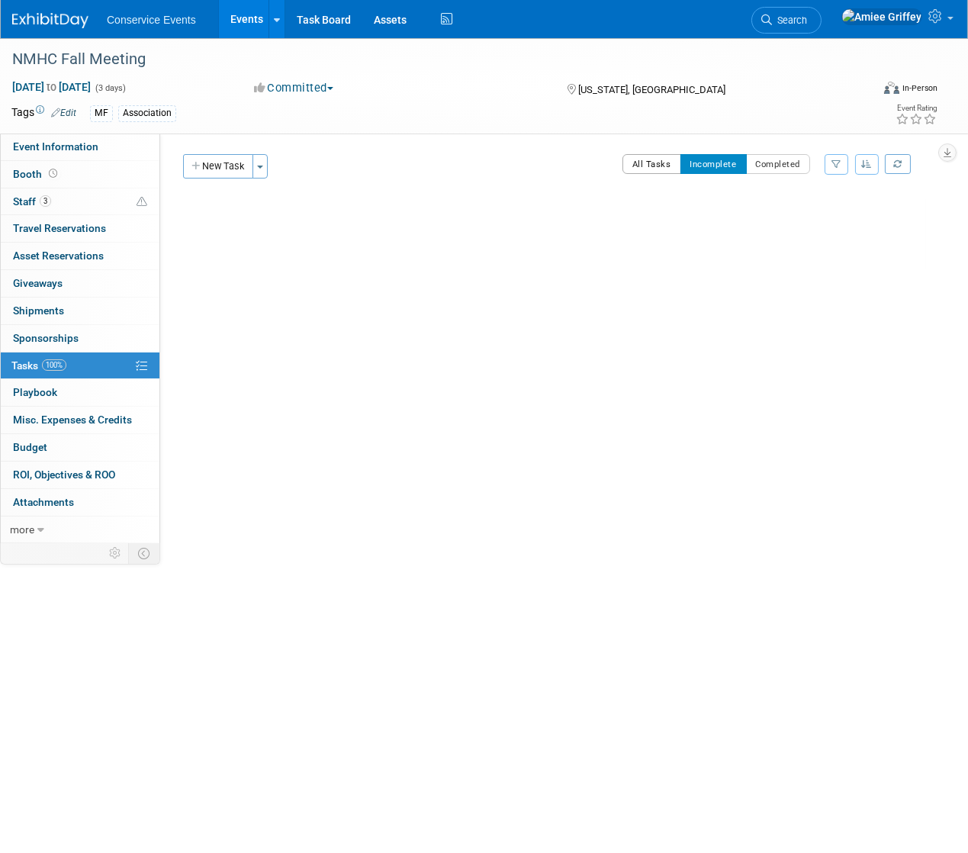
click at [644, 169] on button "All Tasks" at bounding box center [651, 164] width 59 height 20
click at [304, 205] on div "Social Posts 1" at bounding box center [535, 211] width 581 height 26
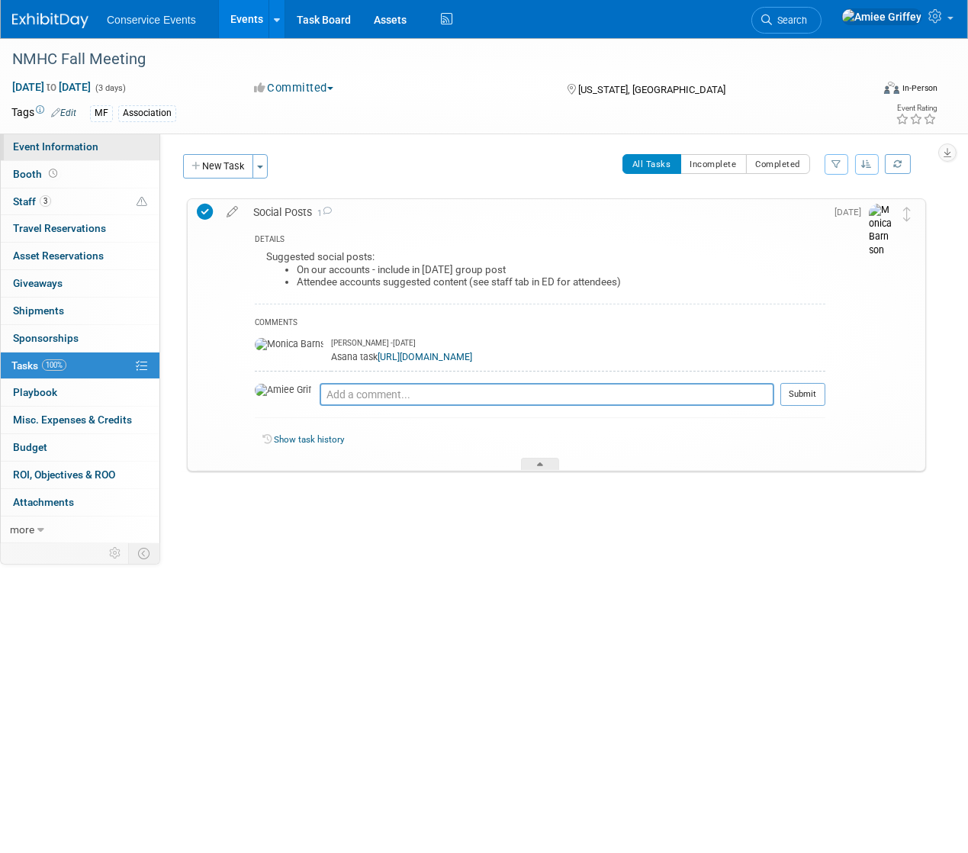
click at [71, 149] on span "Event Information" at bounding box center [55, 146] width 85 height 12
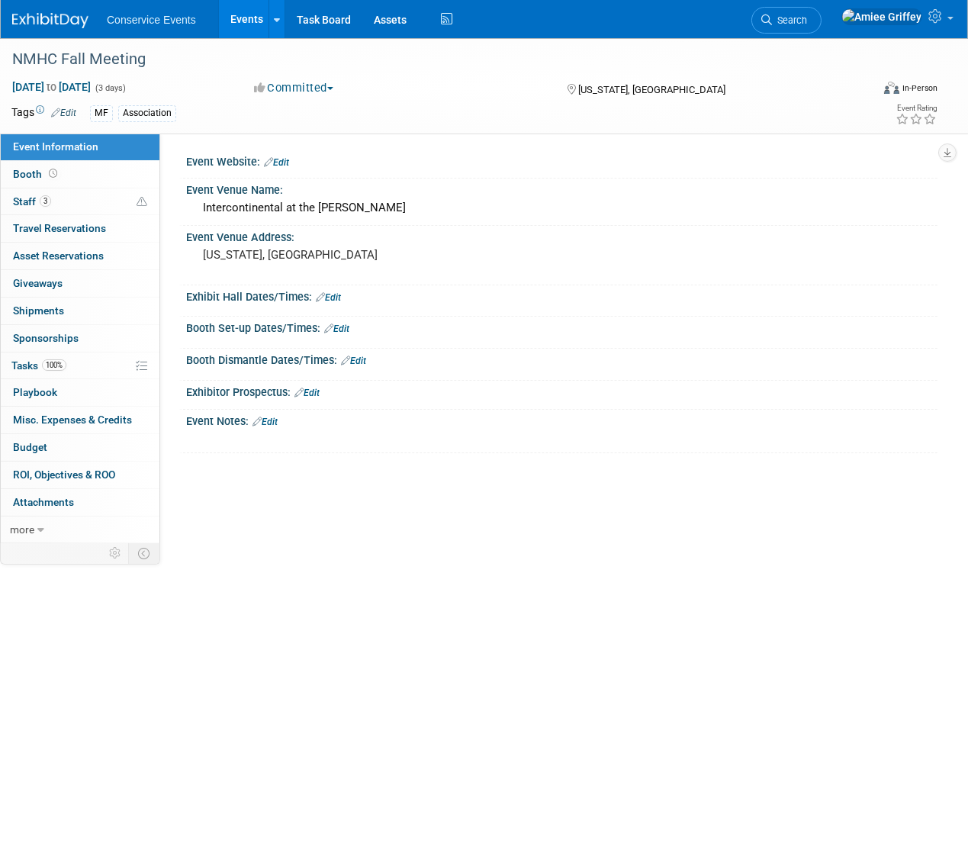
click at [243, 15] on link "Events" at bounding box center [247, 19] width 56 height 38
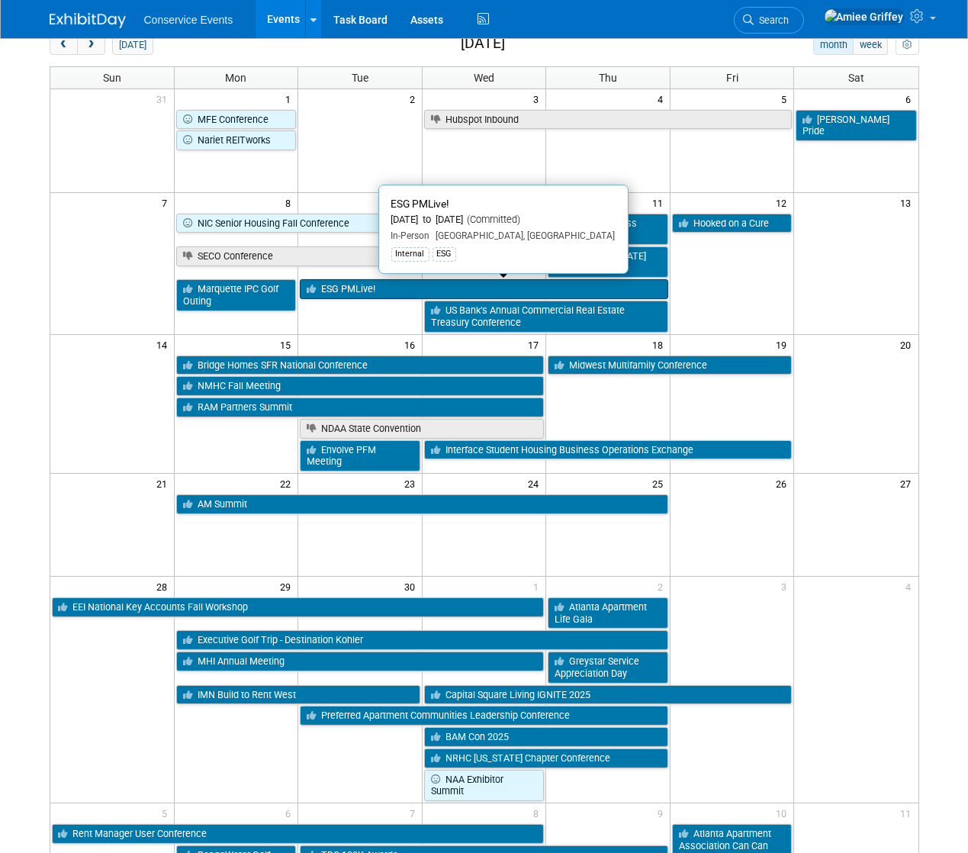
scroll to position [79, 0]
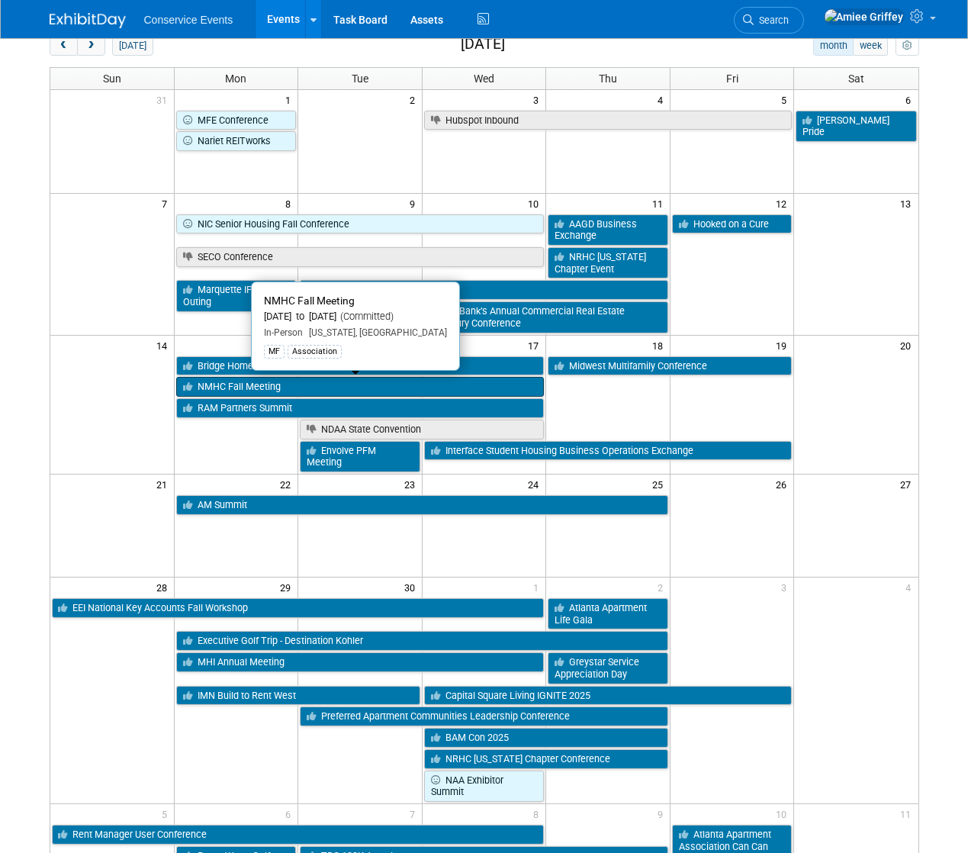
click at [268, 382] on link "NMHC Fall Meeting" at bounding box center [360, 387] width 368 height 20
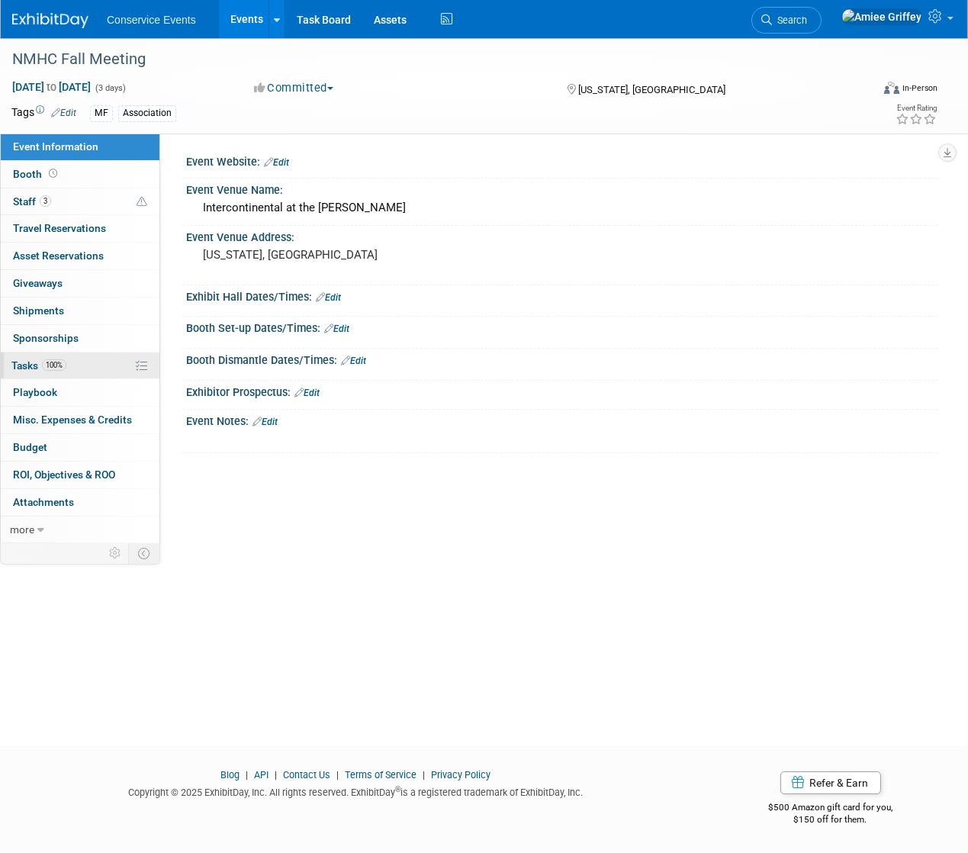
click at [59, 365] on span "100%" at bounding box center [54, 364] width 24 height 11
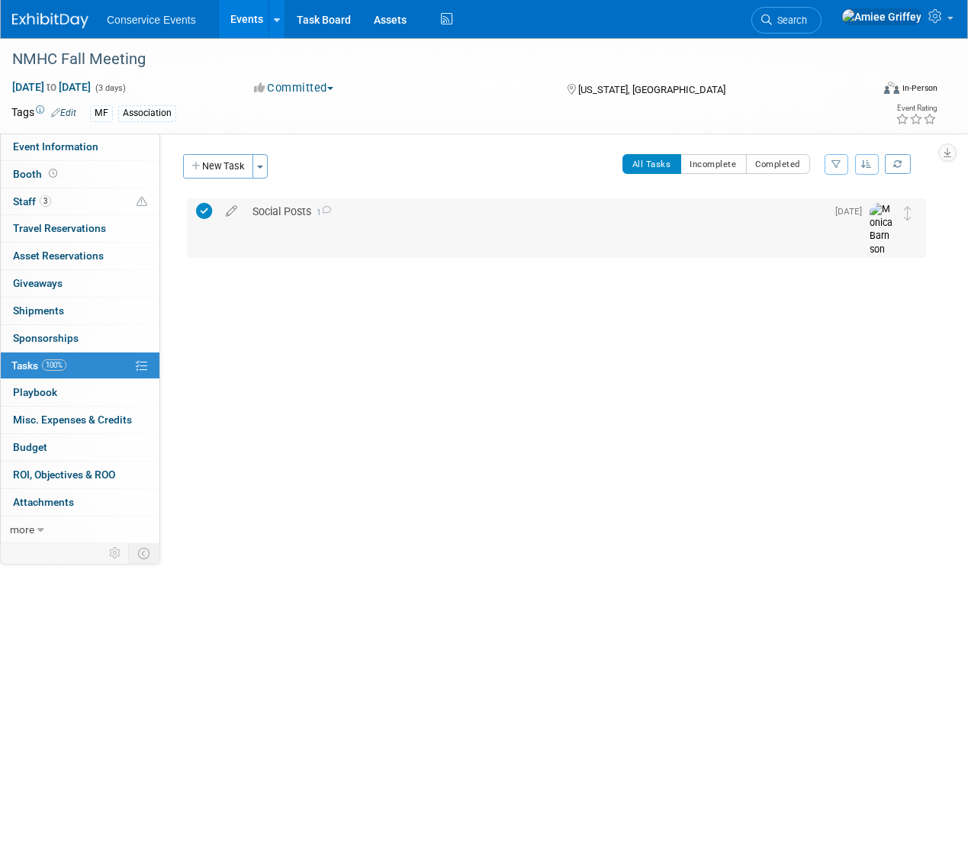
click at [260, 216] on div "Social Posts 1" at bounding box center [535, 211] width 581 height 26
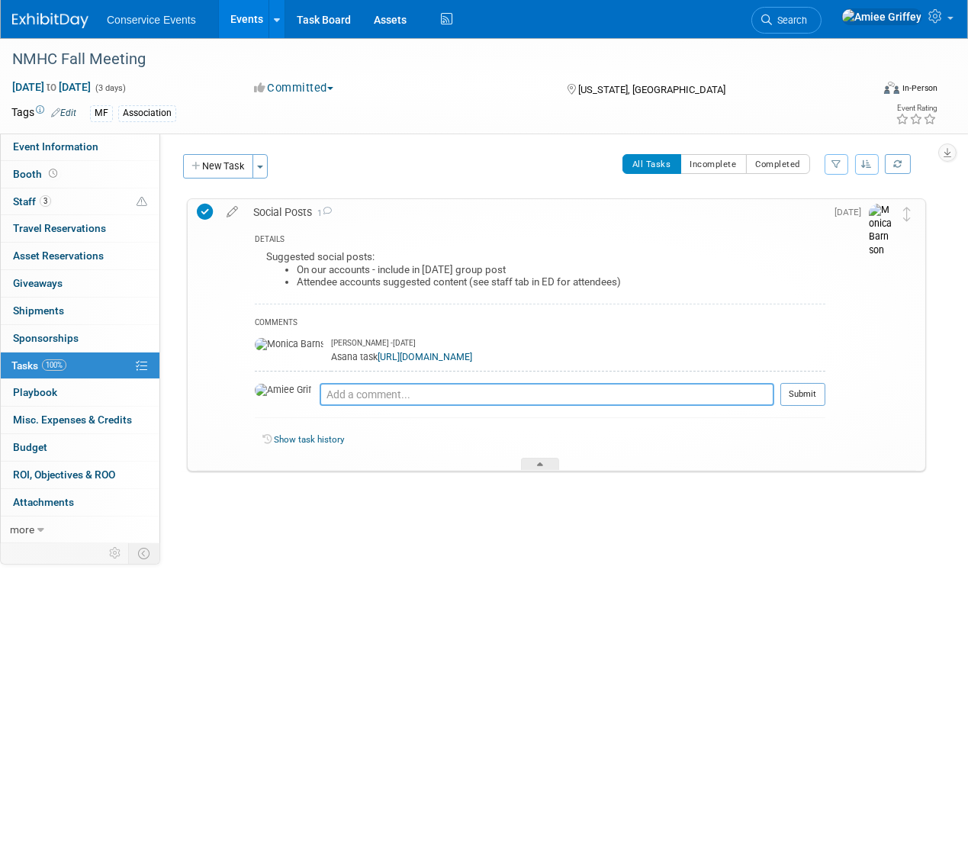
click at [320, 397] on textarea at bounding box center [547, 394] width 455 height 23
click at [404, 361] on link "[URL][DOMAIN_NAME]" at bounding box center [424, 357] width 95 height 11
